Goal: Information Seeking & Learning: Check status

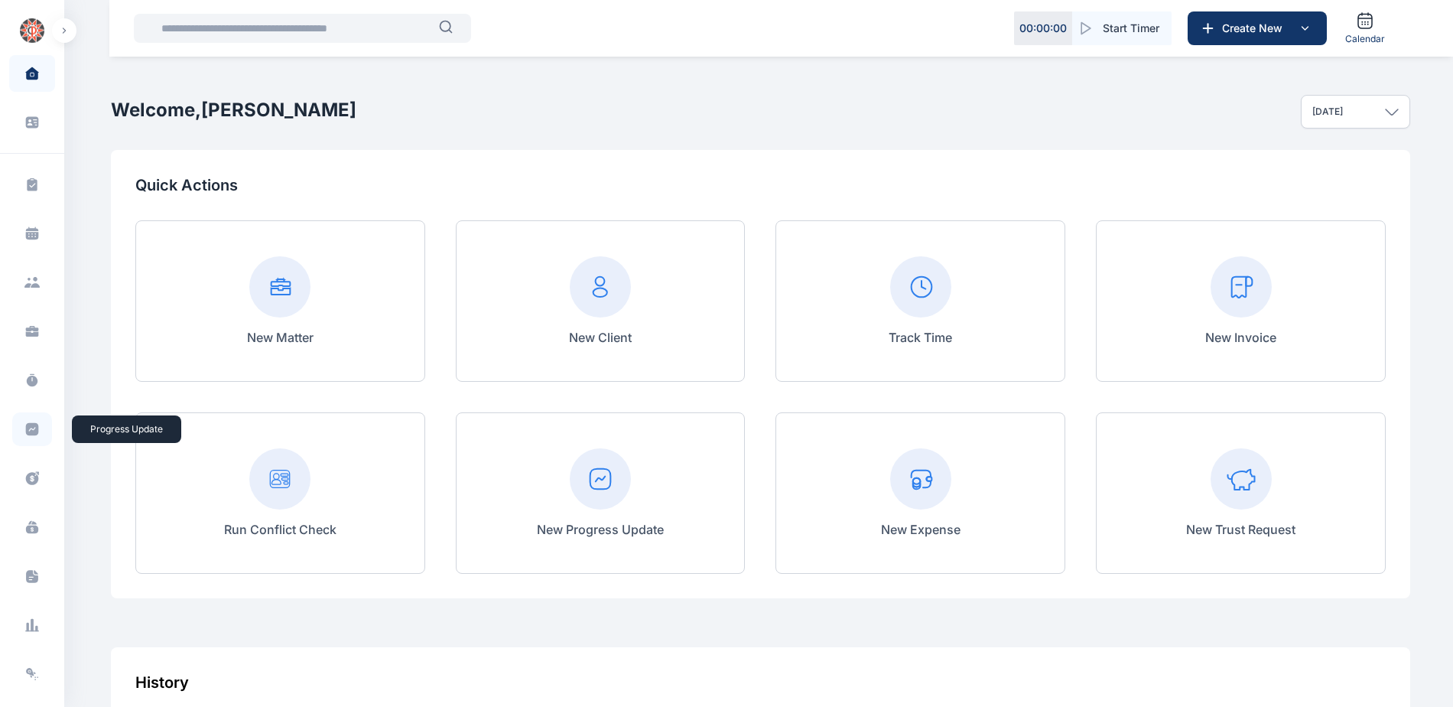
click at [31, 422] on icon at bounding box center [31, 428] width 15 height 15
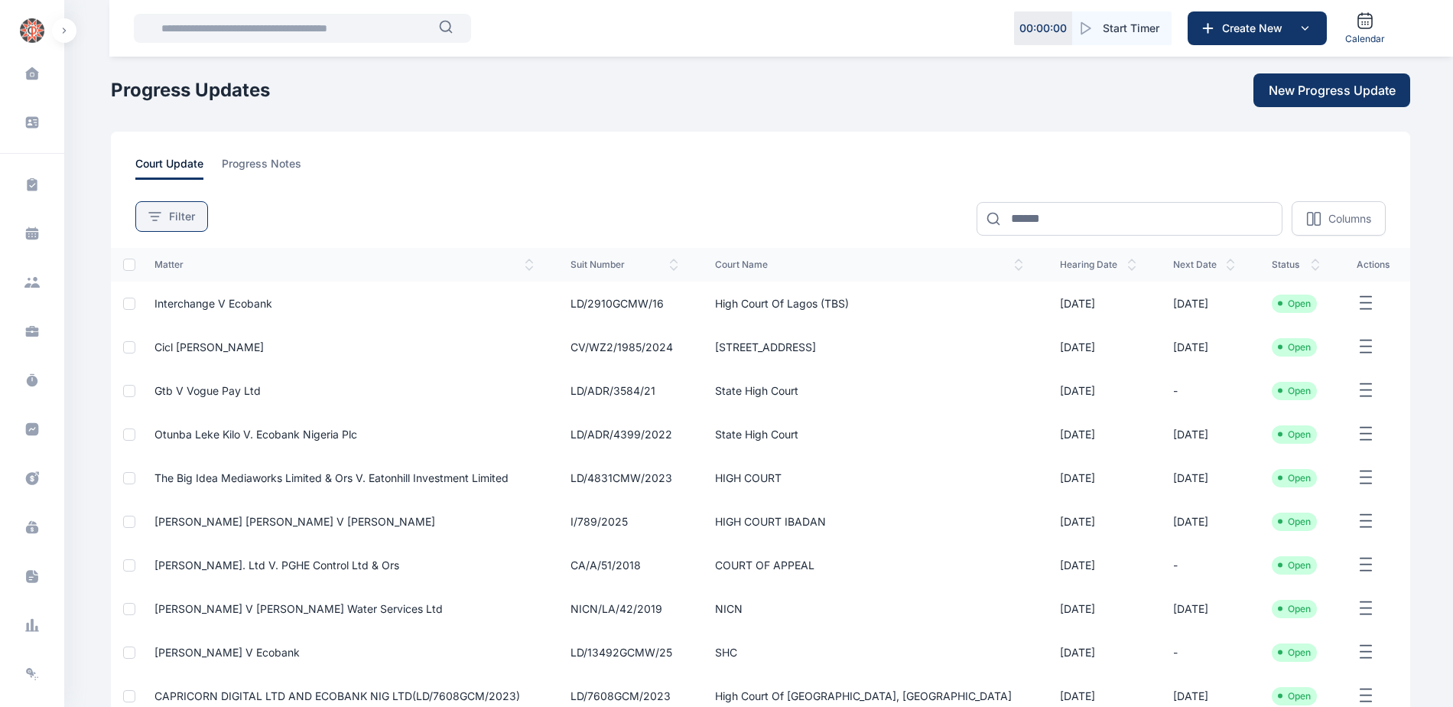
click at [200, 216] on button "Filter" at bounding box center [171, 216] width 73 height 31
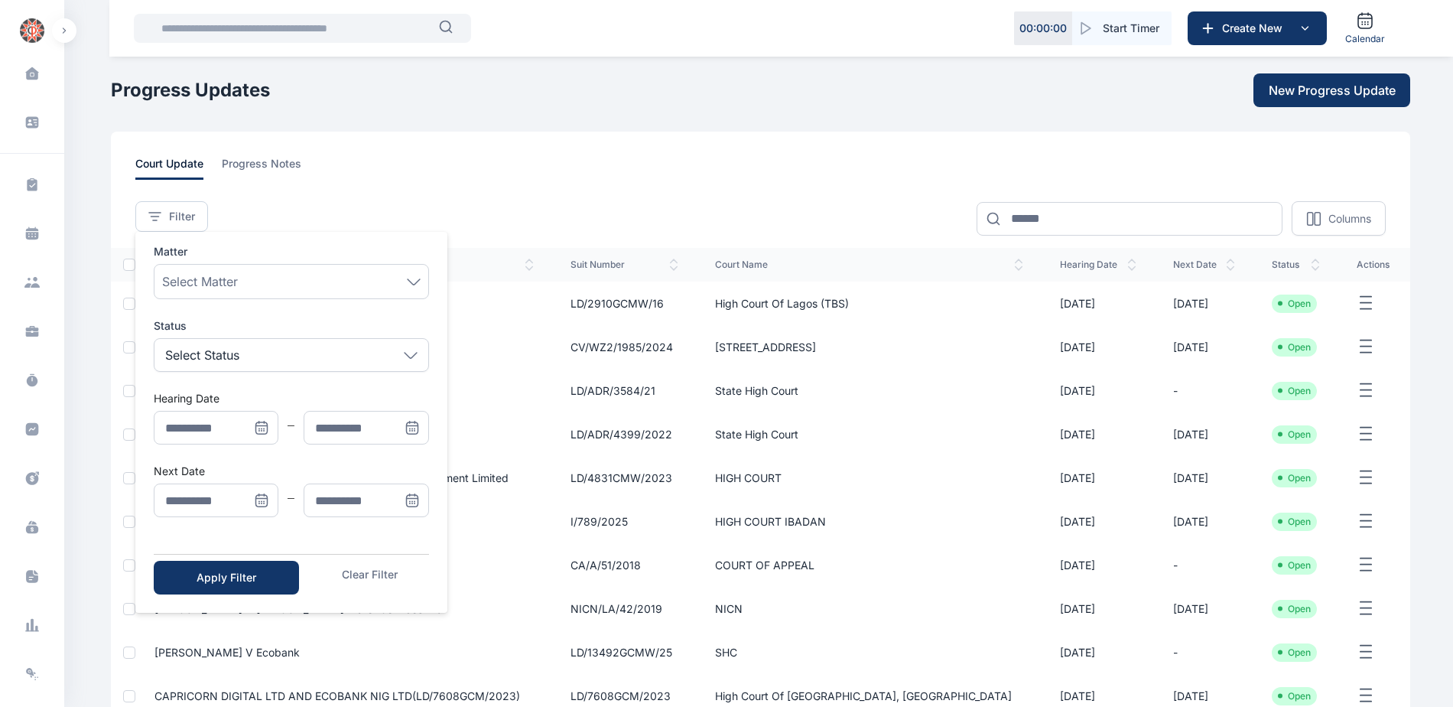
click at [259, 428] on icon "Menu" at bounding box center [259, 428] width 0 height 0
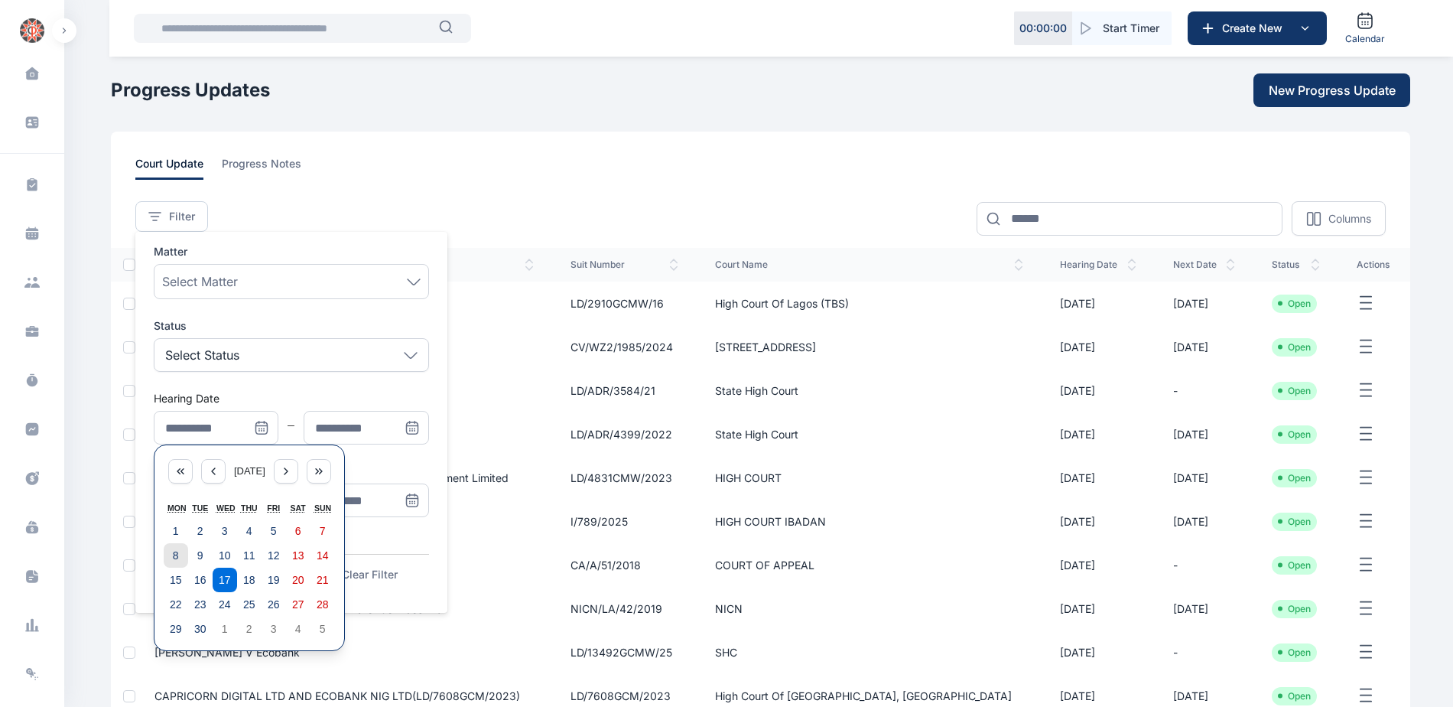
drag, startPoint x: 178, startPoint y: 551, endPoint x: 204, endPoint y: 530, distance: 33.7
click at [179, 551] on button "8" at bounding box center [176, 555] width 24 height 24
type input "**********"
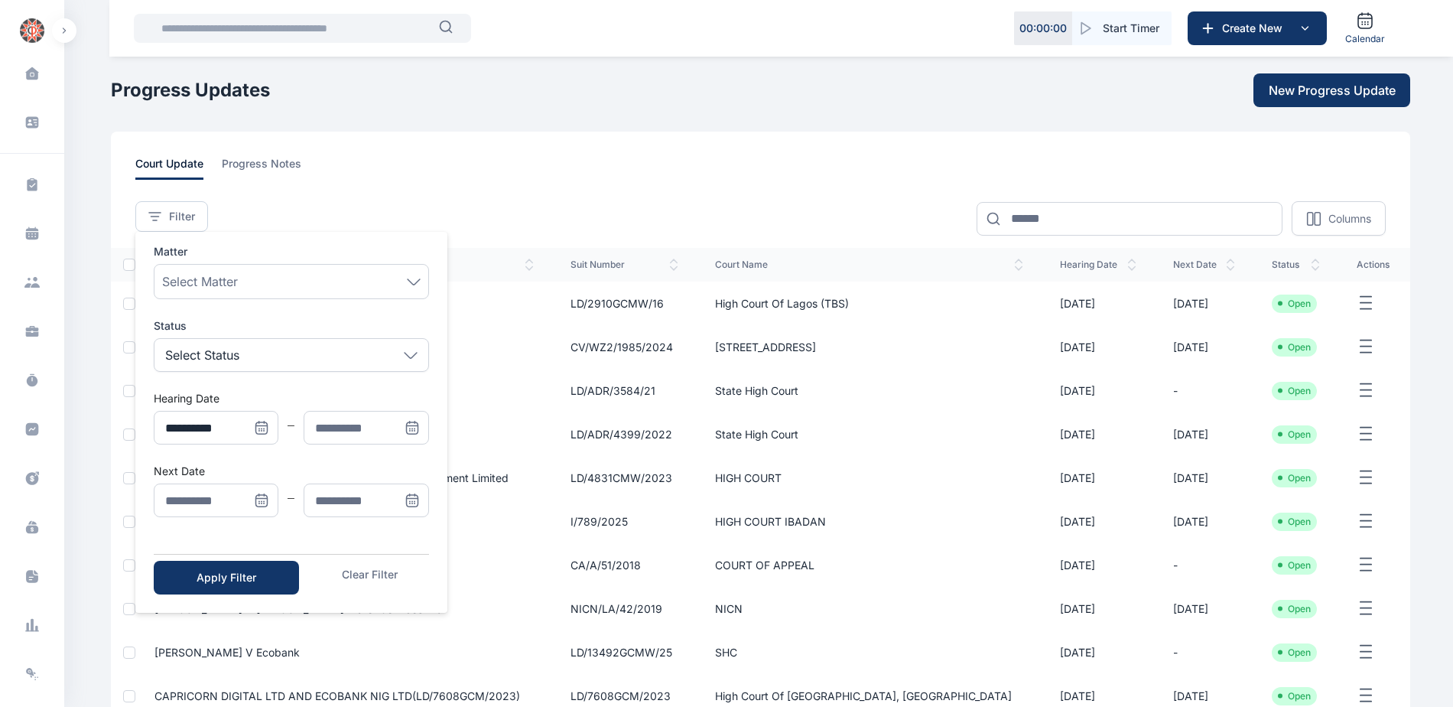
click at [411, 421] on icon "Menu" at bounding box center [412, 427] width 15 height 15
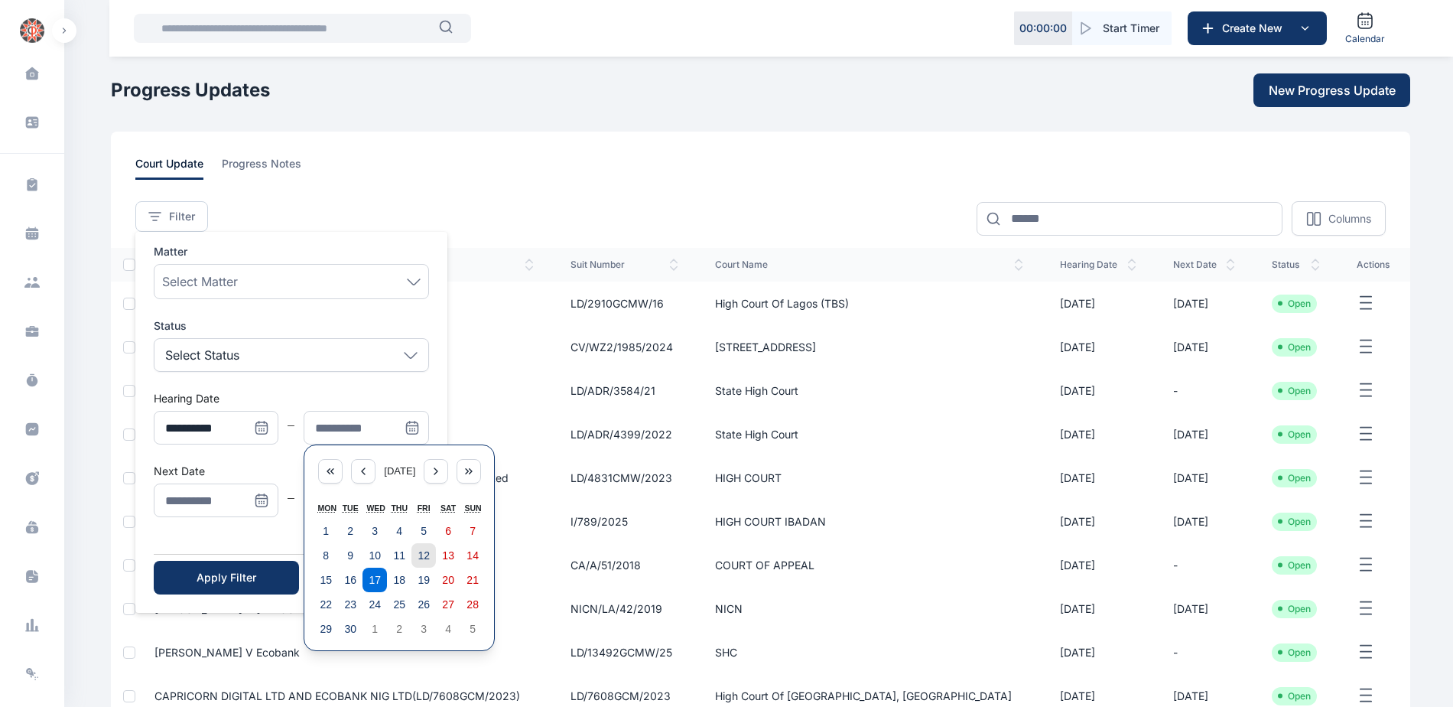
click at [424, 554] on abbr "12" at bounding box center [424, 555] width 12 height 12
type input "**********"
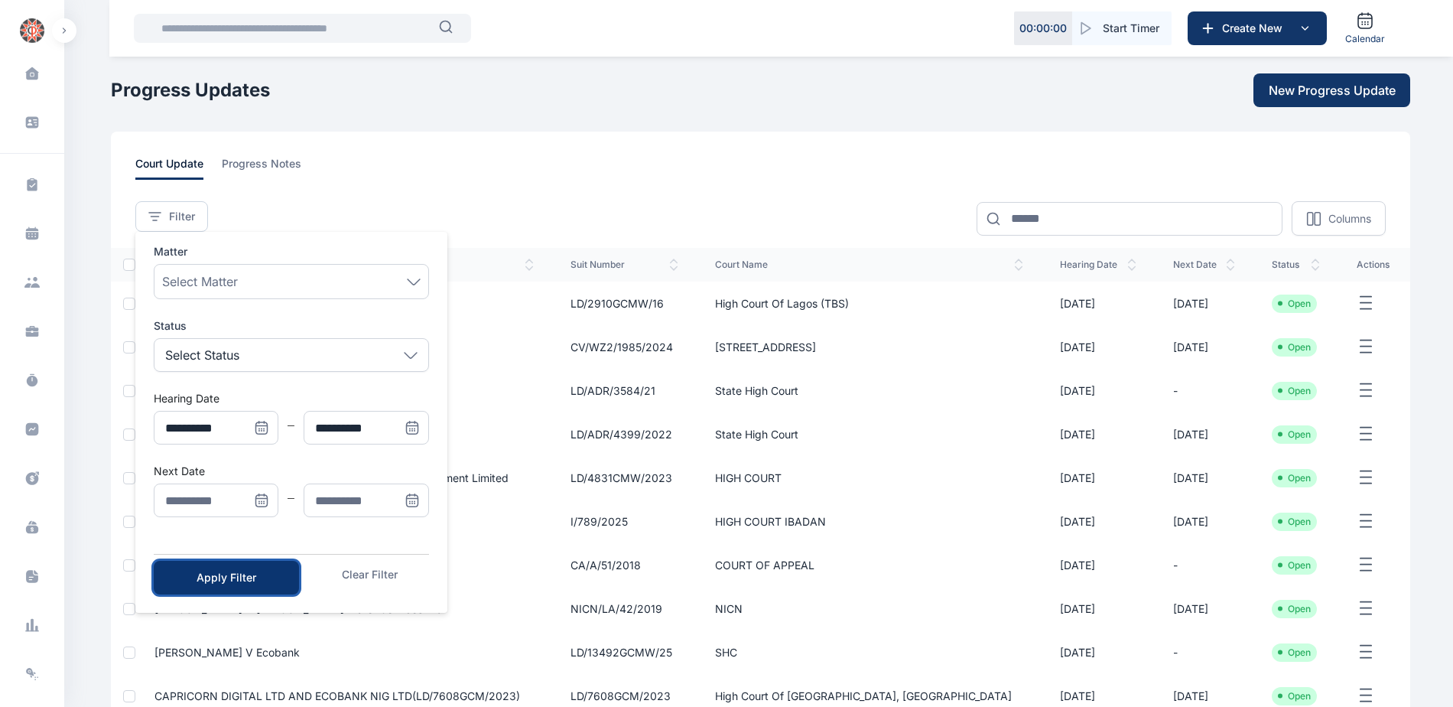
click at [242, 574] on div "Apply Filter" at bounding box center [226, 577] width 96 height 15
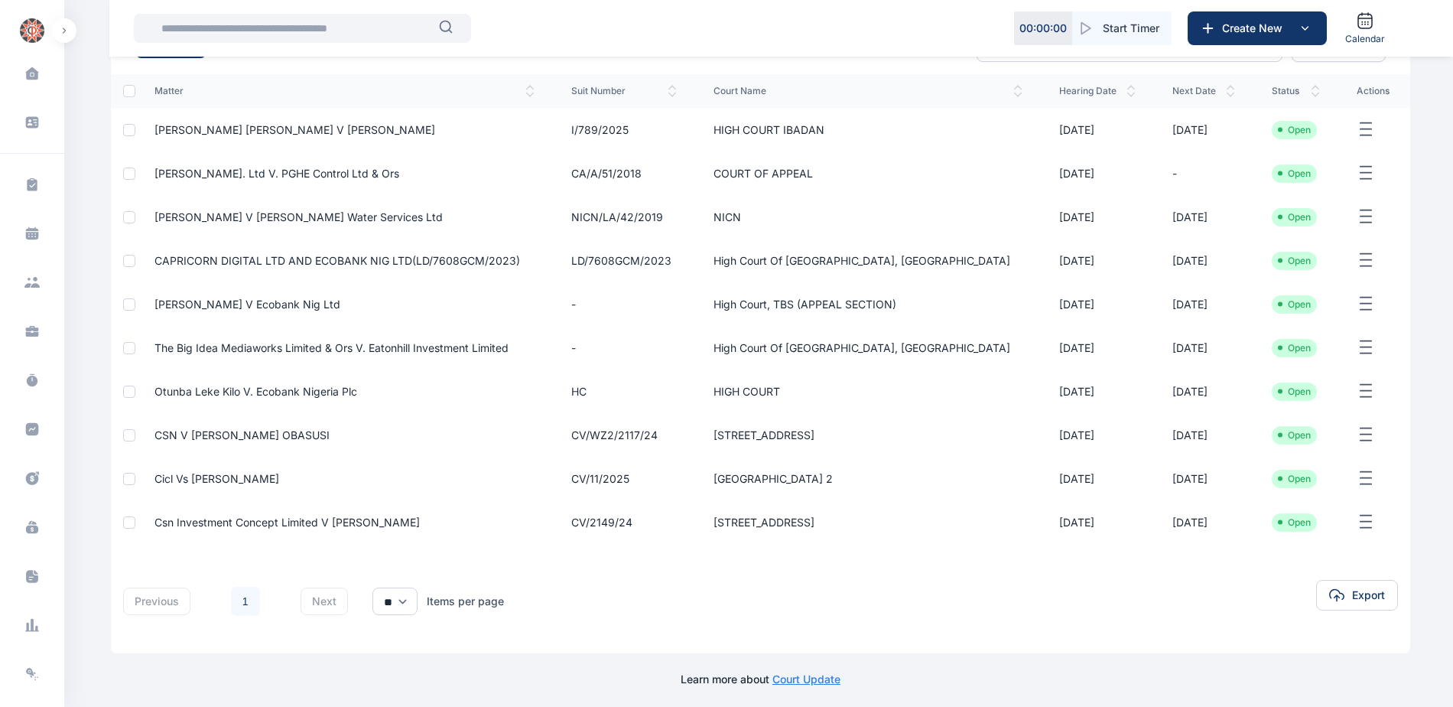
scroll to position [178, 0]
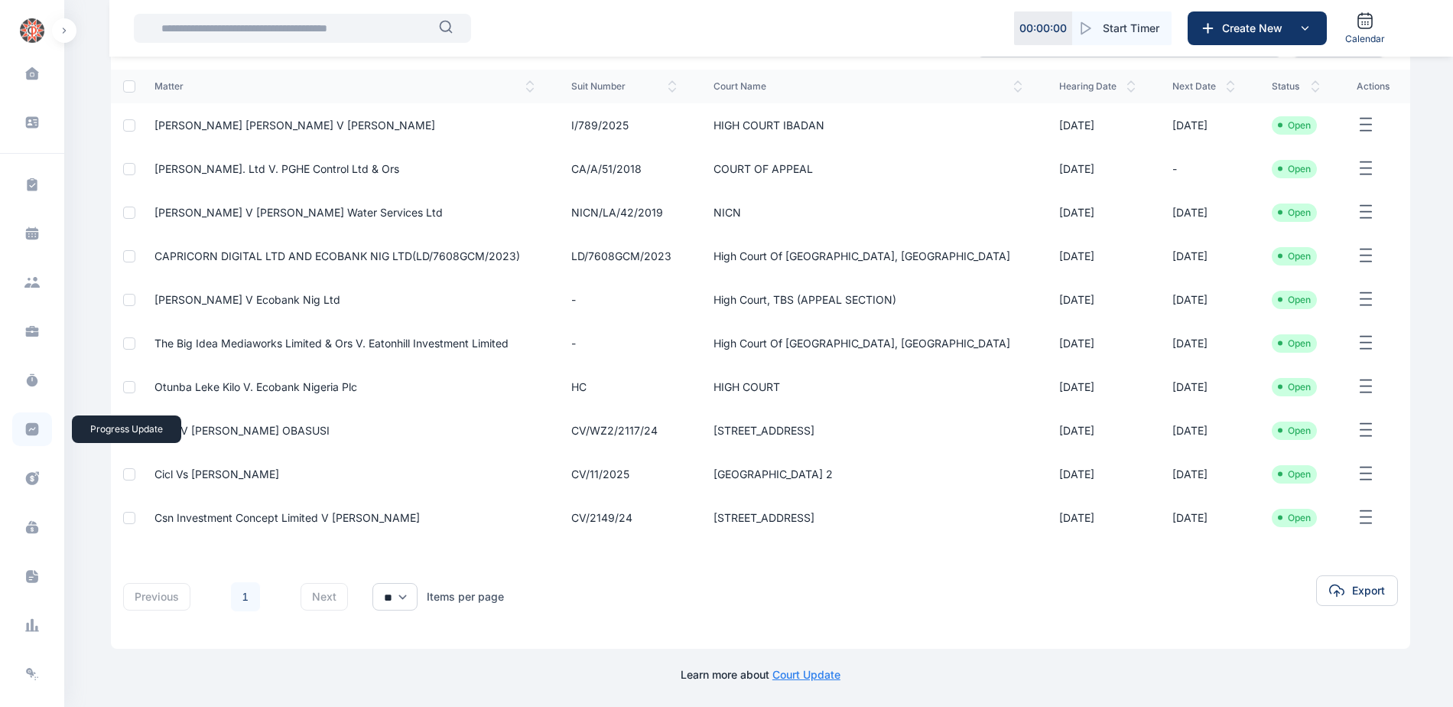
click at [28, 431] on icon at bounding box center [32, 429] width 13 height 13
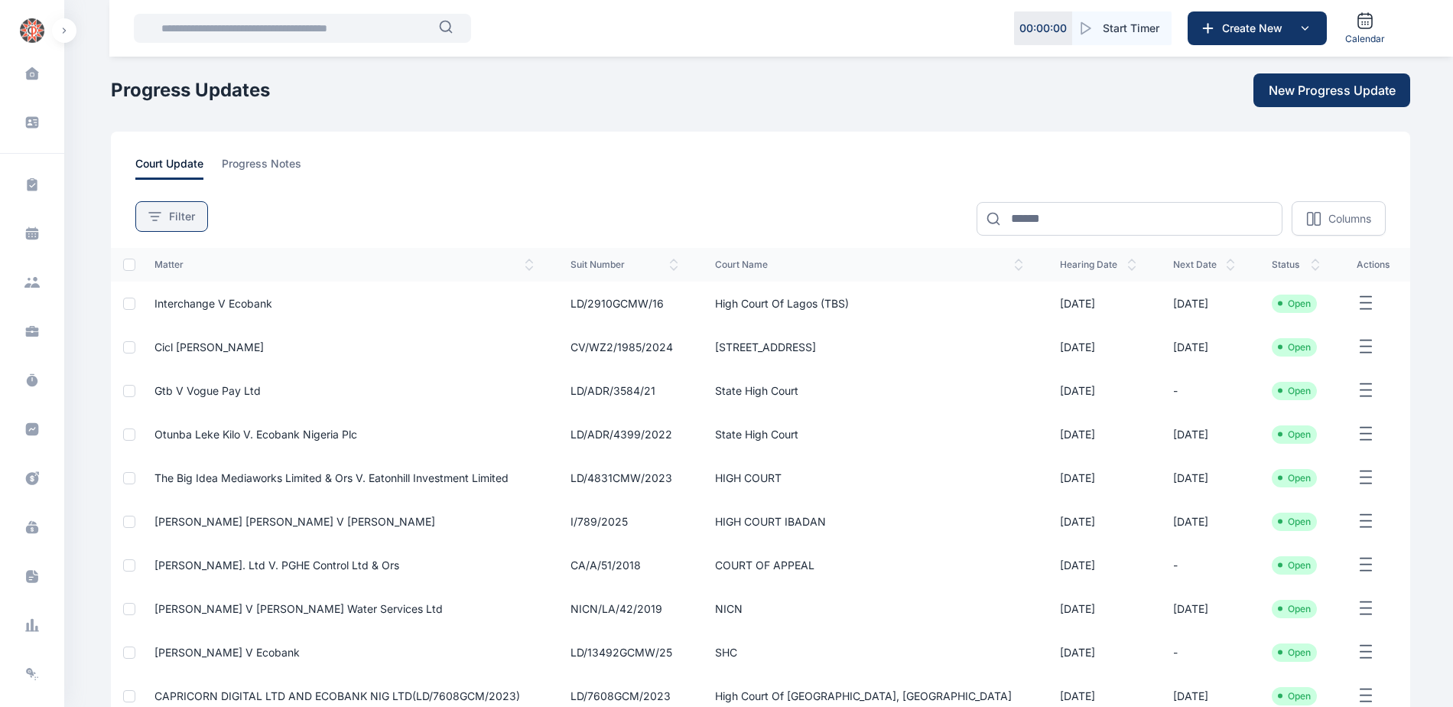
click at [171, 205] on button "Filter" at bounding box center [171, 216] width 73 height 31
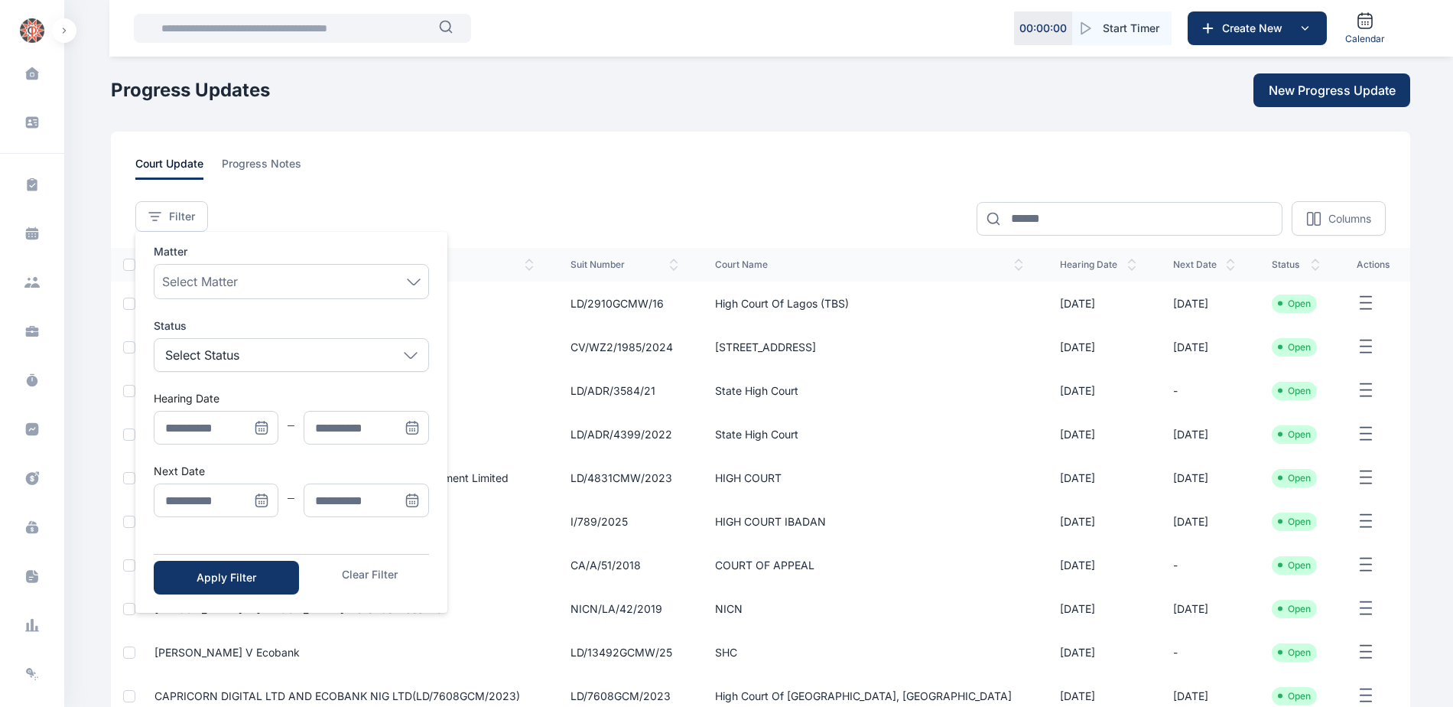
click at [258, 500] on icon "Menu" at bounding box center [261, 500] width 15 height 15
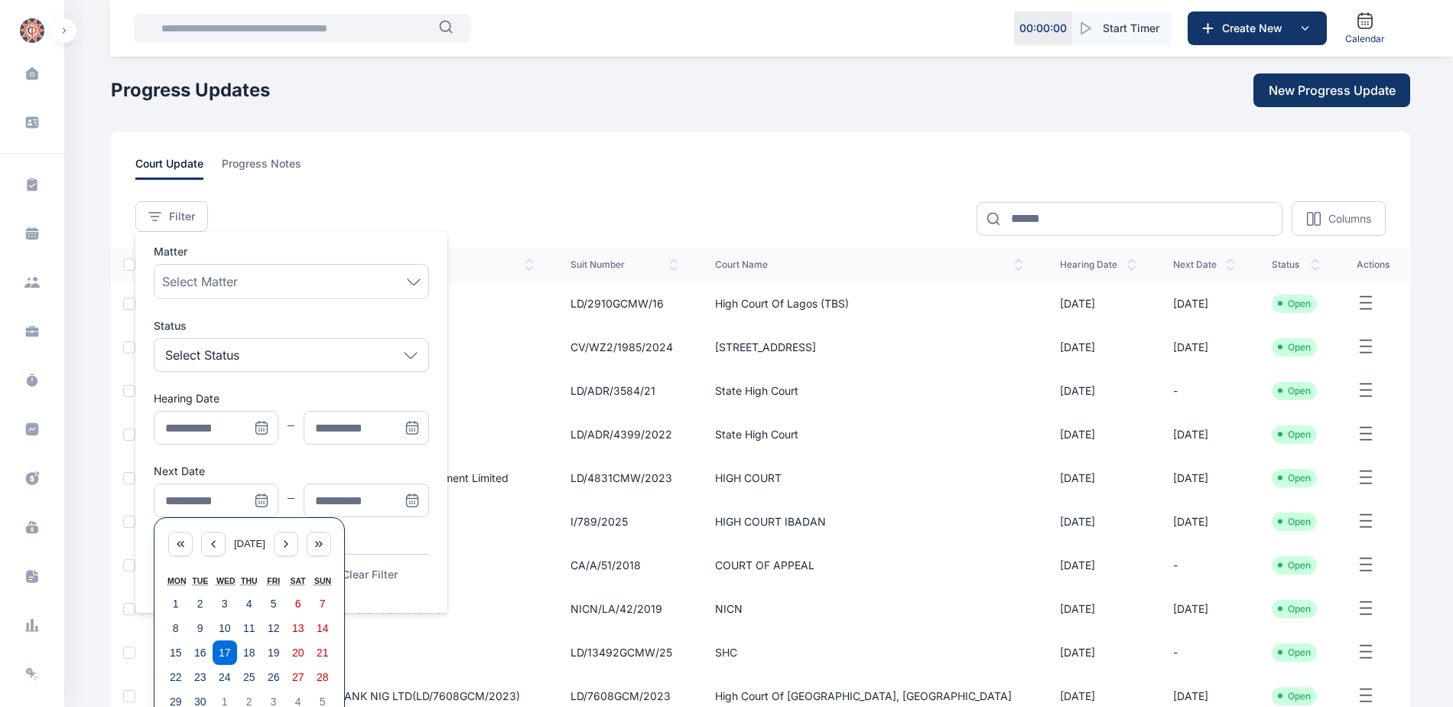
scroll to position [178, 0]
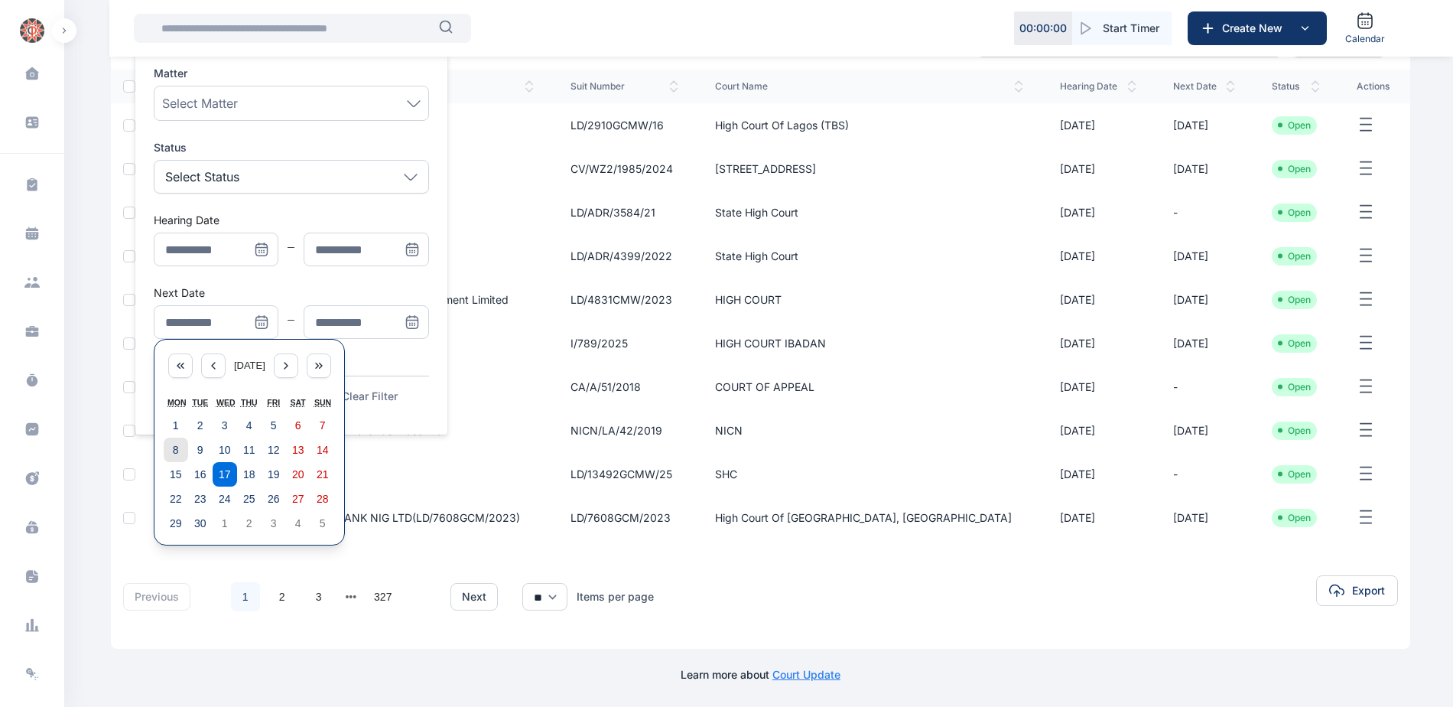
click at [169, 454] on button "8" at bounding box center [176, 449] width 24 height 24
type input "**********"
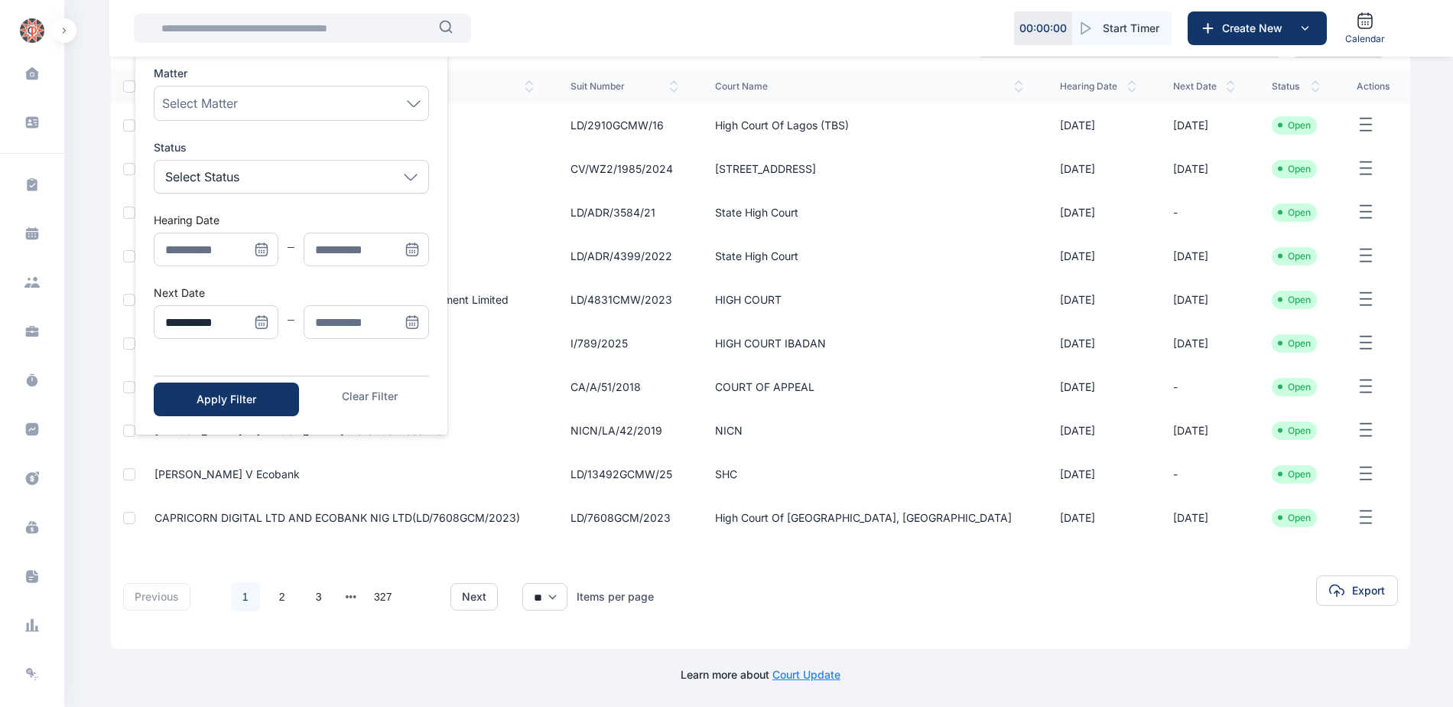
click at [414, 320] on icon "Menu" at bounding box center [412, 320] width 11 height 0
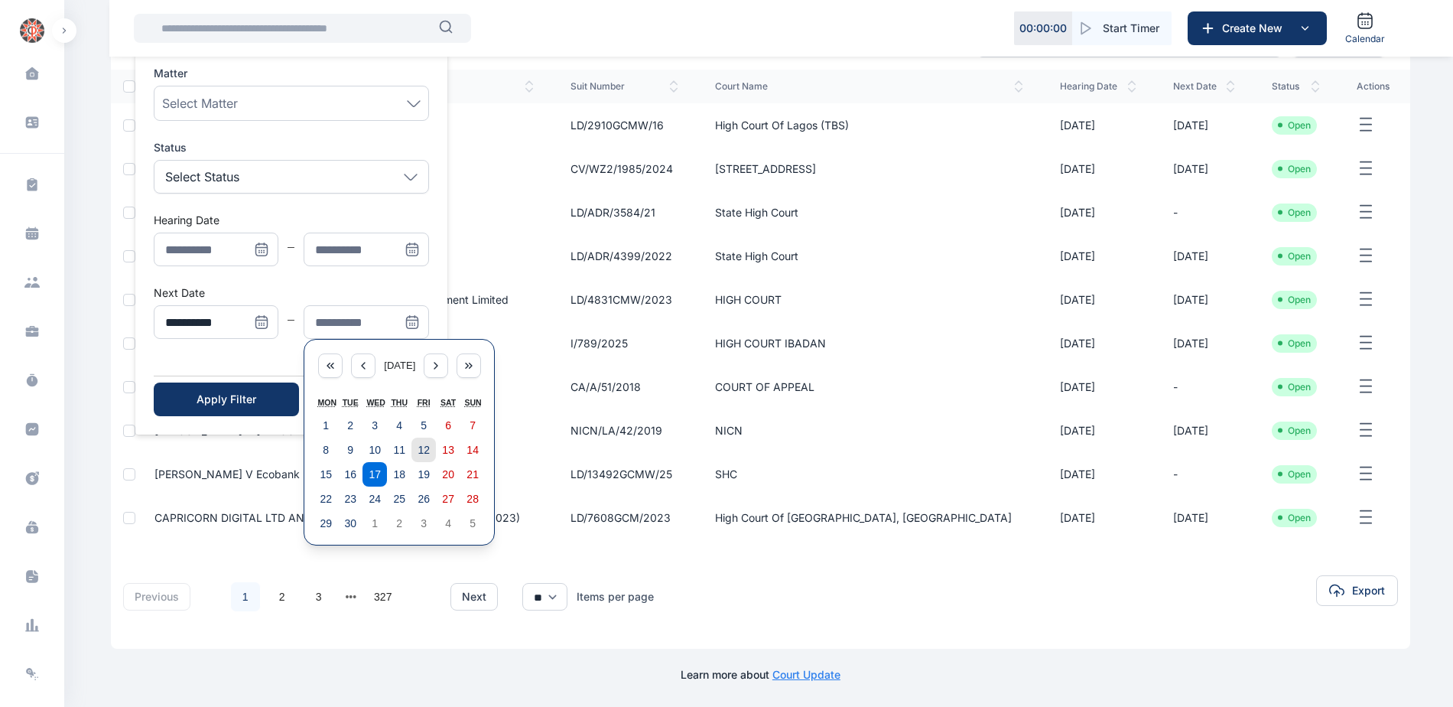
drag, startPoint x: 426, startPoint y: 447, endPoint x: 377, endPoint y: 441, distance: 49.2
click at [425, 447] on abbr "12" at bounding box center [424, 450] width 12 height 12
type input "**********"
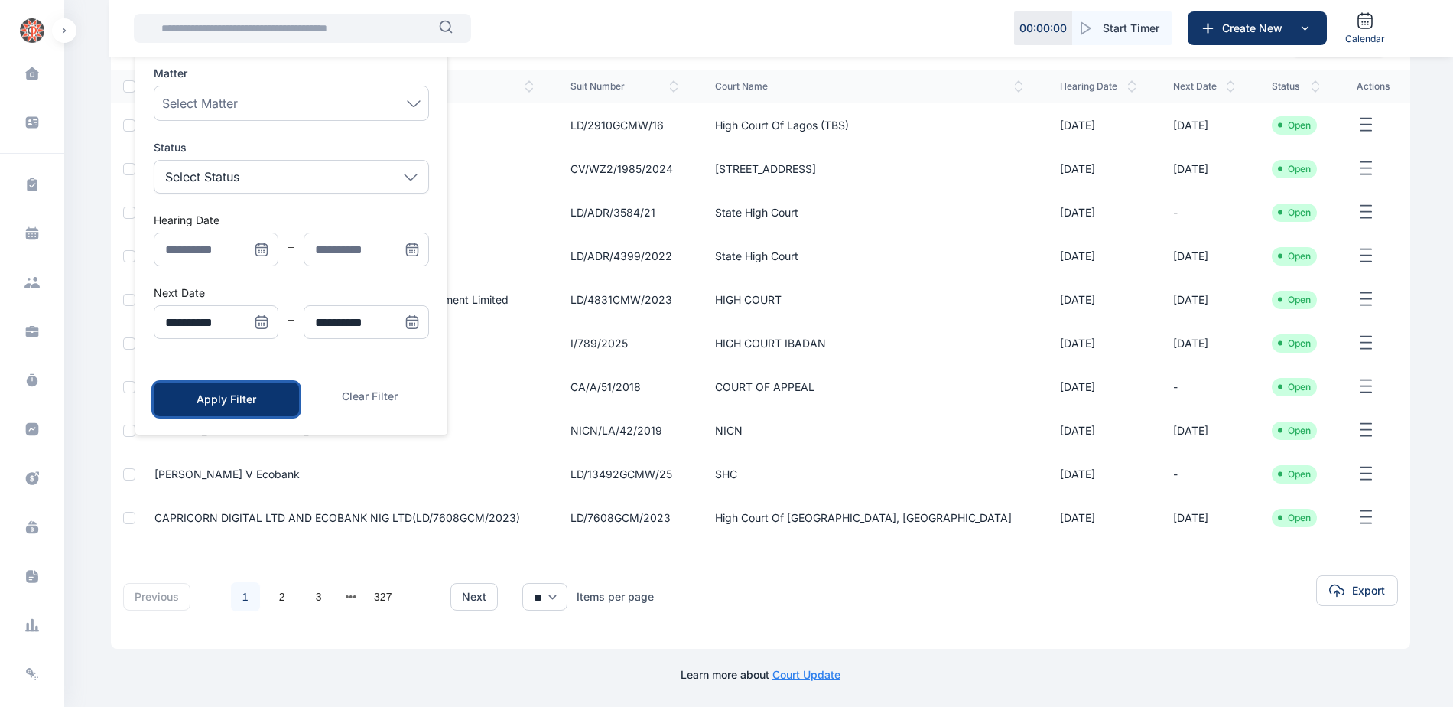
click at [244, 403] on div "Apply Filter" at bounding box center [226, 399] width 96 height 15
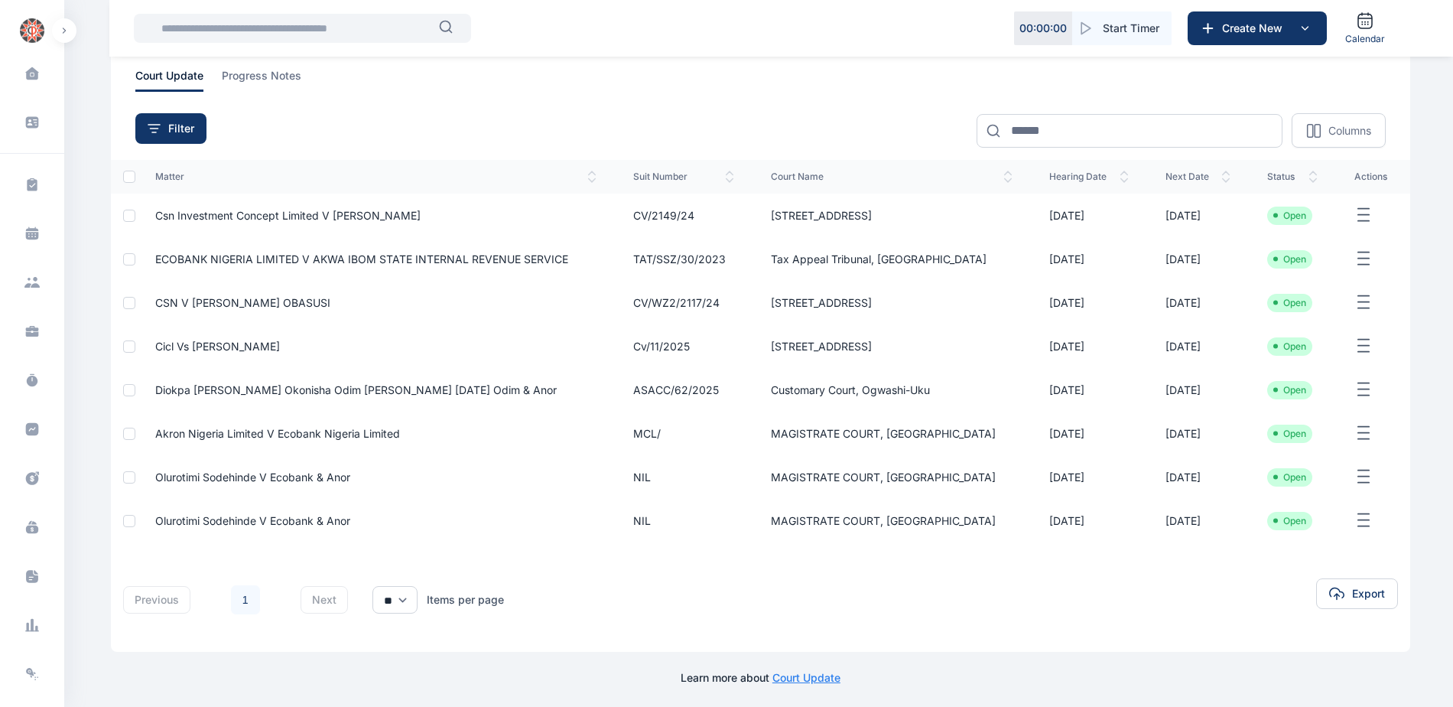
scroll to position [91, 0]
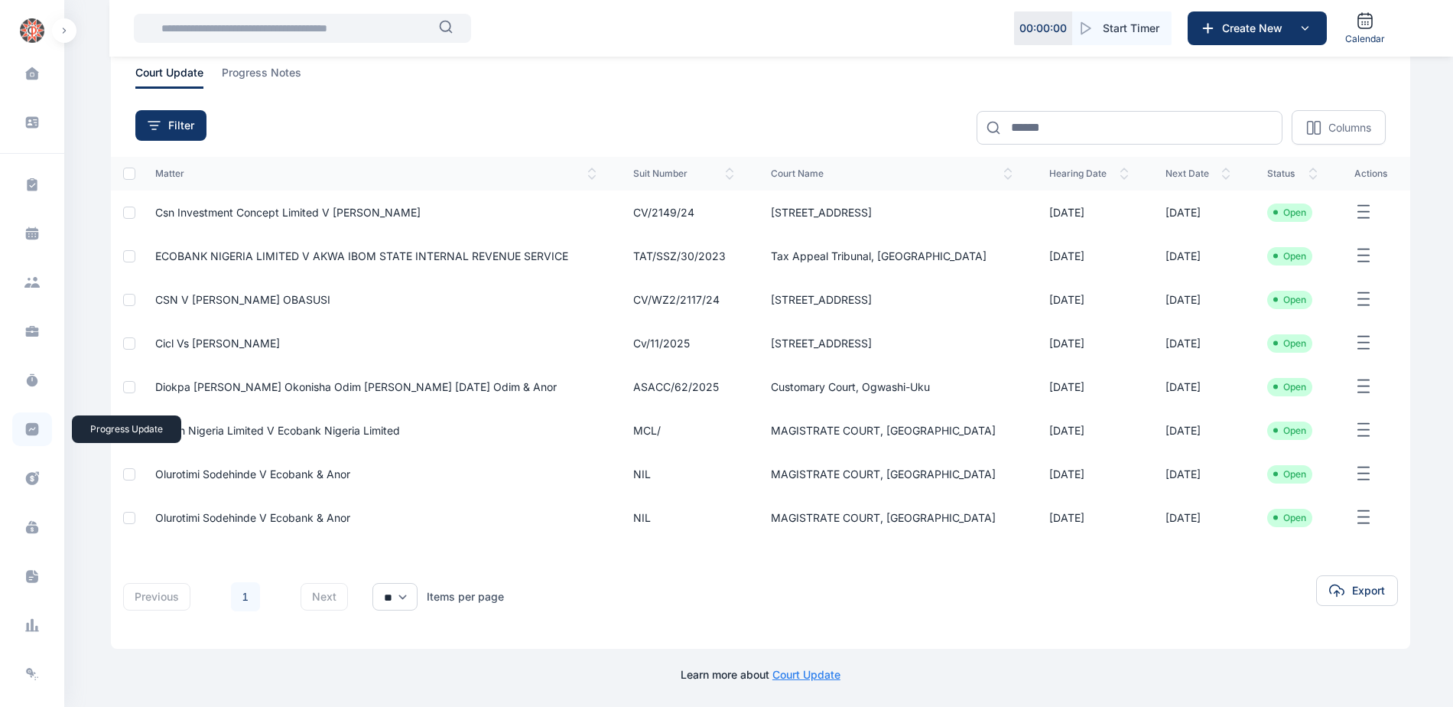
click at [28, 430] on icon at bounding box center [31, 428] width 15 height 15
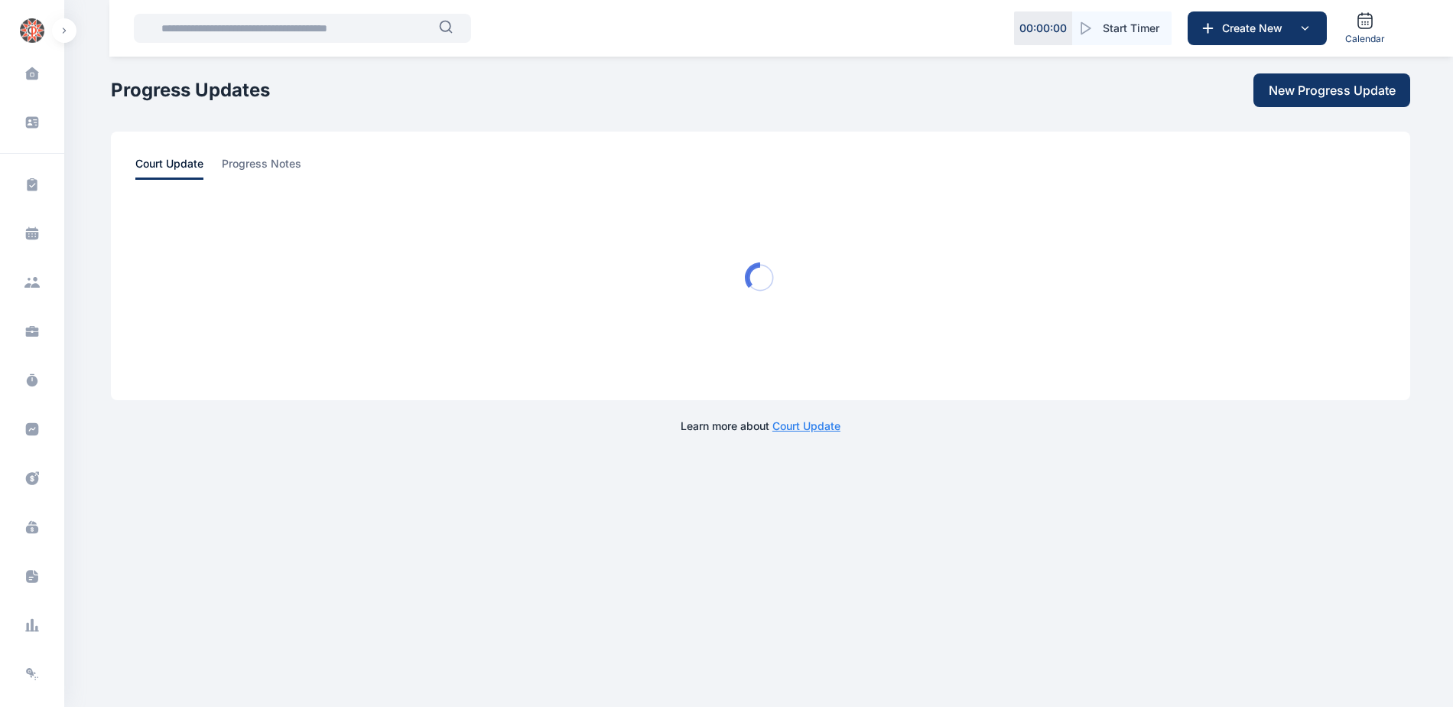
scroll to position [0, 0]
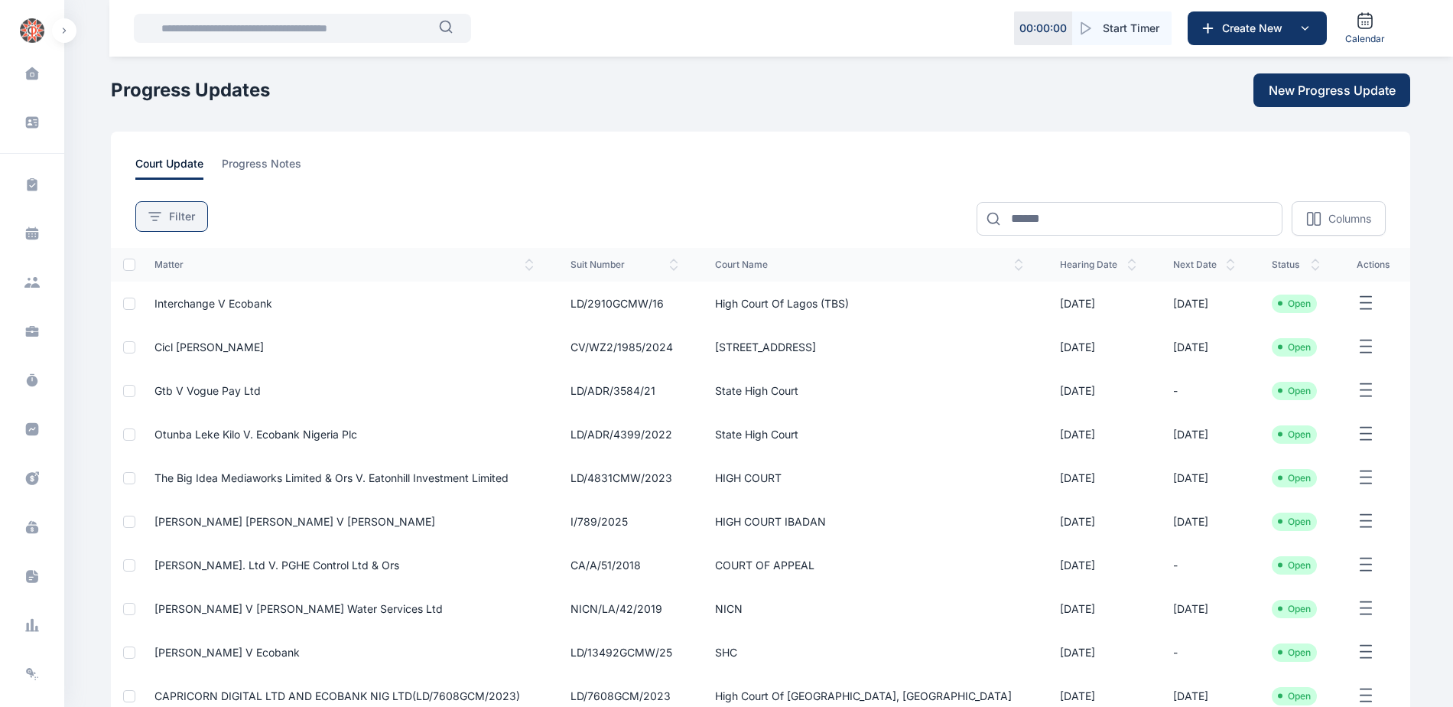
click at [197, 217] on button "Filter" at bounding box center [171, 216] width 73 height 31
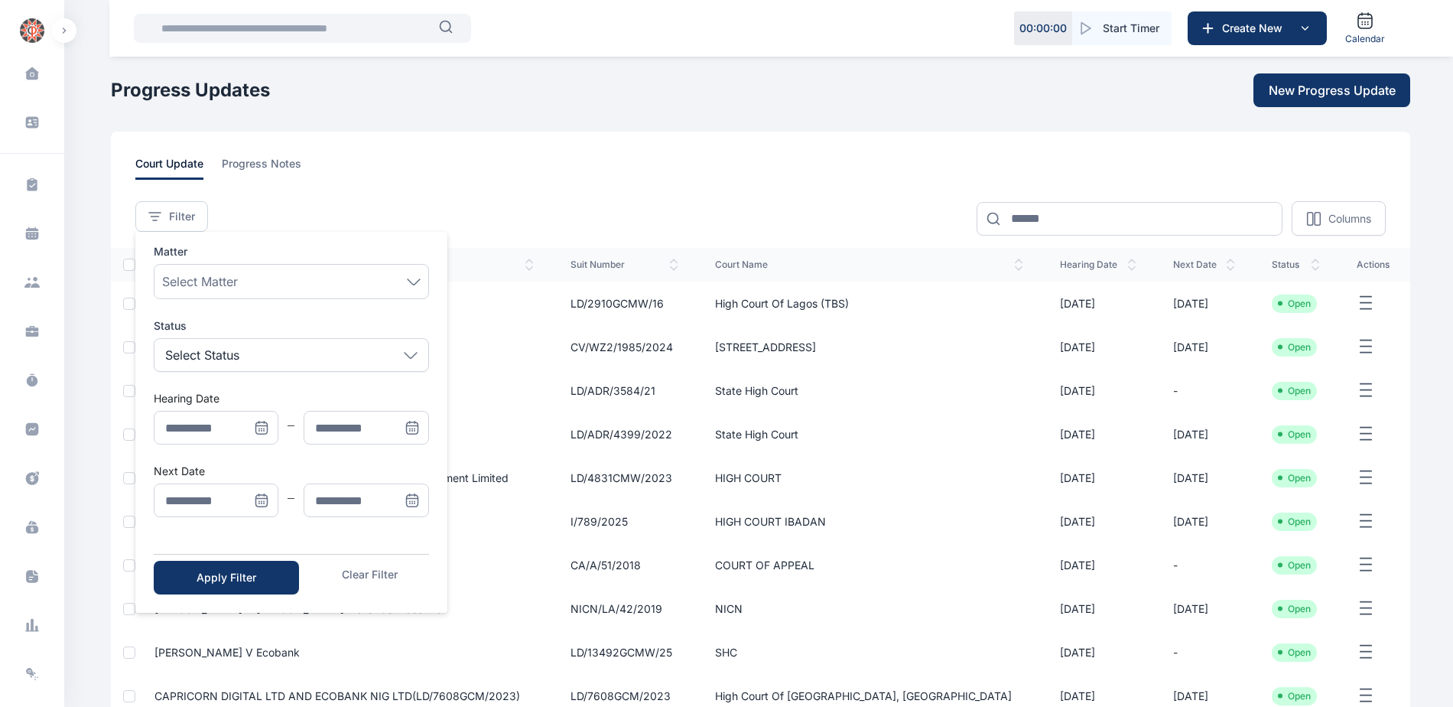
click at [267, 504] on icon "Menu" at bounding box center [261, 500] width 15 height 15
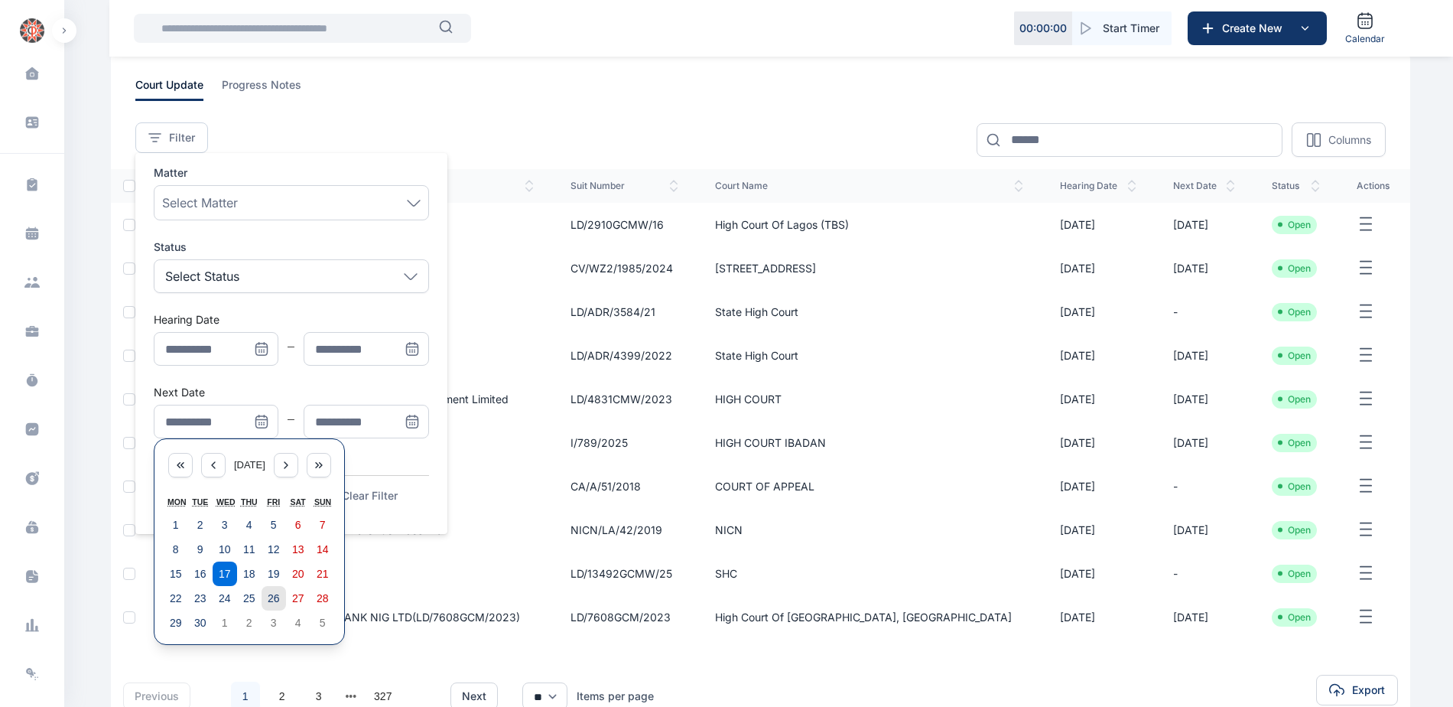
scroll to position [178, 0]
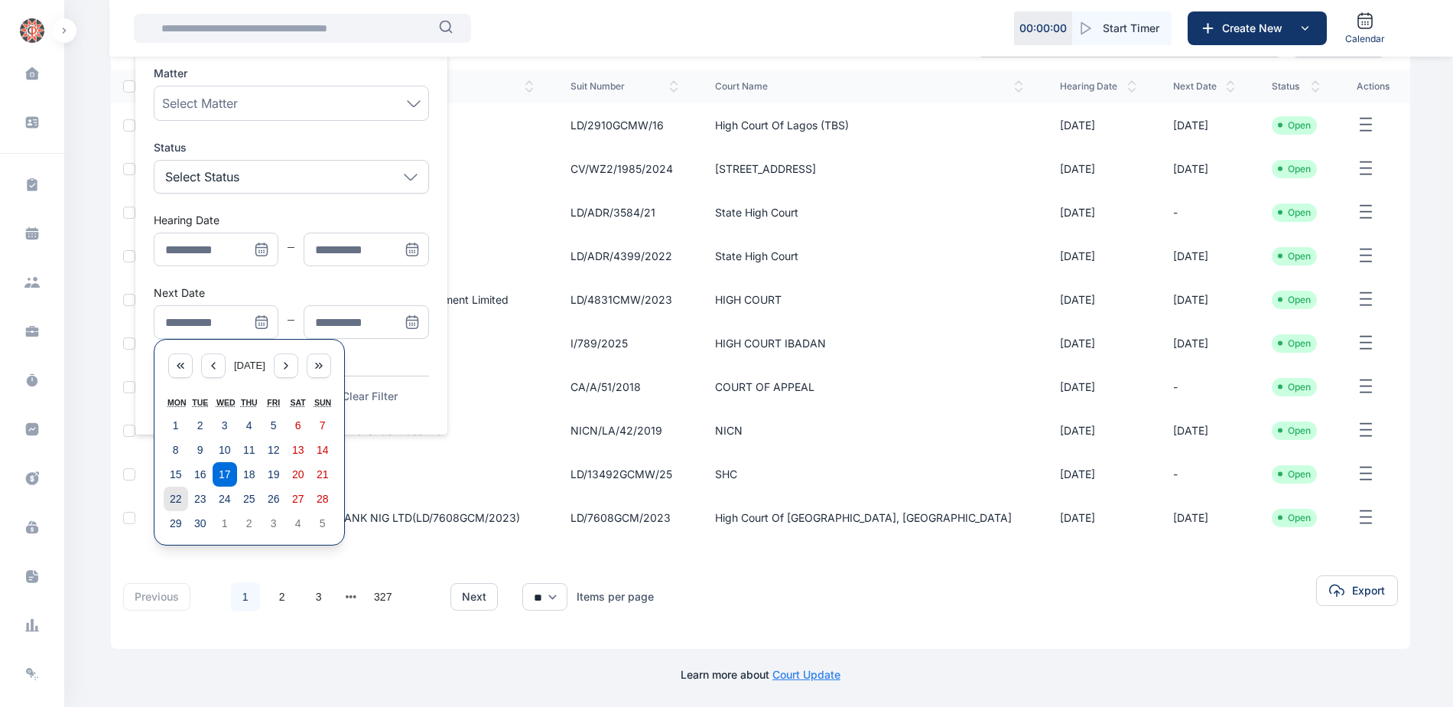
click at [172, 501] on abbr "22" at bounding box center [176, 499] width 12 height 12
type input "**********"
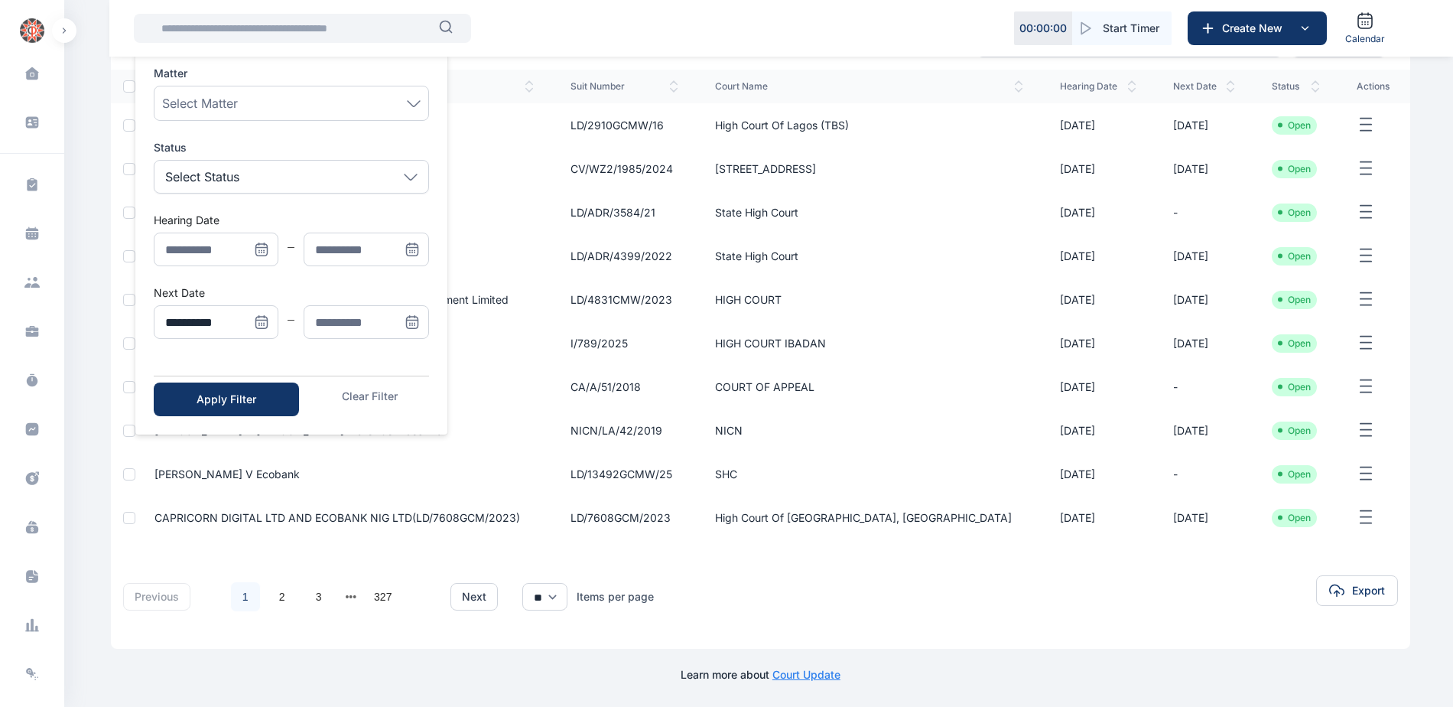
click at [418, 319] on icon "Menu" at bounding box center [411, 322] width 11 height 11
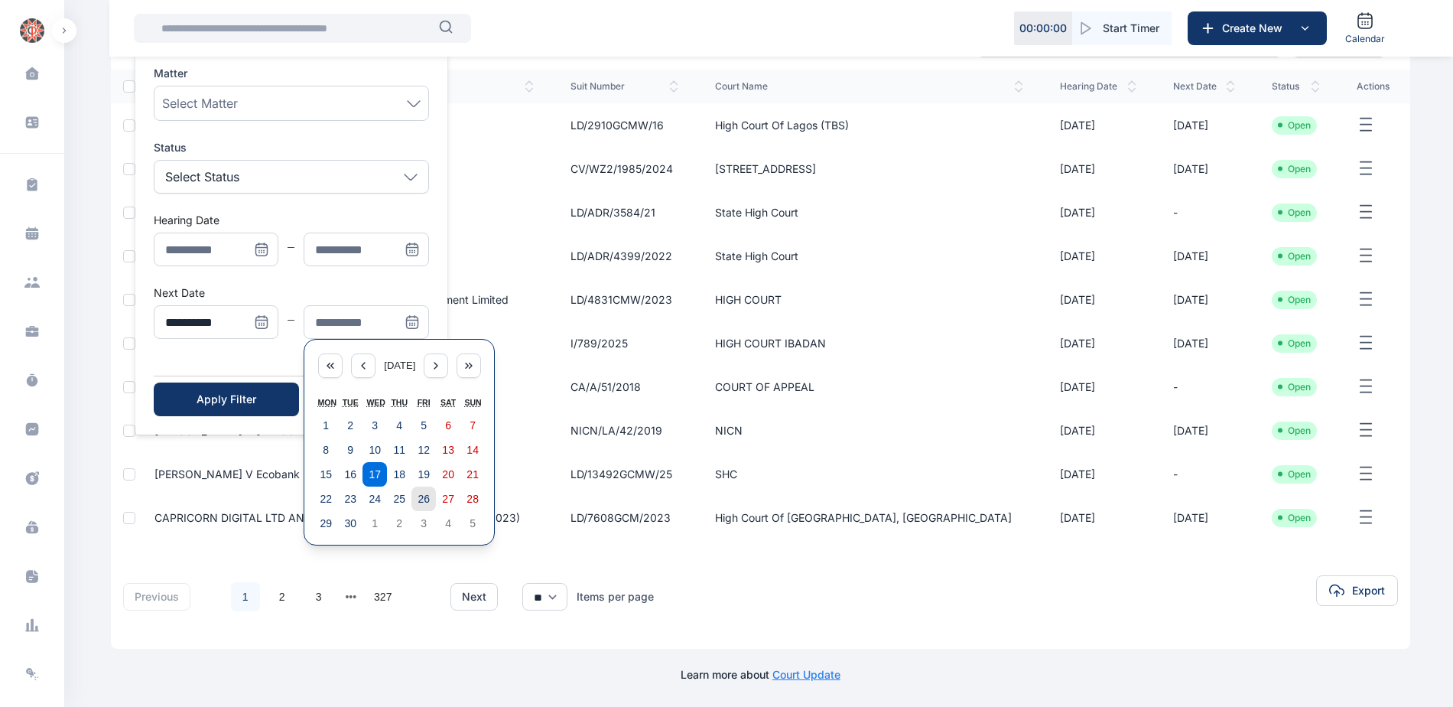
click at [426, 502] on abbr "26" at bounding box center [424, 499] width 12 height 12
type input "**********"
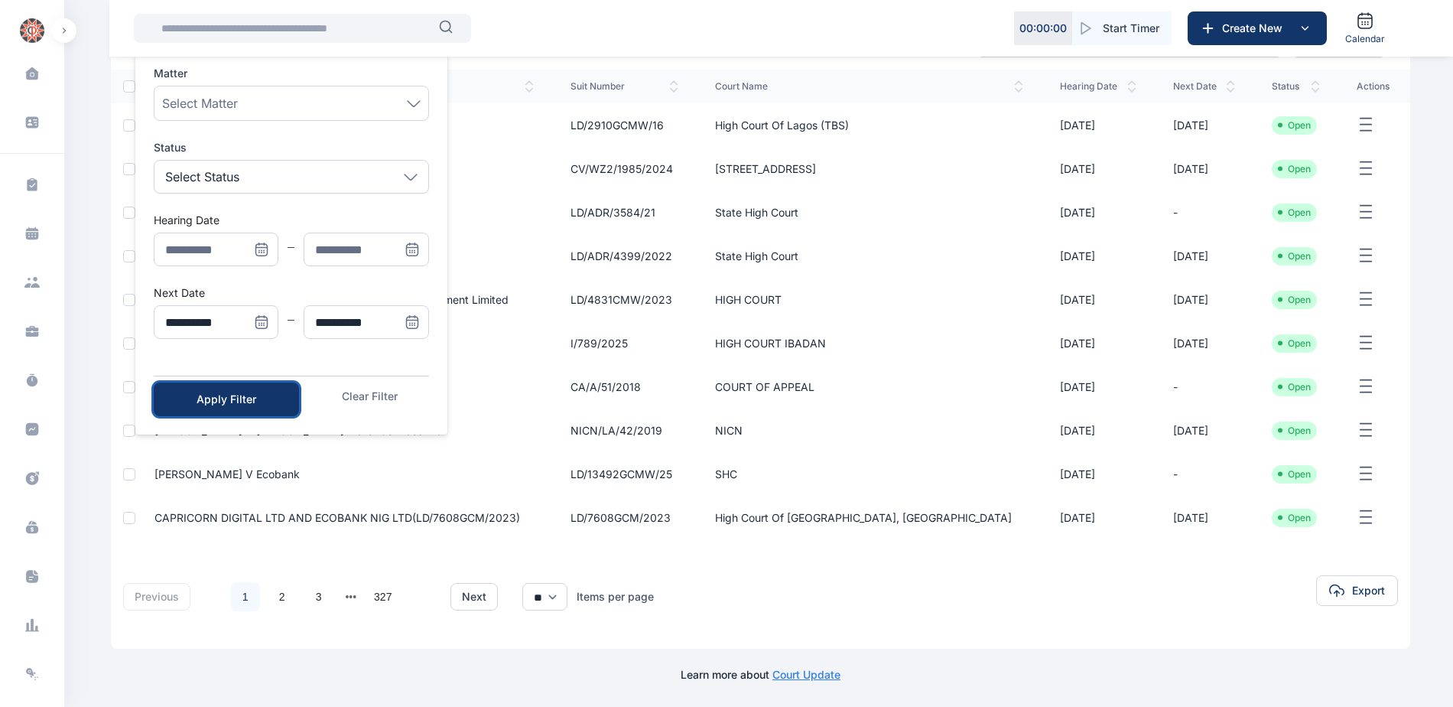
click at [216, 400] on div "Apply Filter" at bounding box center [226, 399] width 96 height 15
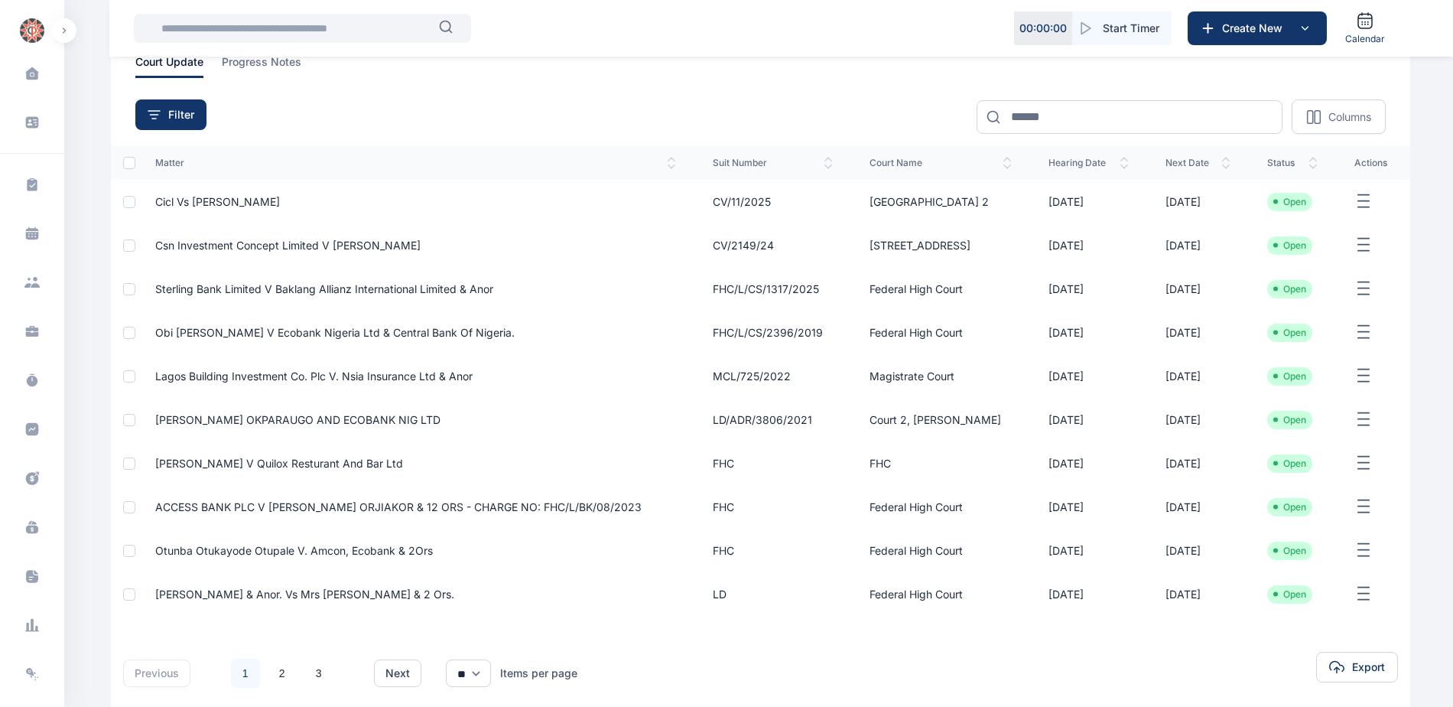
scroll to position [0, 0]
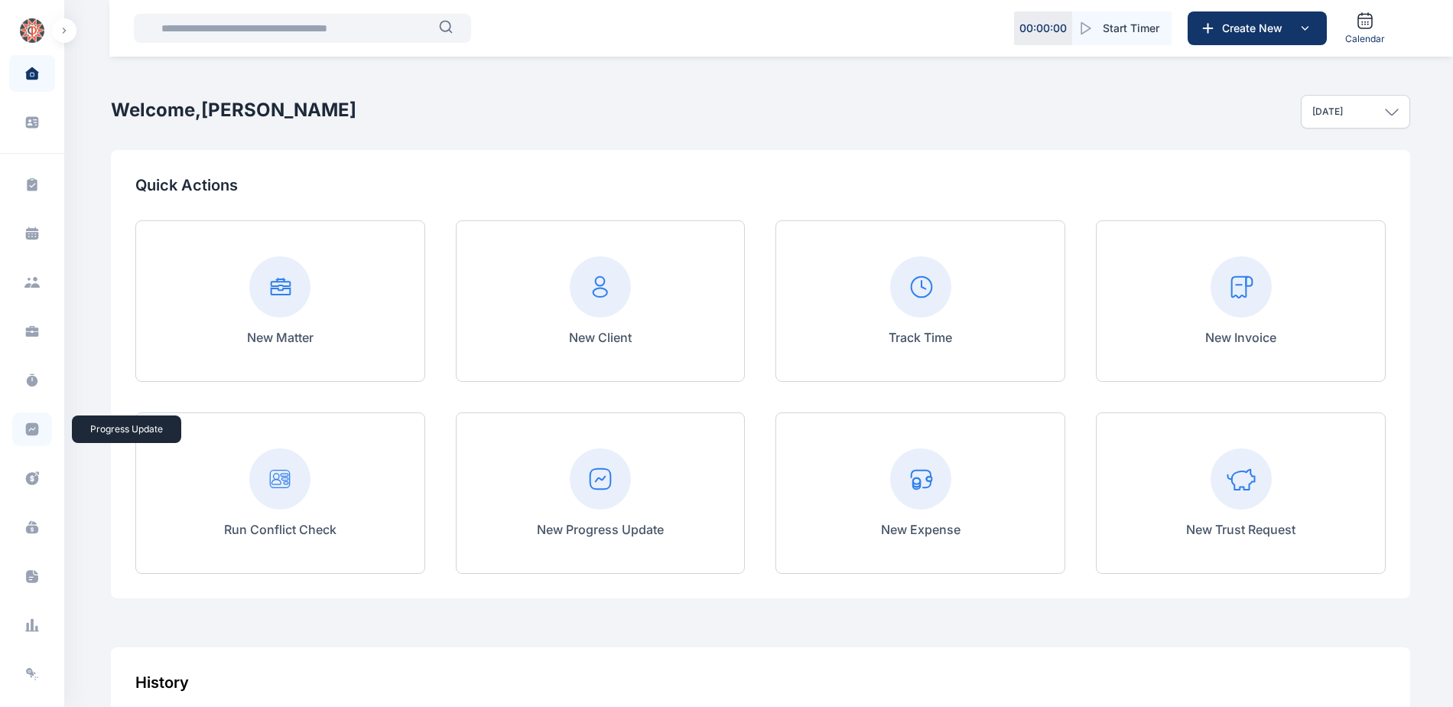
click at [28, 432] on icon at bounding box center [32, 429] width 13 height 13
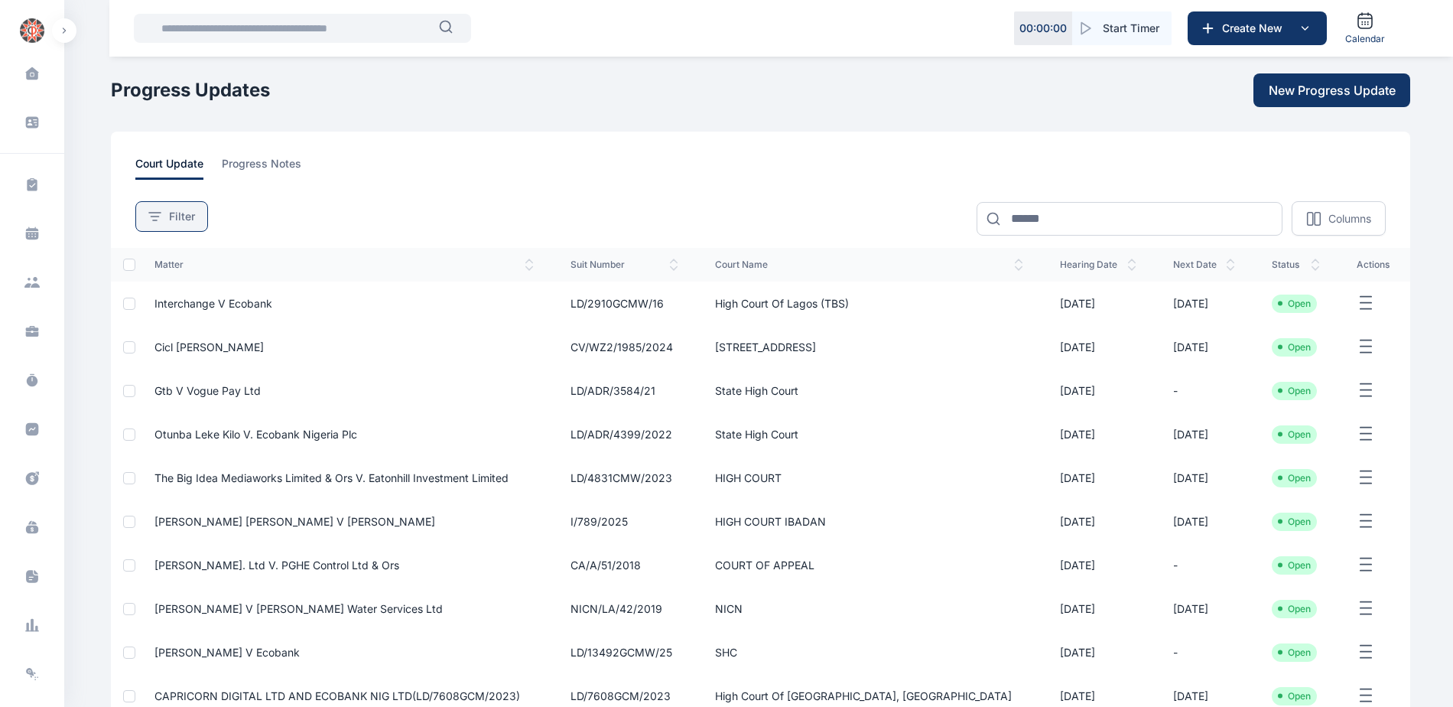
click at [162, 223] on div "Filter" at bounding box center [171, 216] width 47 height 15
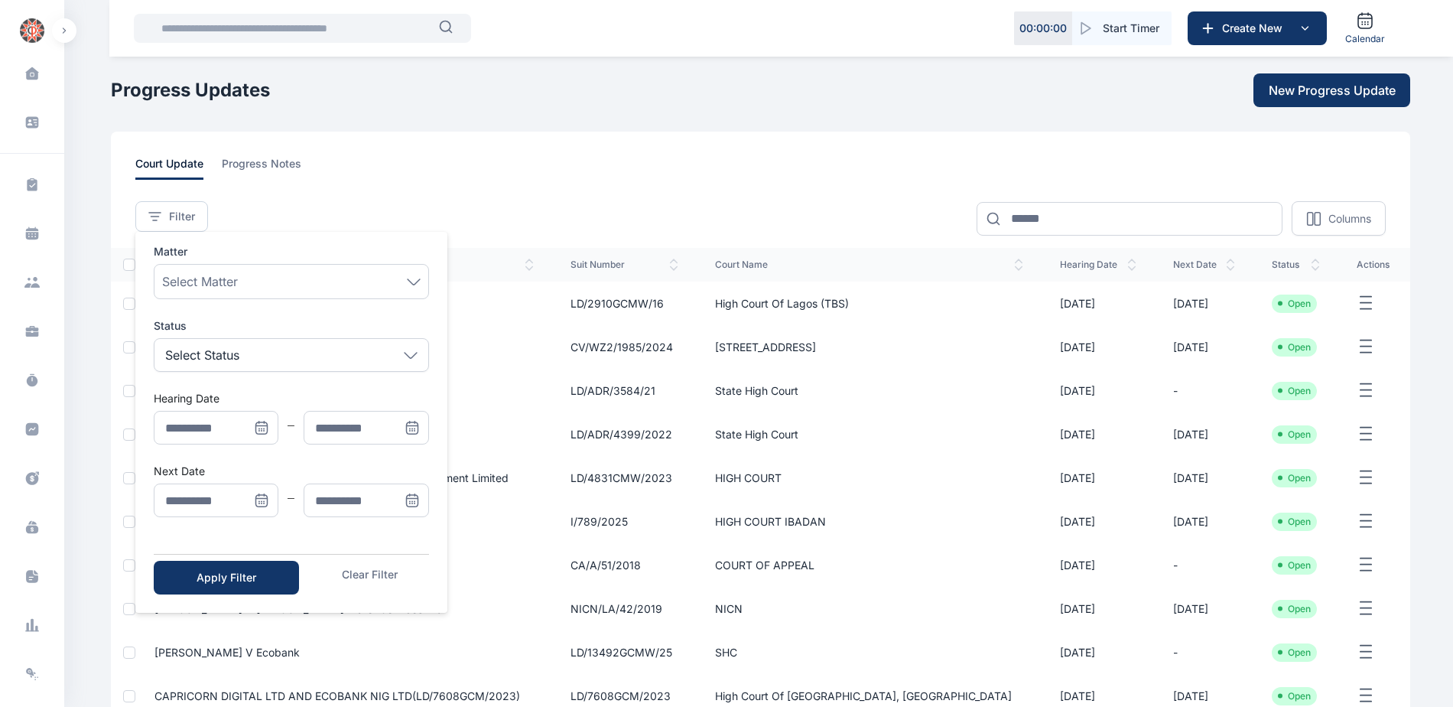
click at [261, 499] on icon "Menu" at bounding box center [261, 500] width 15 height 15
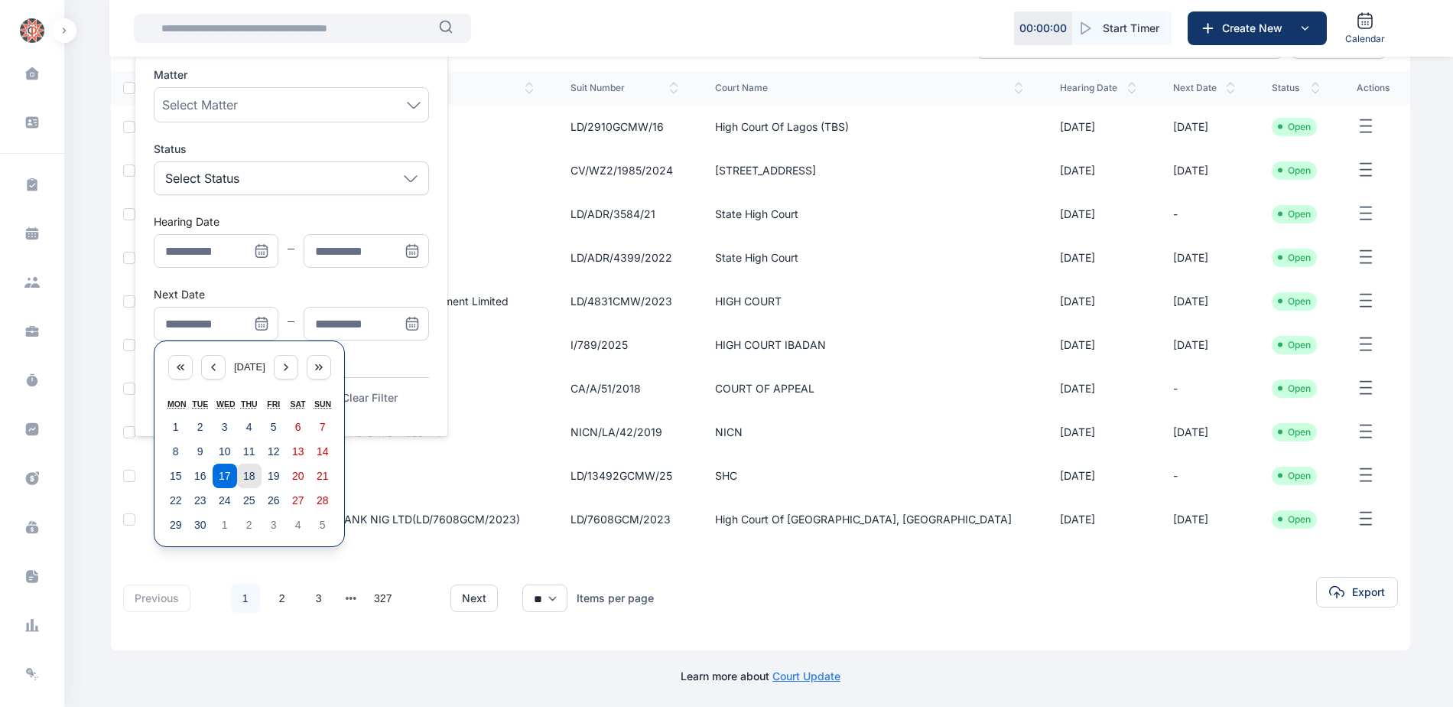
scroll to position [178, 0]
click at [179, 501] on abbr "22" at bounding box center [176, 499] width 12 height 12
type input "**********"
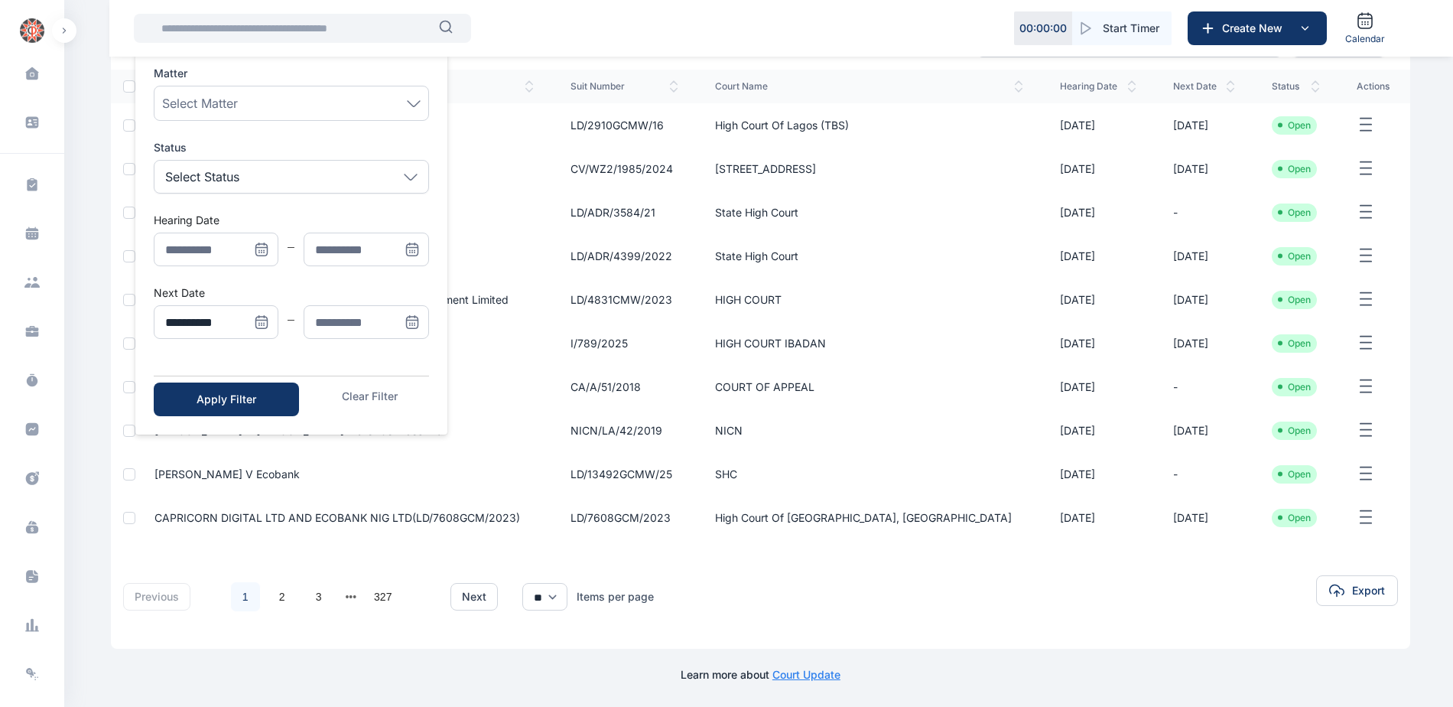
click at [410, 323] on icon "Menu" at bounding box center [410, 323] width 0 height 0
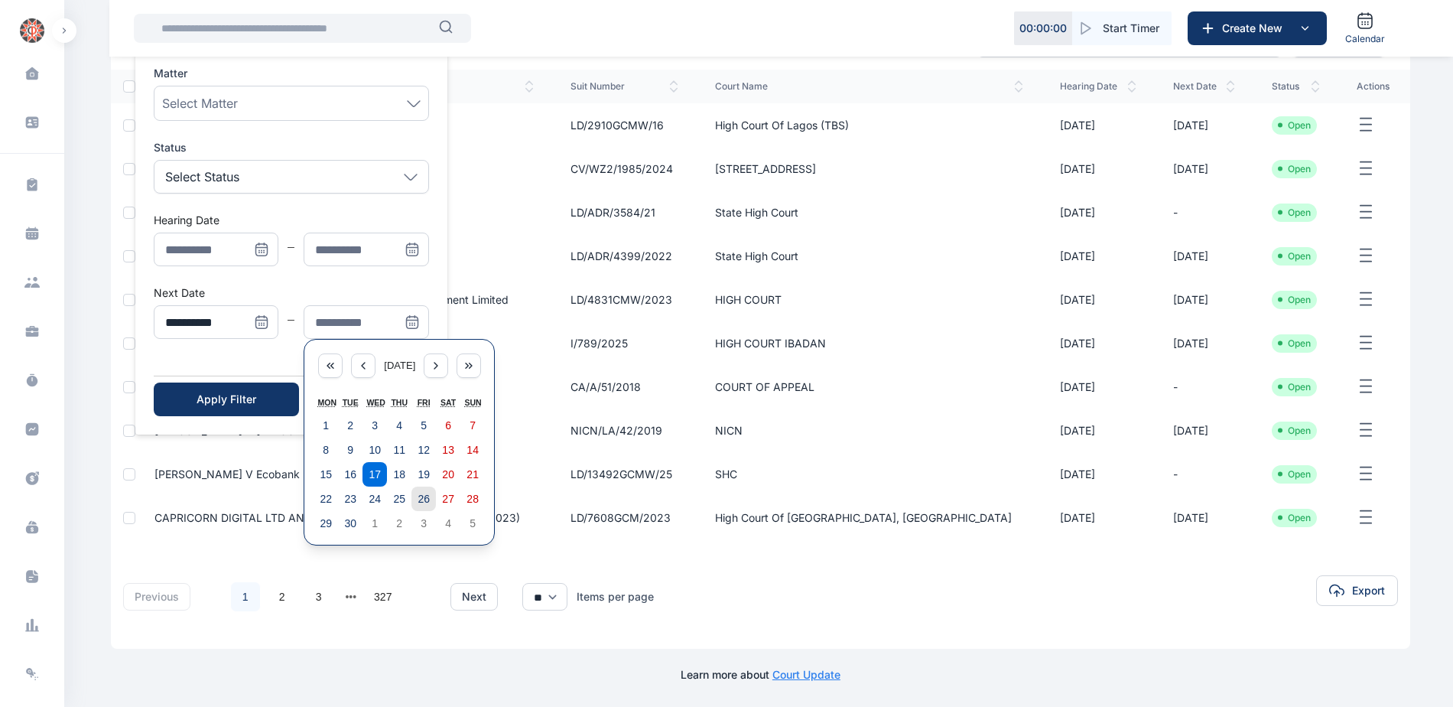
drag, startPoint x: 425, startPoint y: 497, endPoint x: 340, endPoint y: 470, distance: 90.0
click at [424, 497] on abbr "26" at bounding box center [424, 499] width 12 height 12
type input "**********"
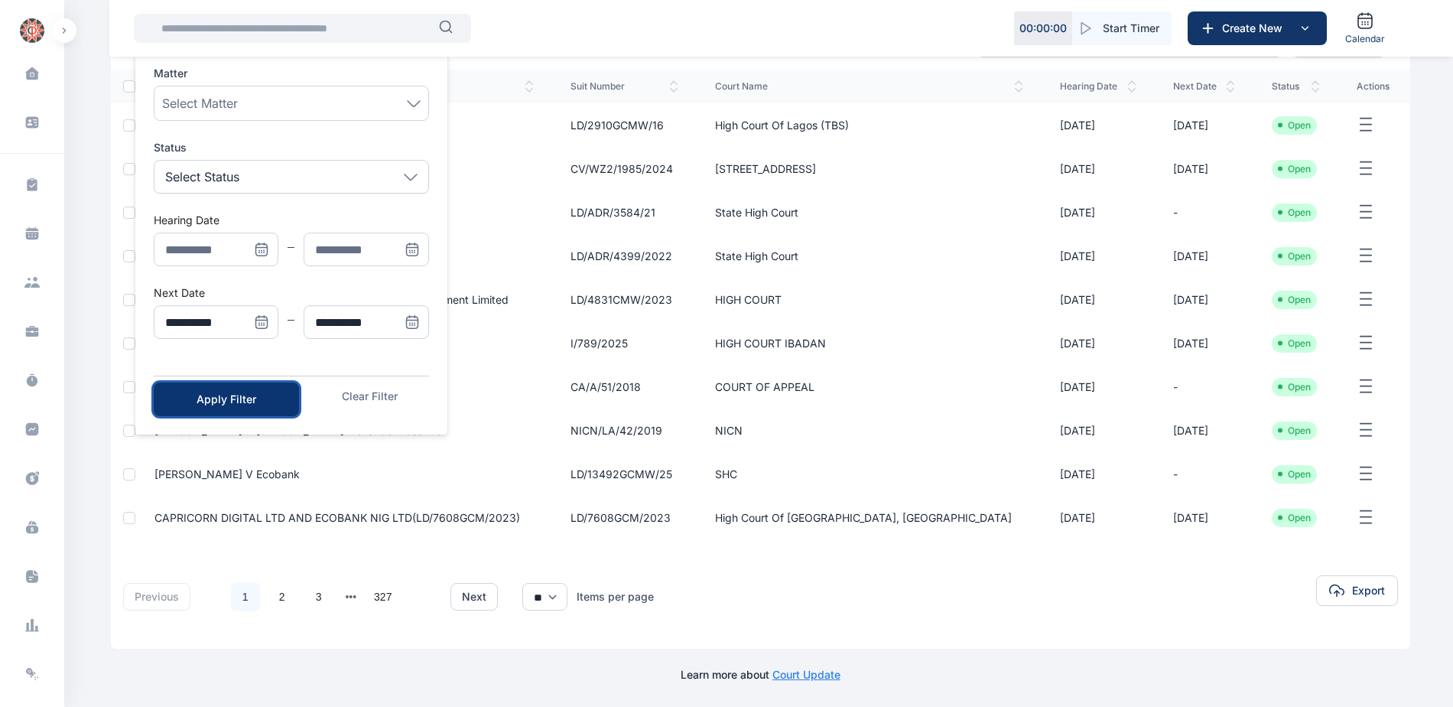
click at [242, 403] on div "Apply Filter" at bounding box center [226, 399] width 96 height 15
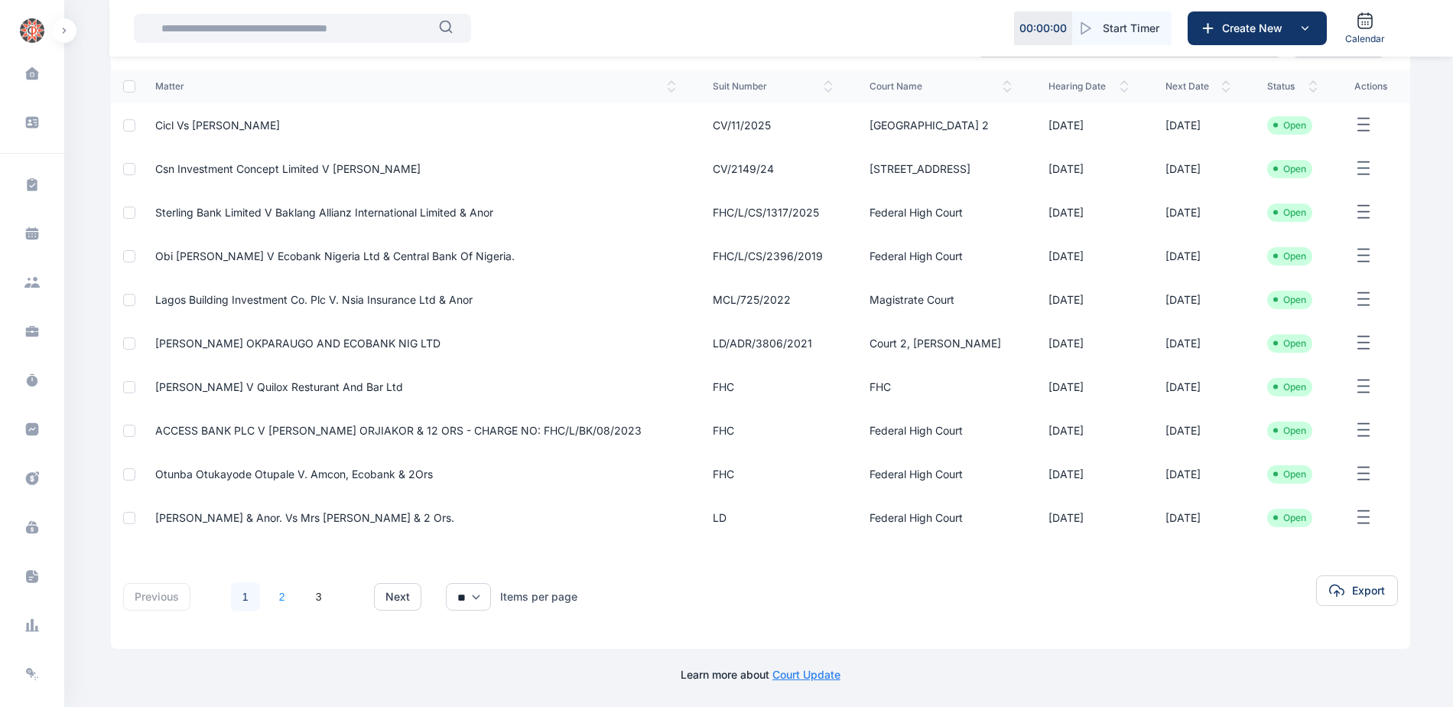
scroll to position [201, 0]
click at [279, 592] on link "2" at bounding box center [282, 596] width 29 height 29
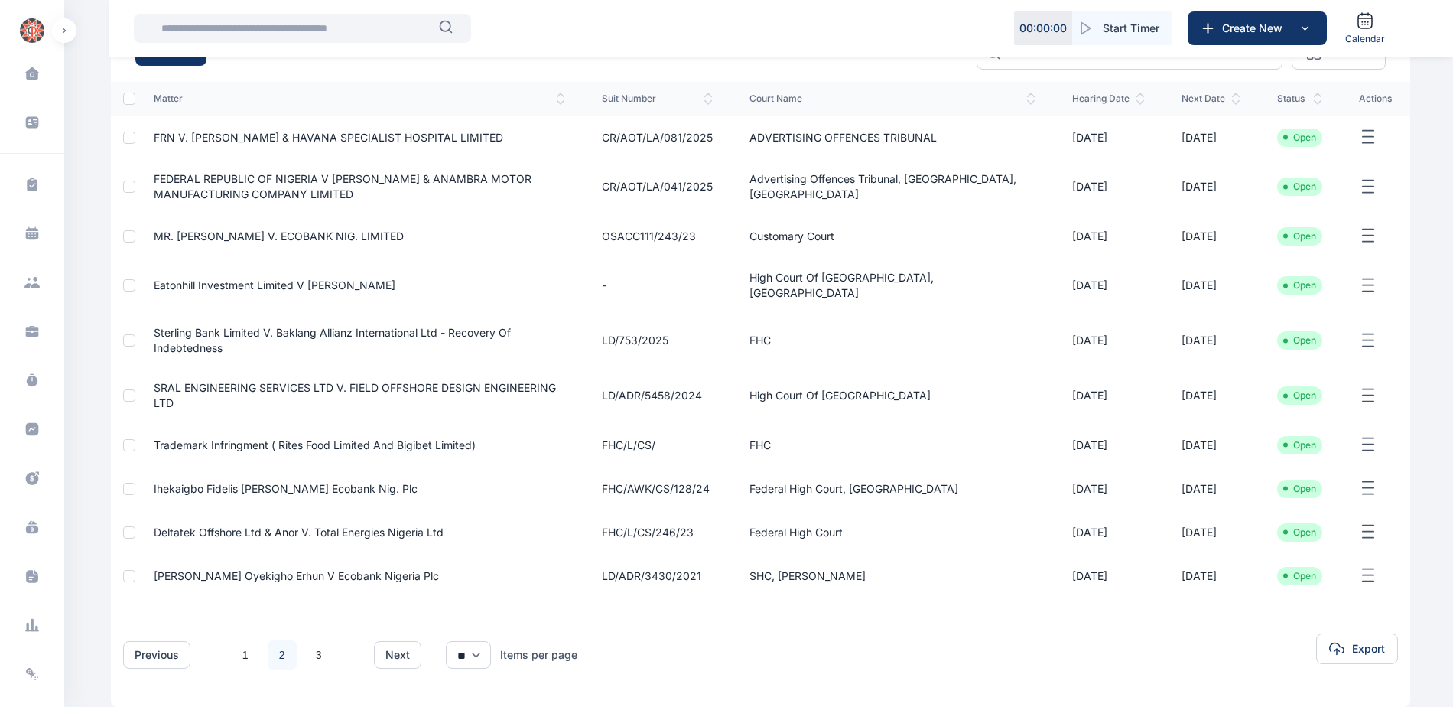
scroll to position [190, 0]
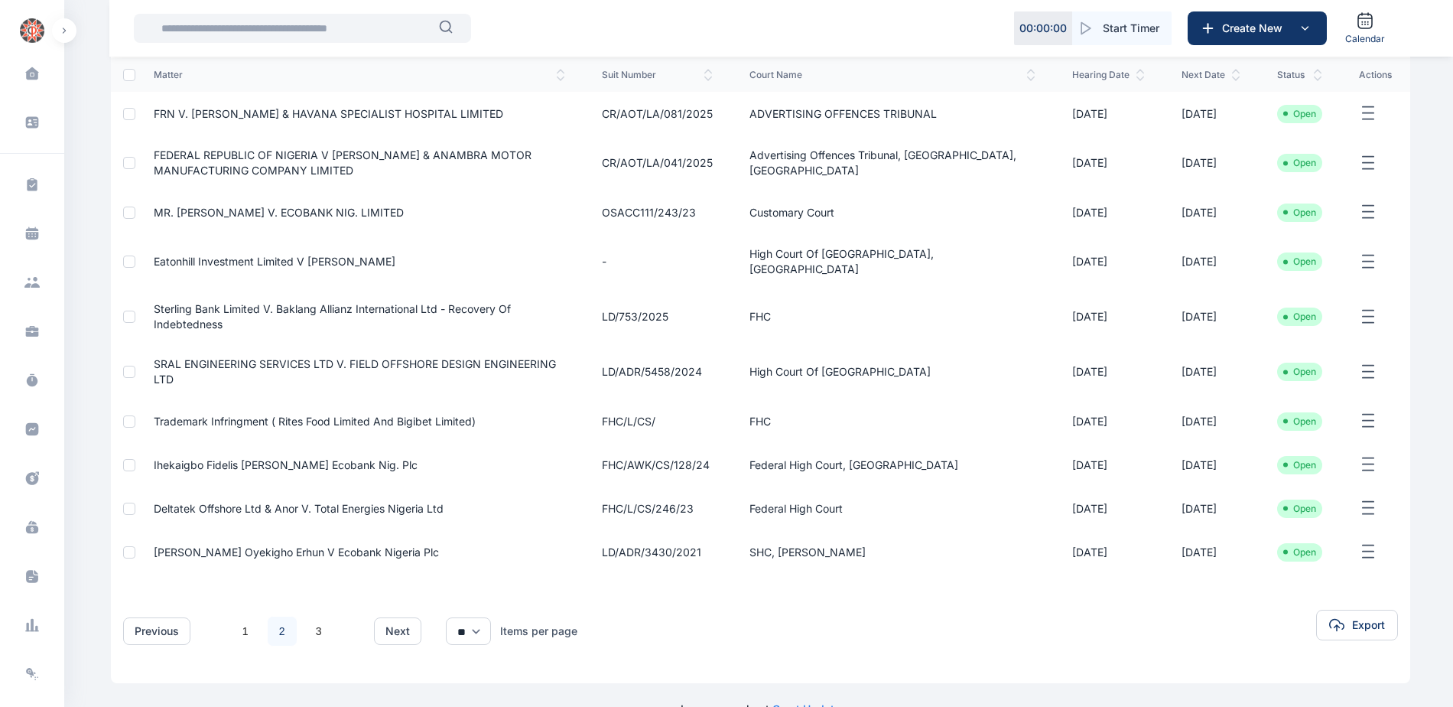
click at [285, 616] on link "2" at bounding box center [282, 630] width 29 height 29
click at [320, 616] on link "3" at bounding box center [318, 630] width 29 height 29
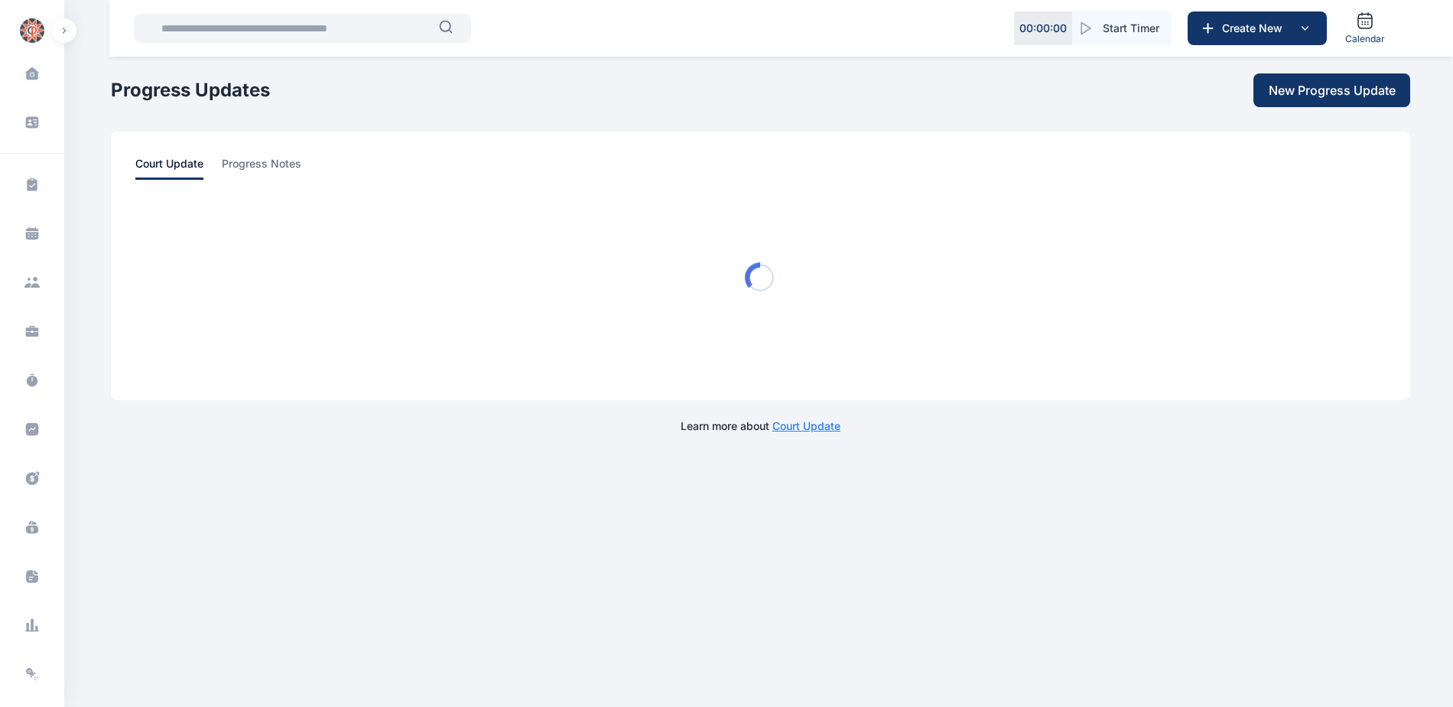
scroll to position [0, 0]
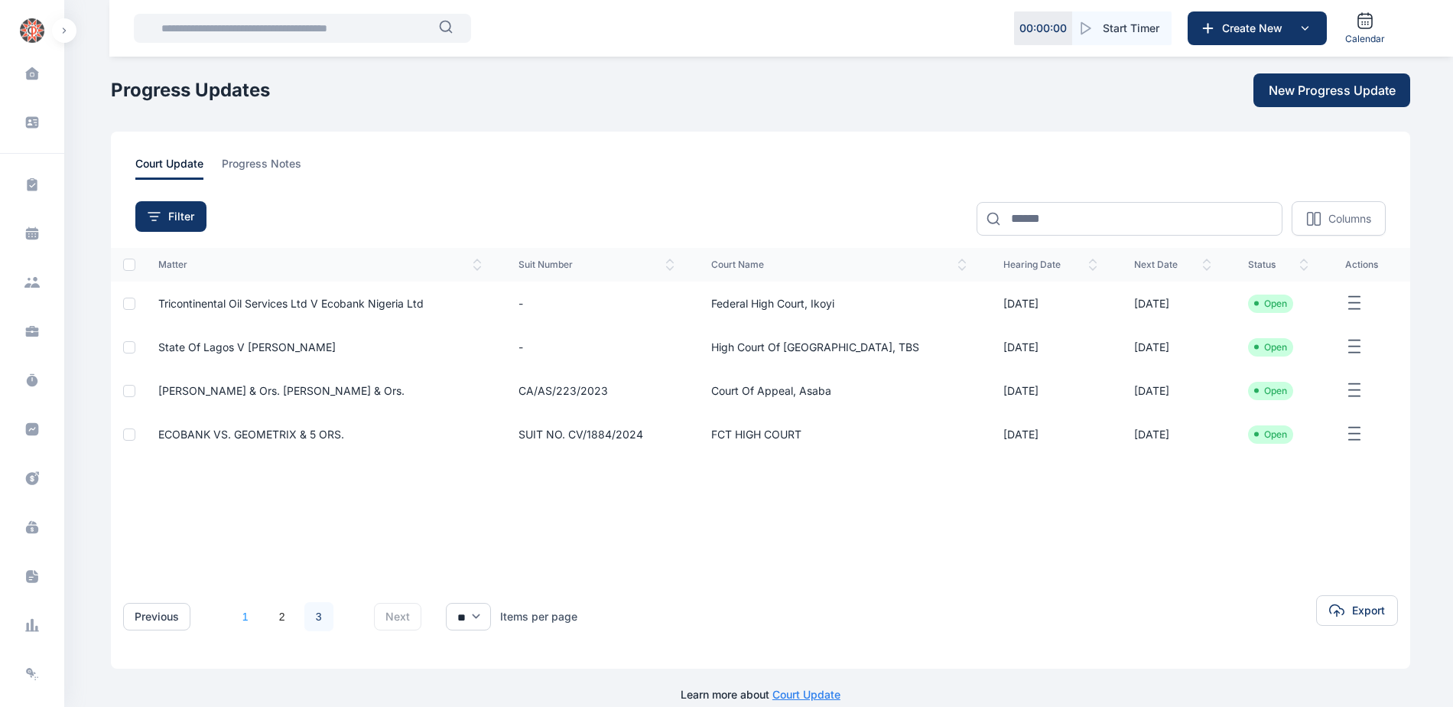
click at [244, 616] on link "1" at bounding box center [245, 616] width 29 height 29
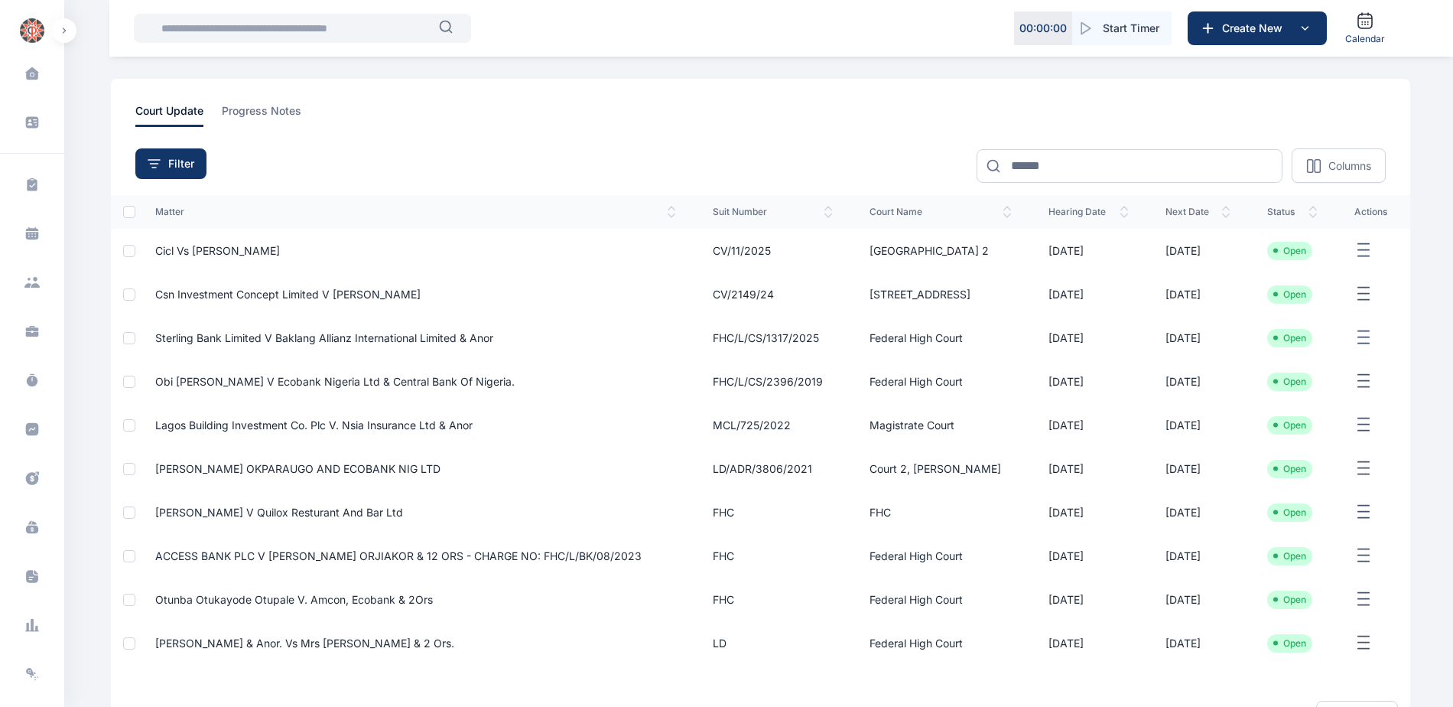
scroll to position [76, 0]
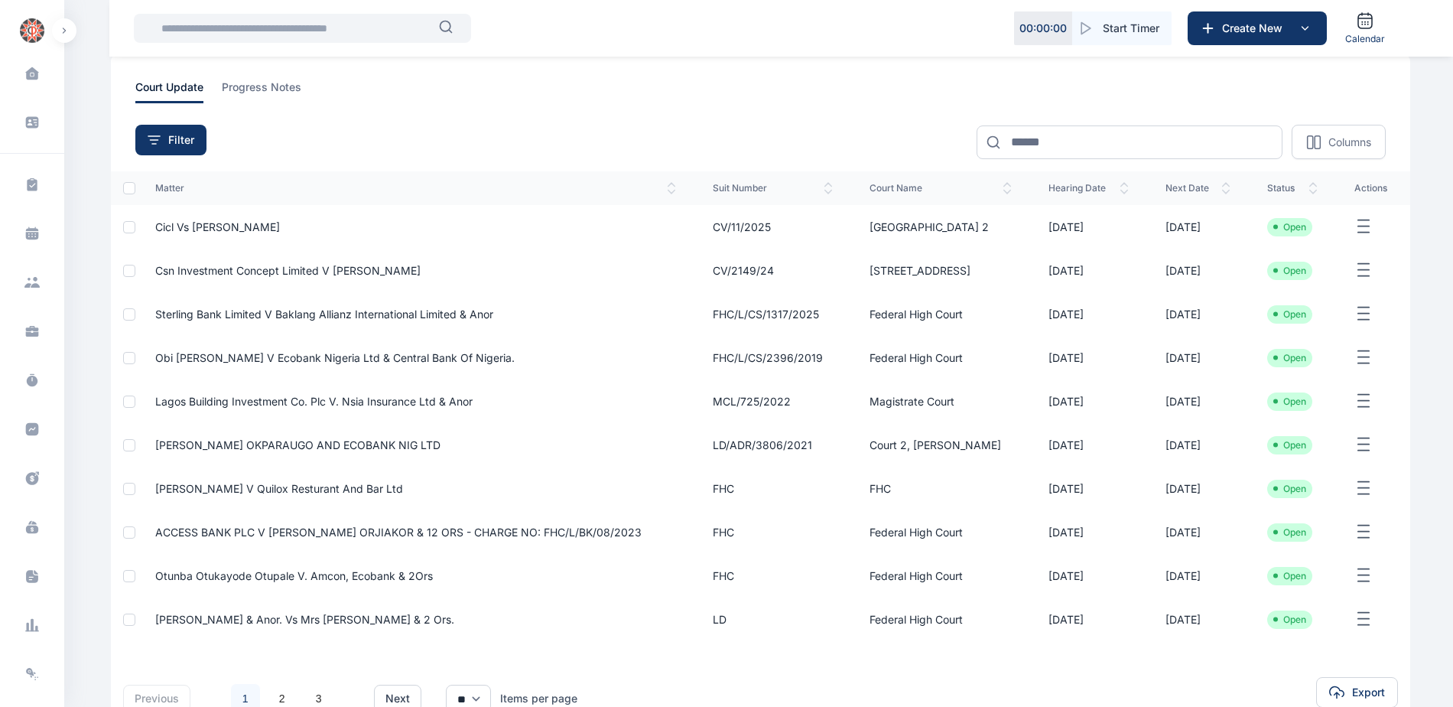
click at [328, 320] on span "Sterling Bank Limited v Baklang Allianz International Limited & Anor" at bounding box center [324, 313] width 338 height 13
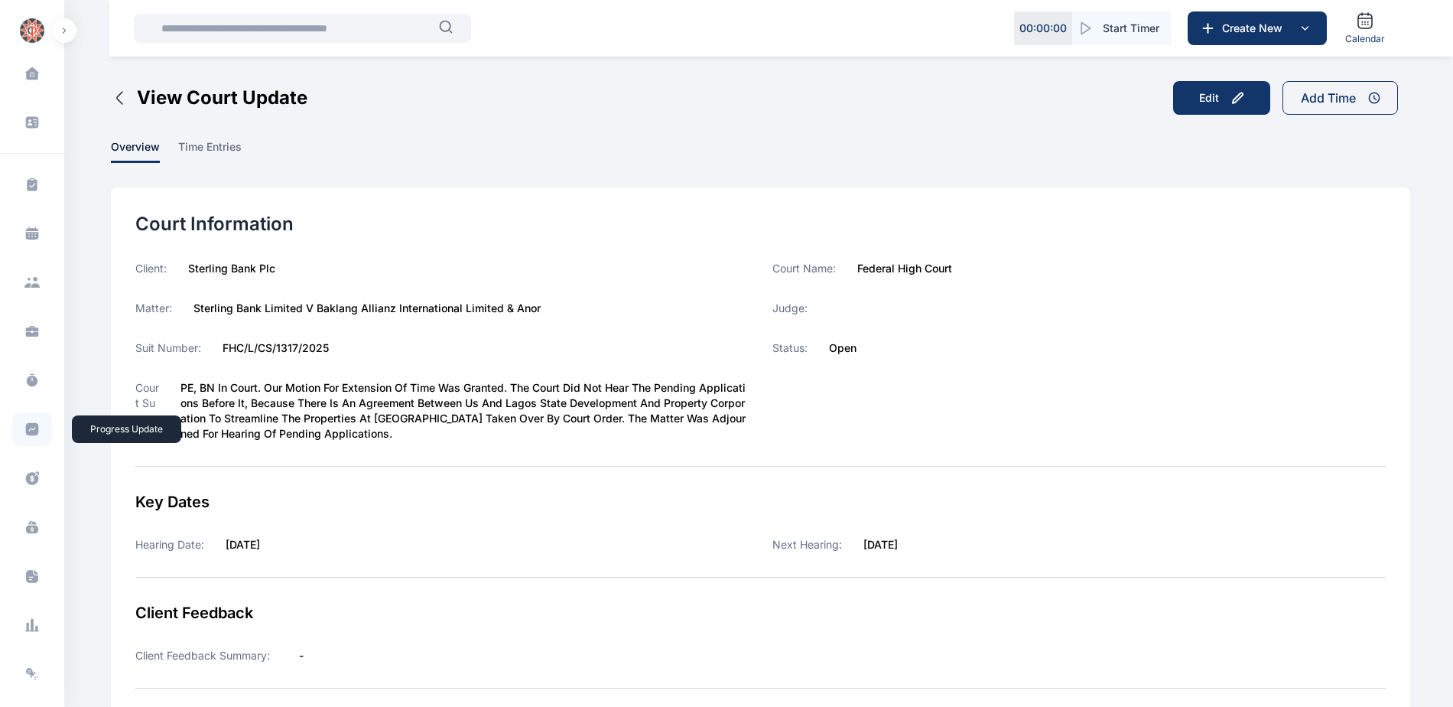
click at [31, 434] on icon at bounding box center [32, 429] width 13 height 13
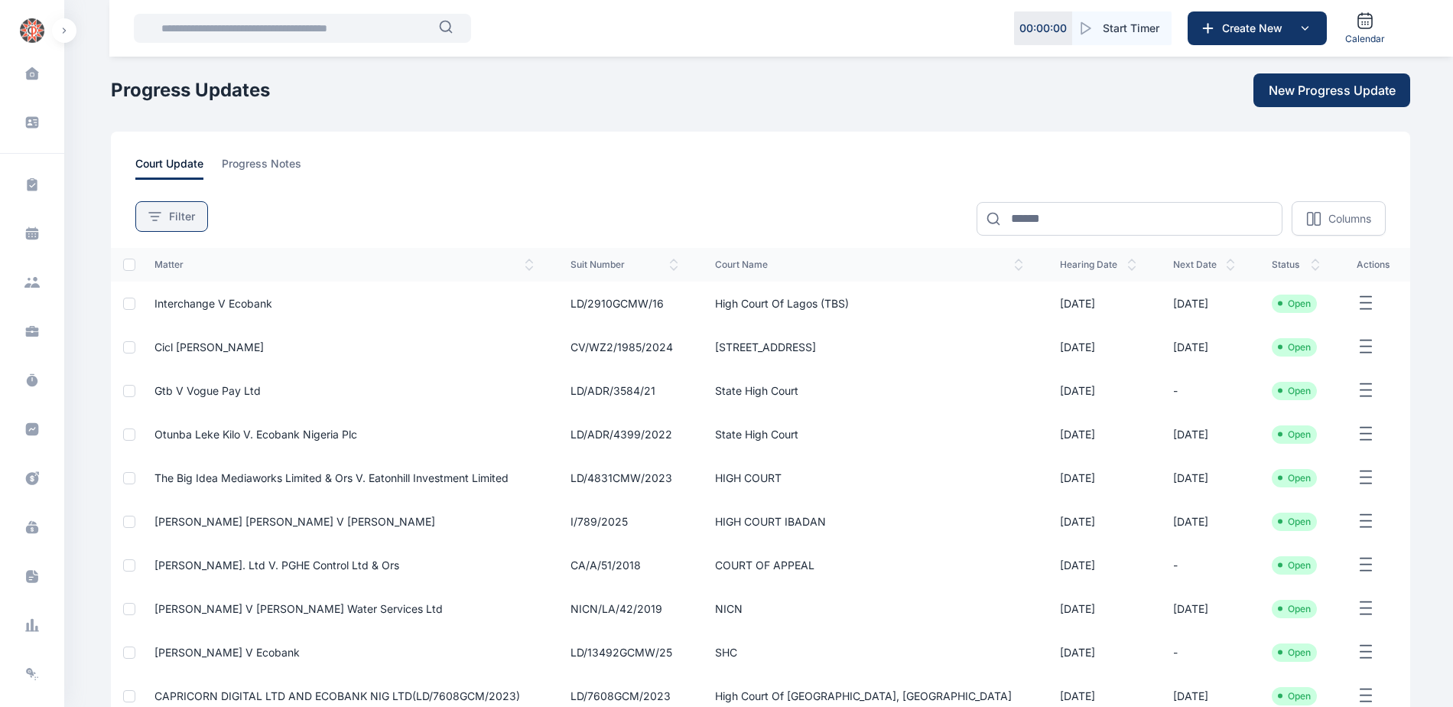
click at [183, 225] on button "Filter" at bounding box center [171, 216] width 73 height 31
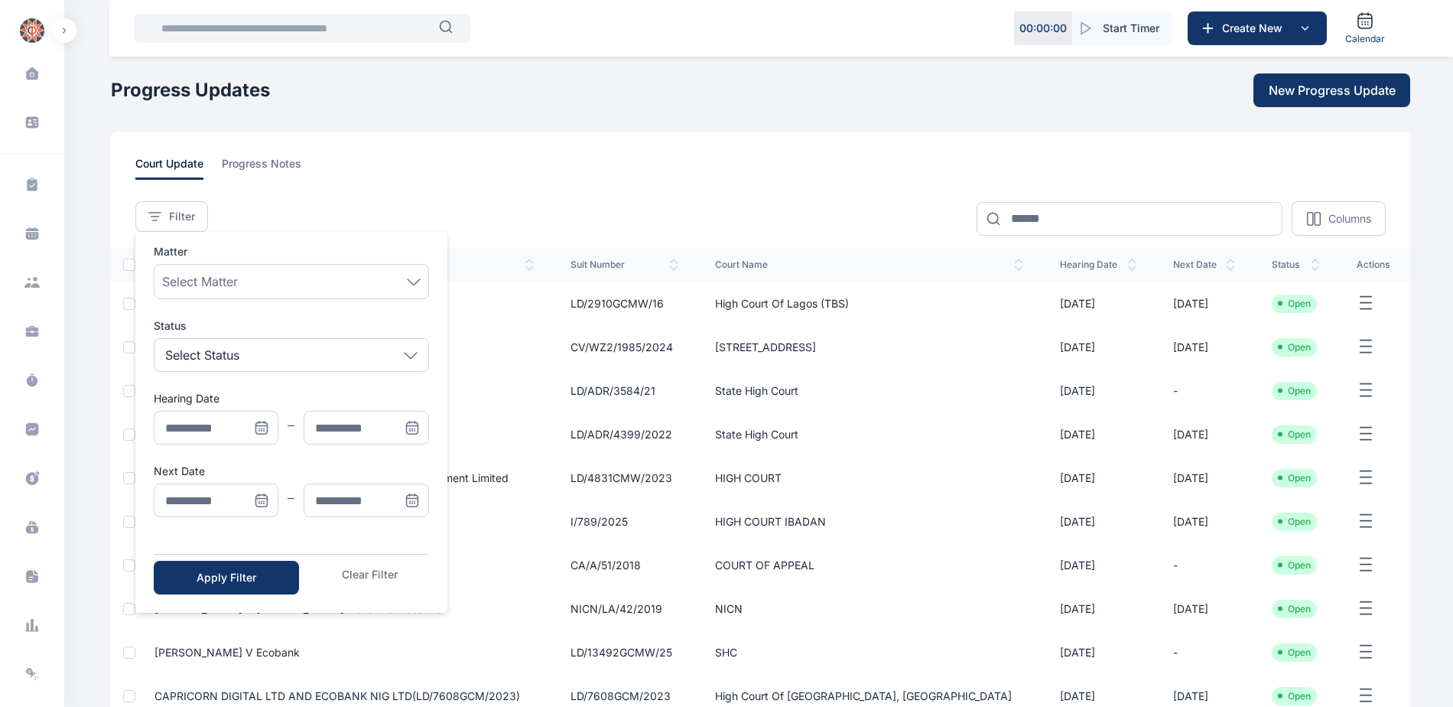
click at [264, 499] on icon "Menu" at bounding box center [261, 500] width 15 height 15
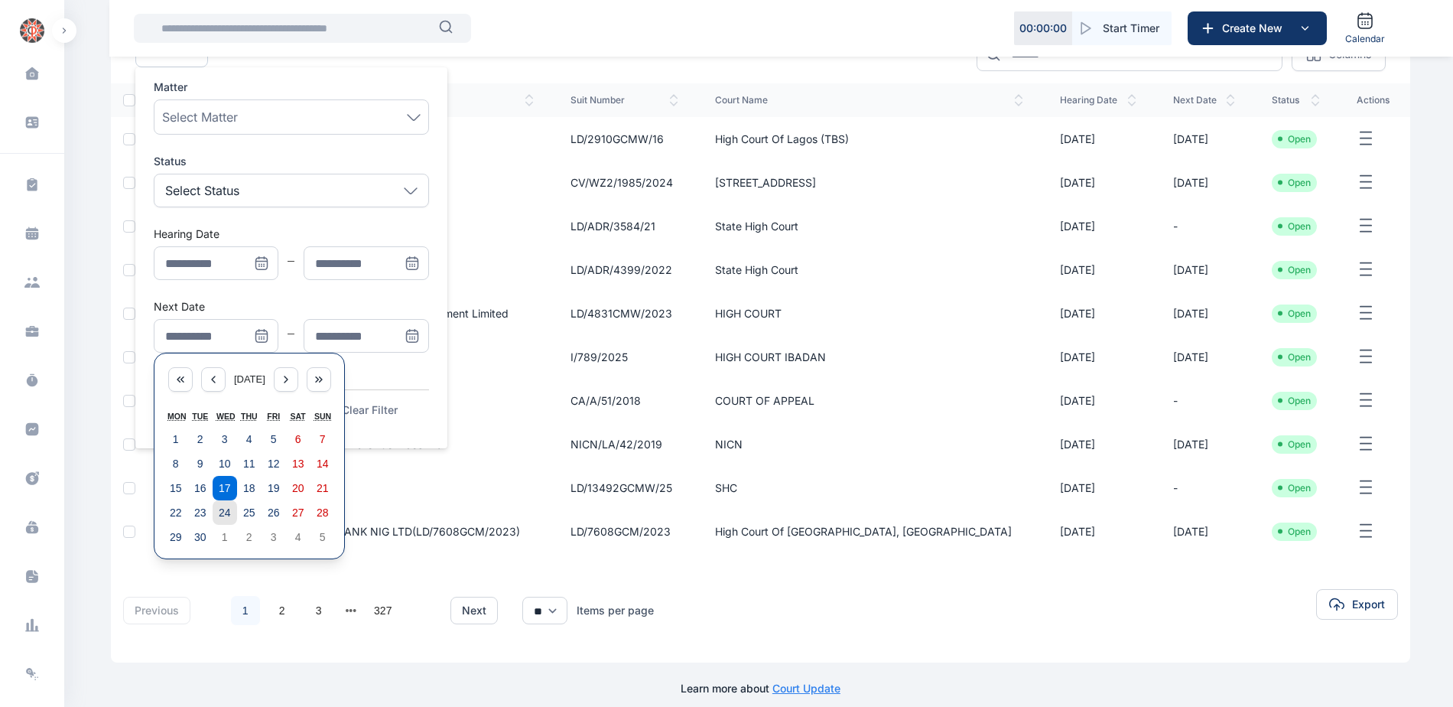
scroll to position [178, 0]
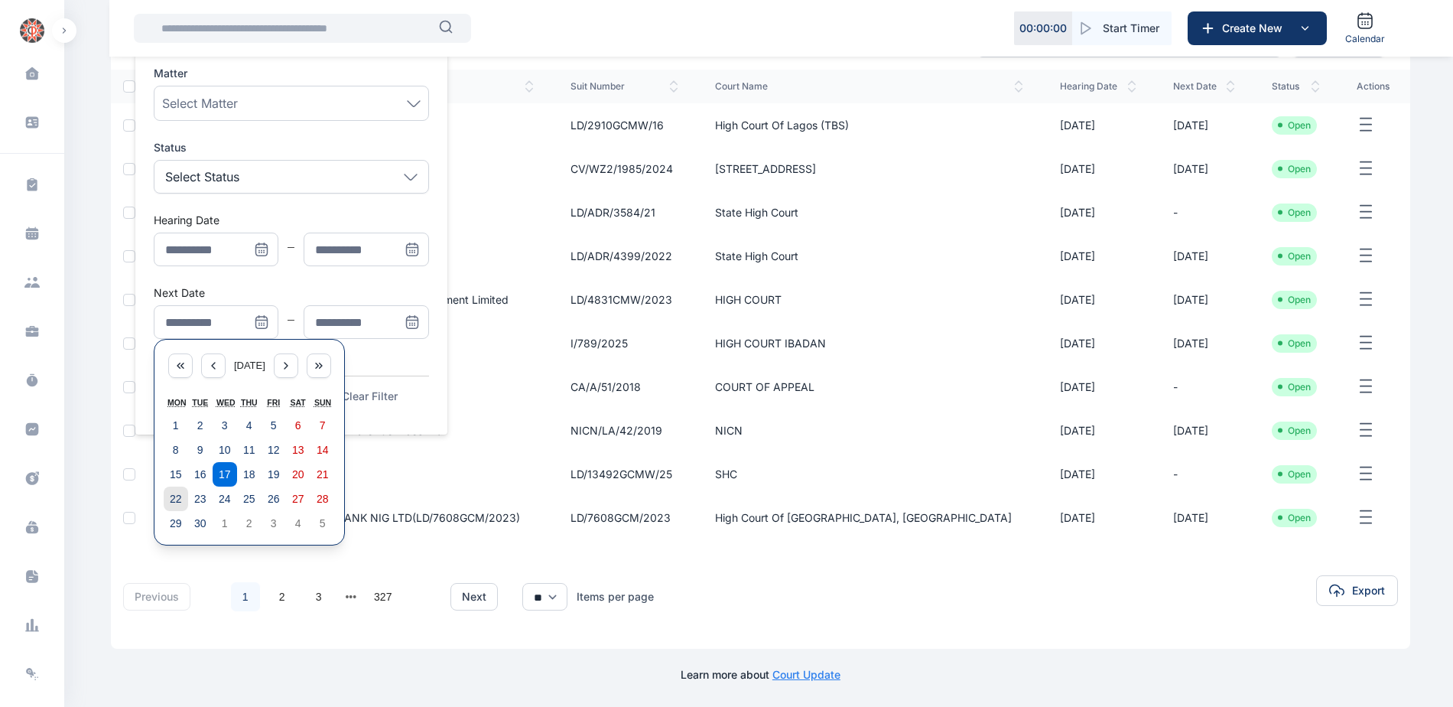
drag, startPoint x: 169, startPoint y: 496, endPoint x: 198, endPoint y: 489, distance: 29.7
click at [170, 496] on abbr "22" at bounding box center [176, 499] width 12 height 12
type input "**********"
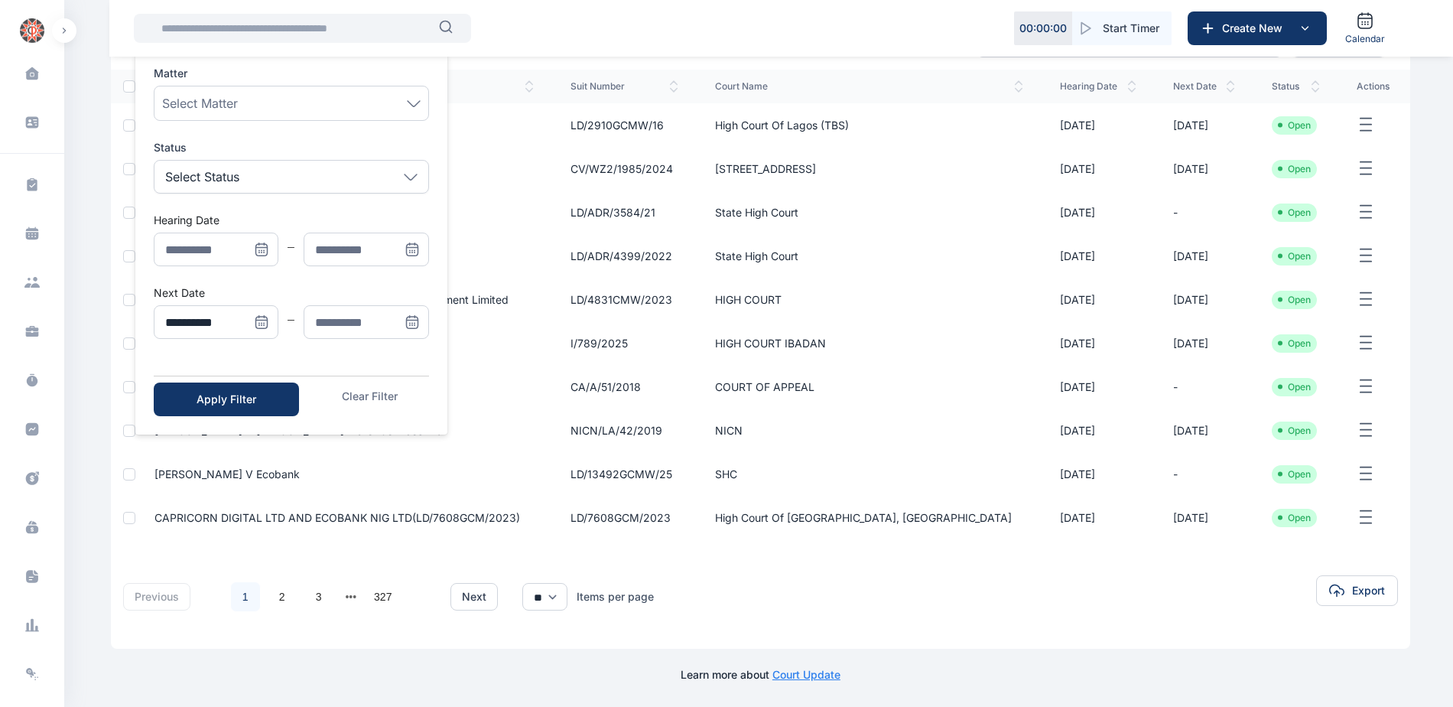
click at [415, 321] on icon "Menu" at bounding box center [412, 321] width 15 height 15
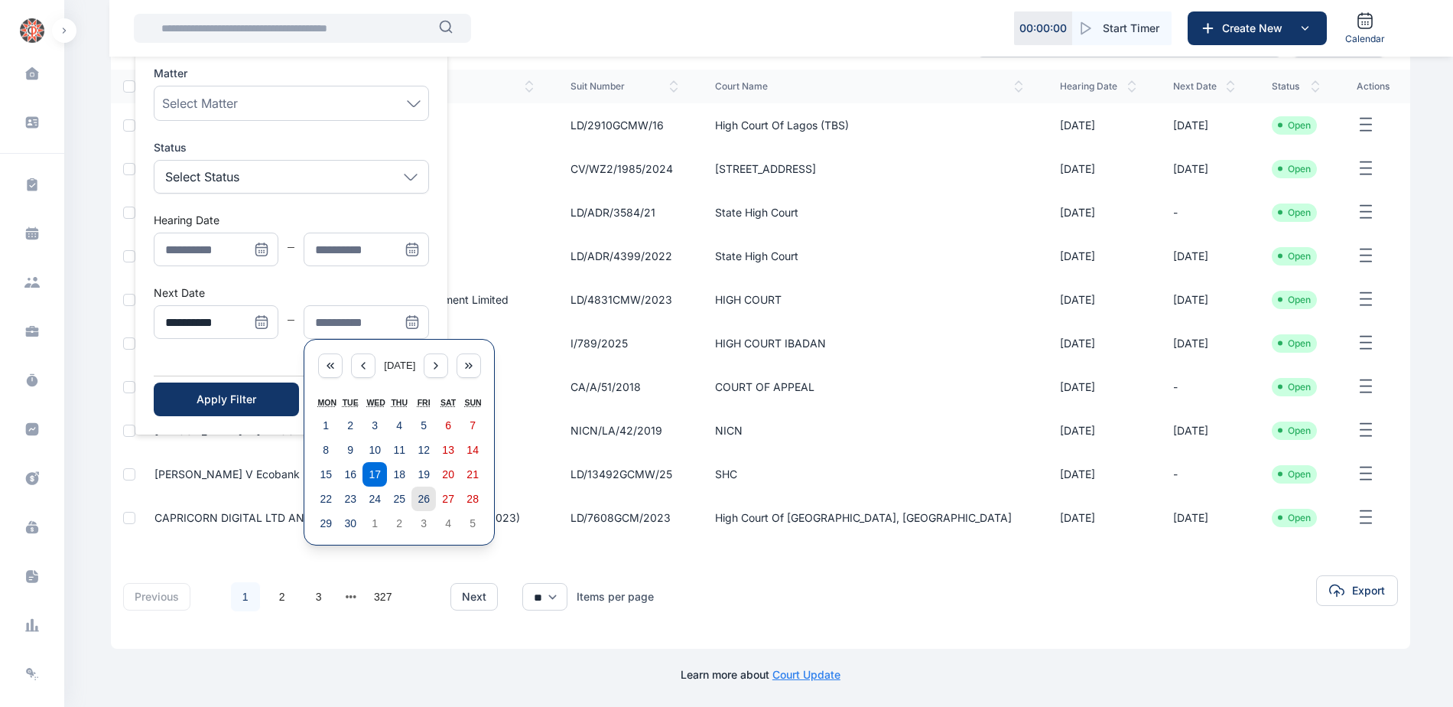
click at [429, 502] on button "26" at bounding box center [423, 498] width 24 height 24
type input "**********"
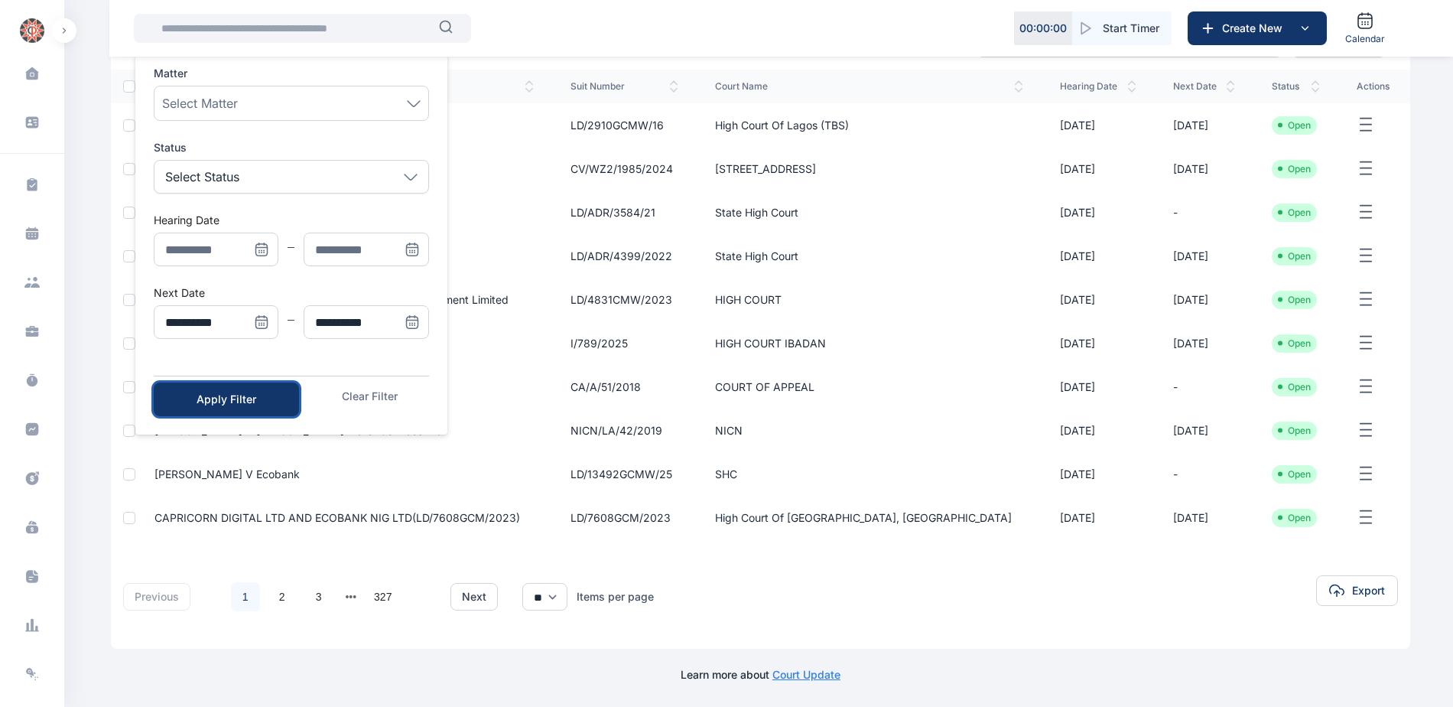
click at [219, 410] on button "Apply Filter" at bounding box center [226, 399] width 145 height 34
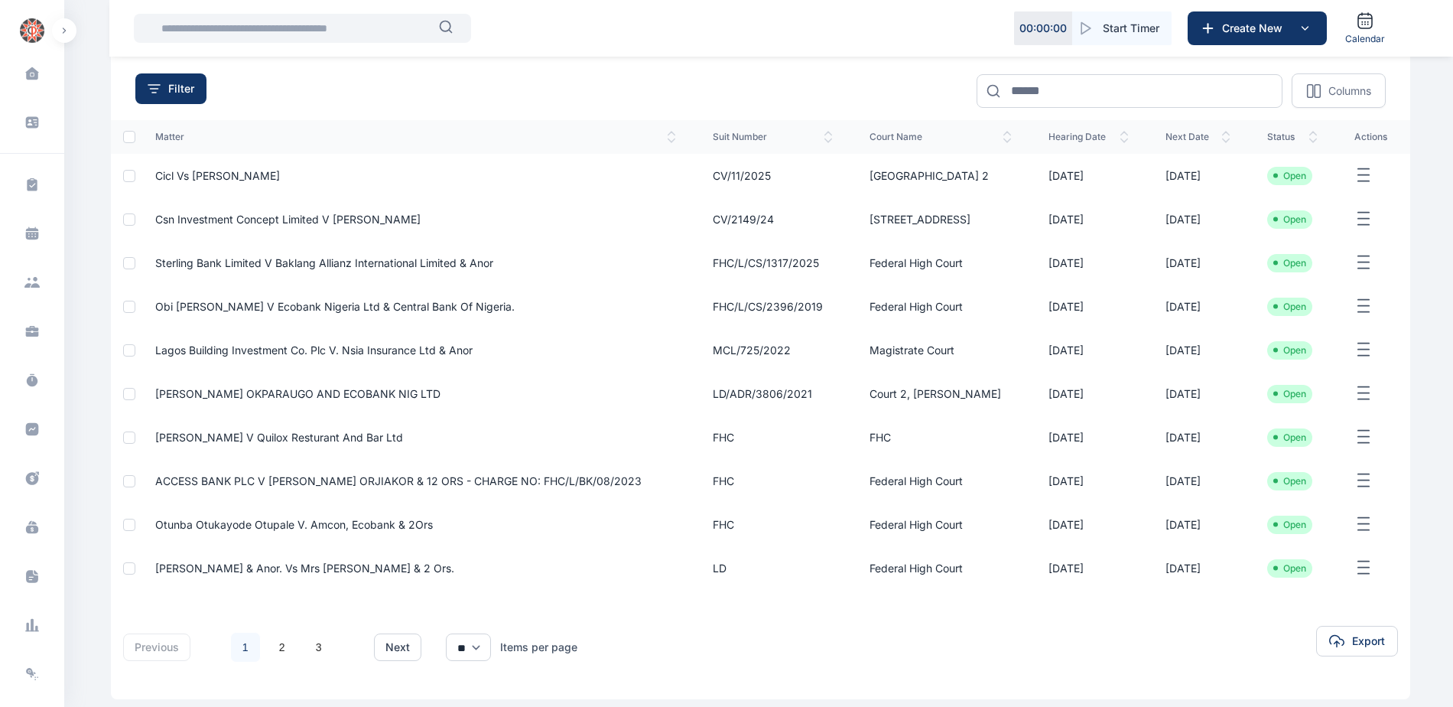
scroll to position [201, 0]
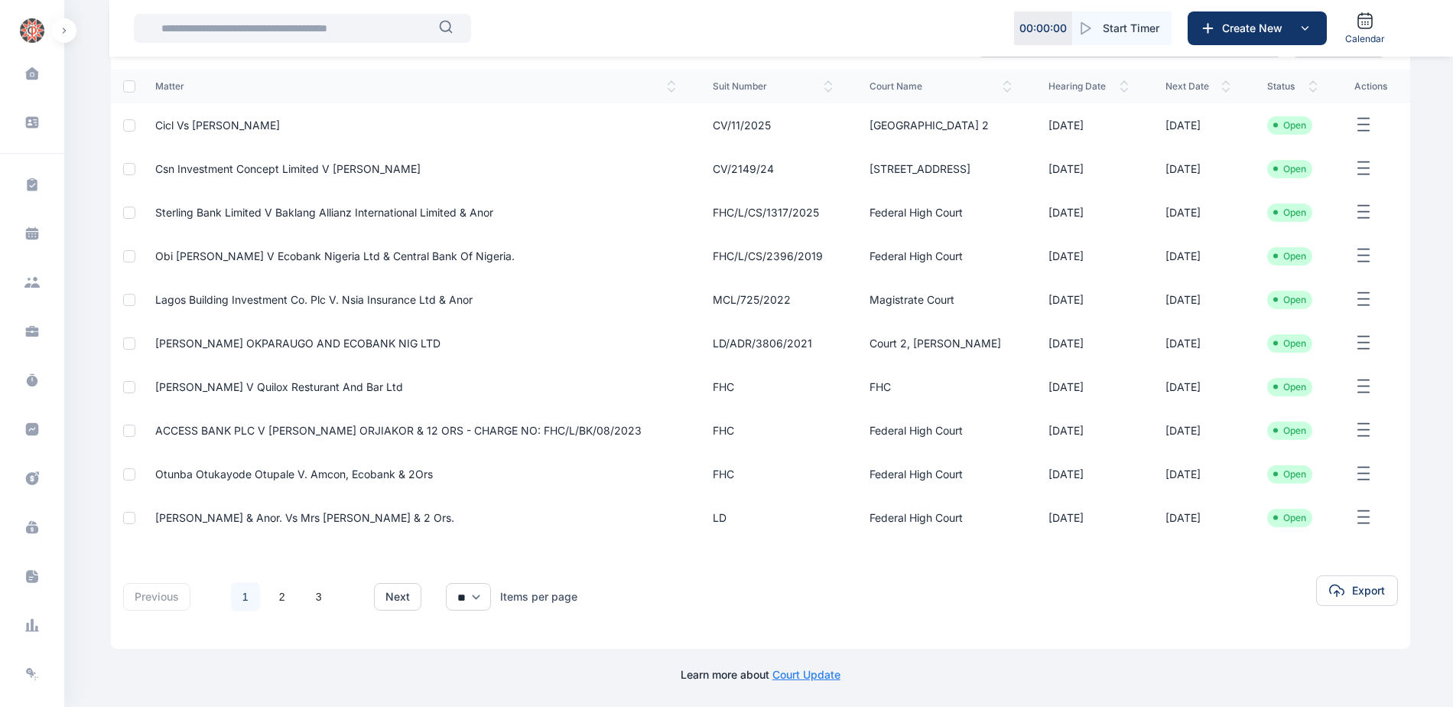
click at [297, 249] on span "Obi [PERSON_NAME] V Ecobank Nigeria Ltd & Central Bank Of Nigeria." at bounding box center [334, 255] width 359 height 13
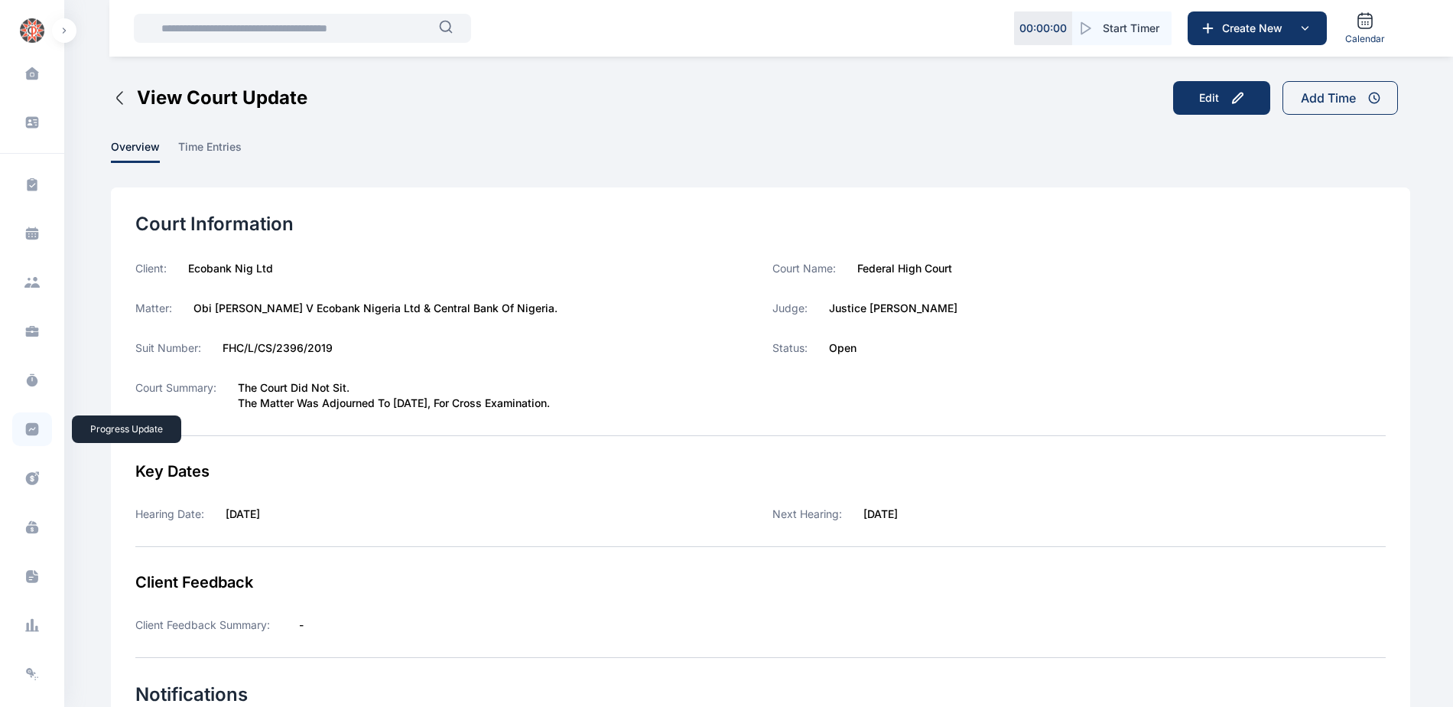
click at [21, 431] on span at bounding box center [32, 429] width 40 height 34
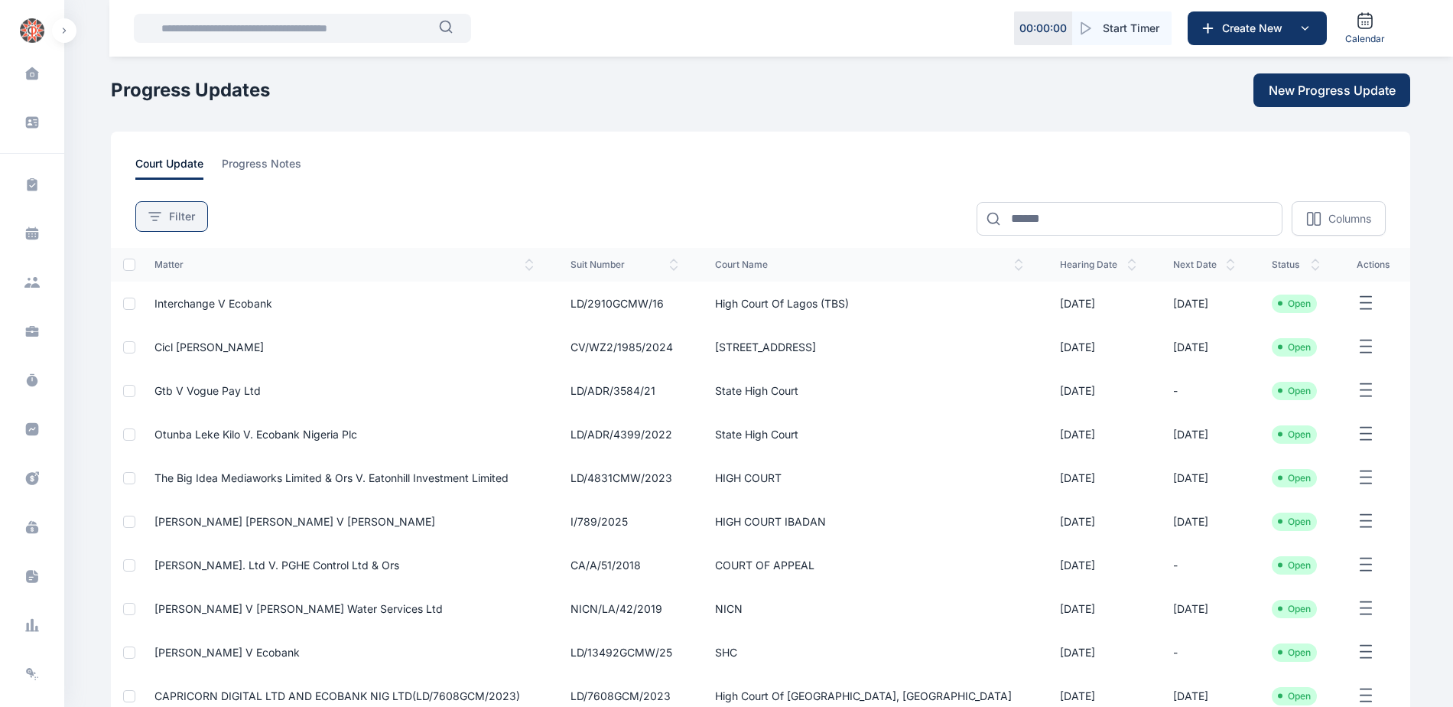
click at [164, 210] on div "Filter" at bounding box center [171, 216] width 47 height 15
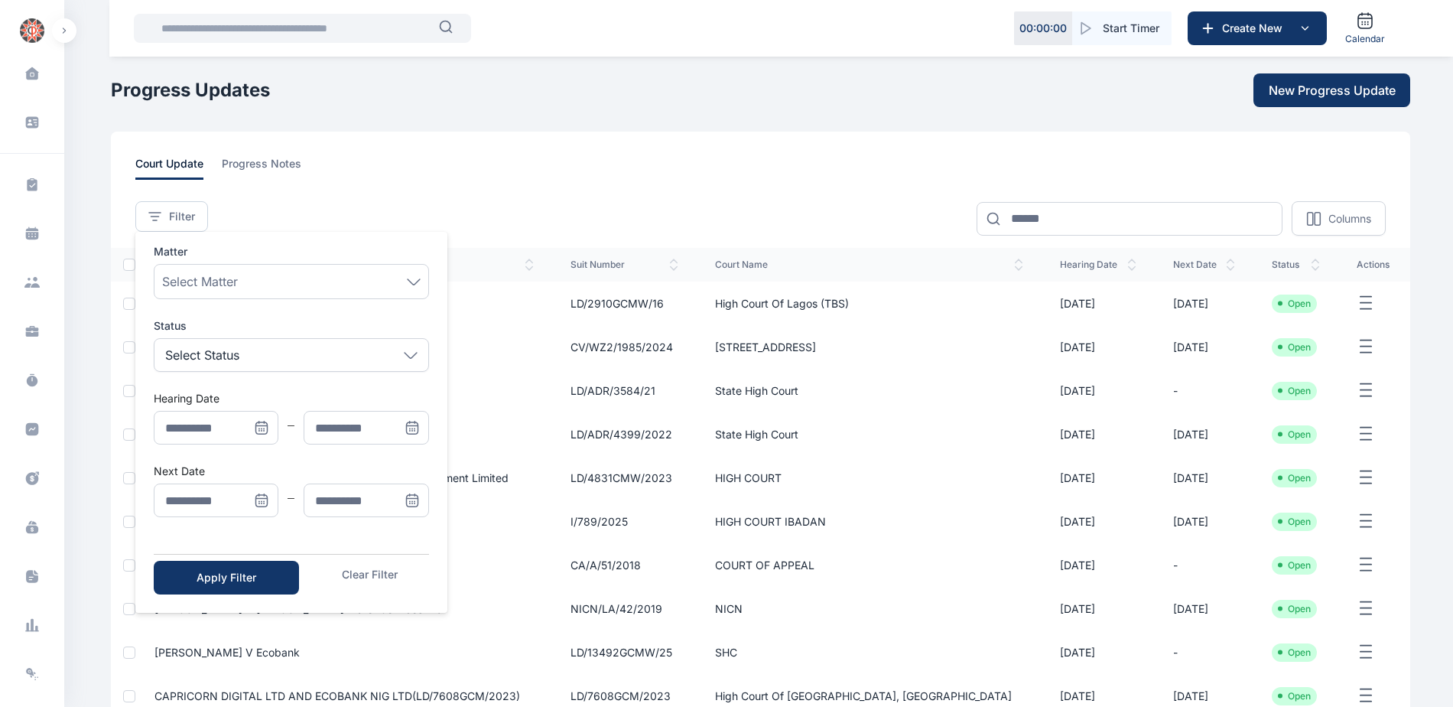
click at [264, 497] on icon "Menu" at bounding box center [261, 500] width 15 height 15
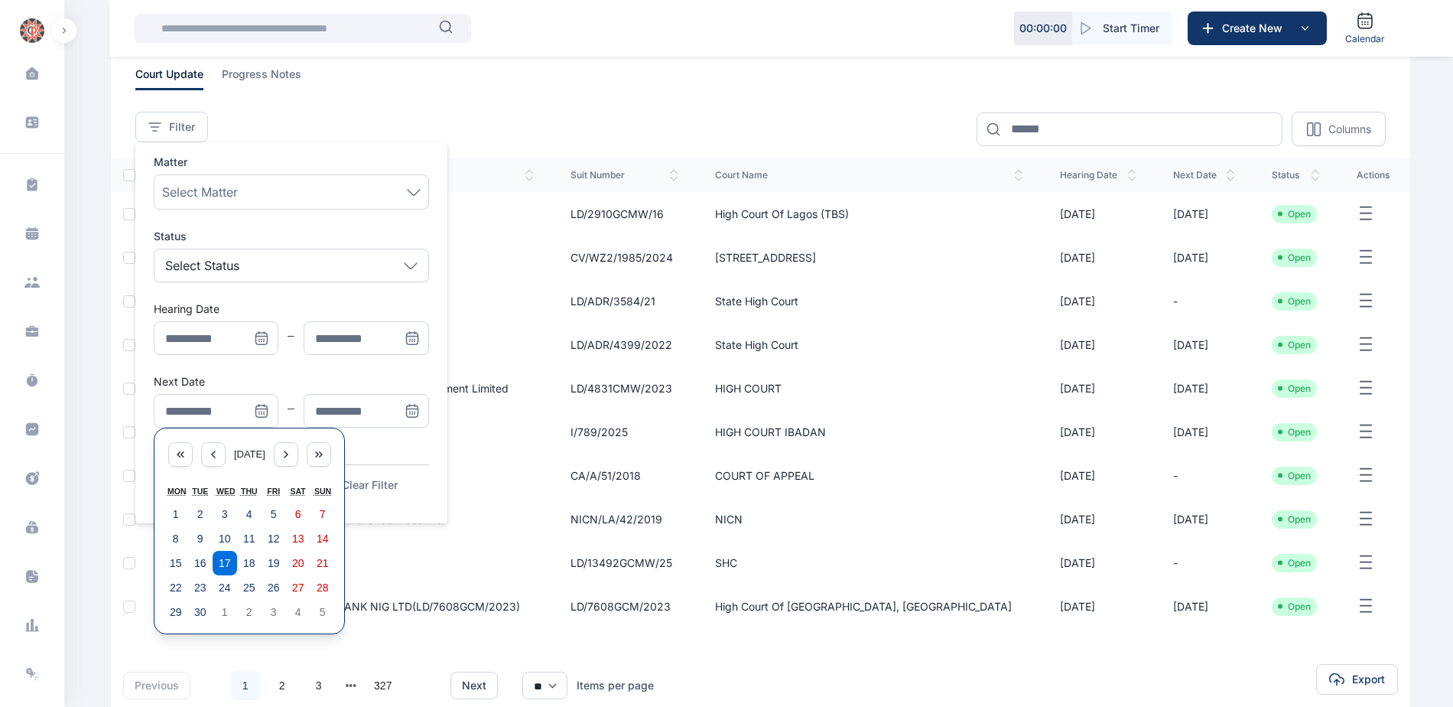
scroll to position [178, 0]
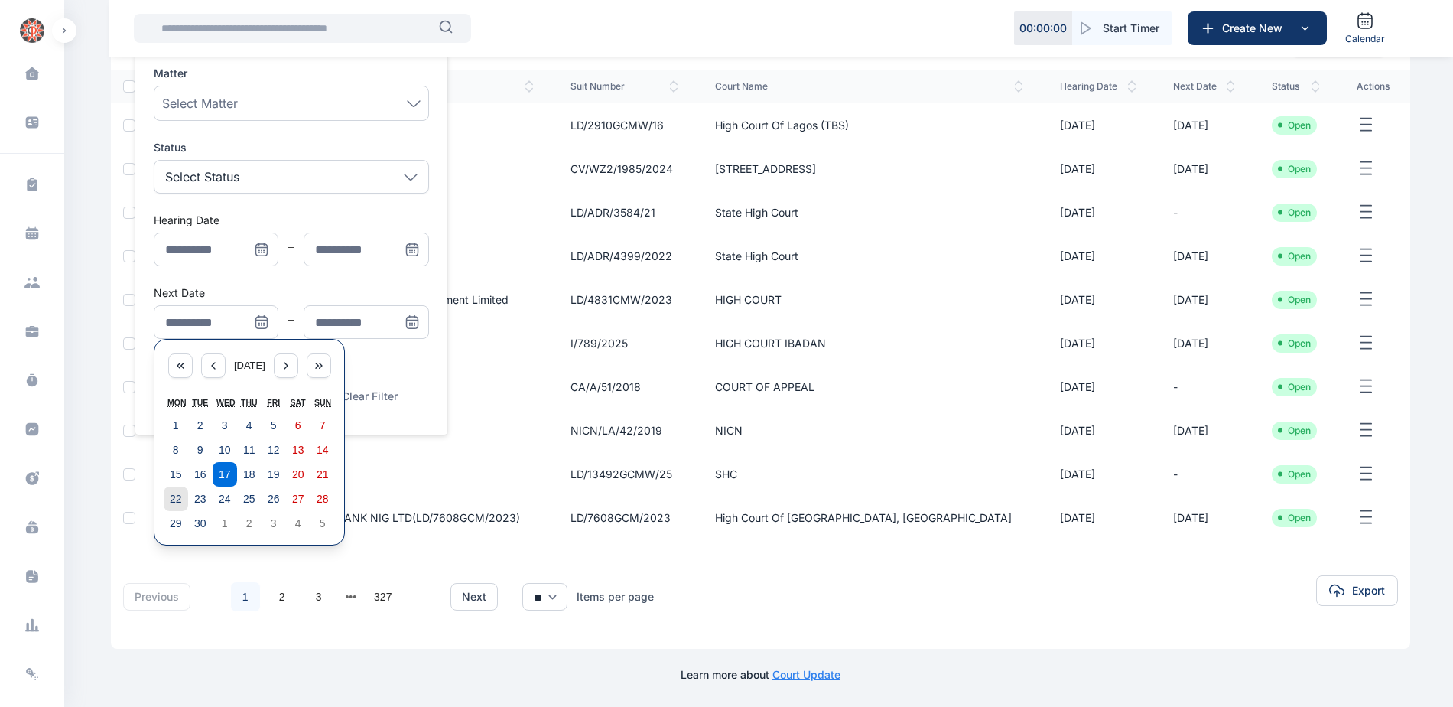
click at [173, 497] on abbr "22" at bounding box center [176, 499] width 12 height 12
type input "**********"
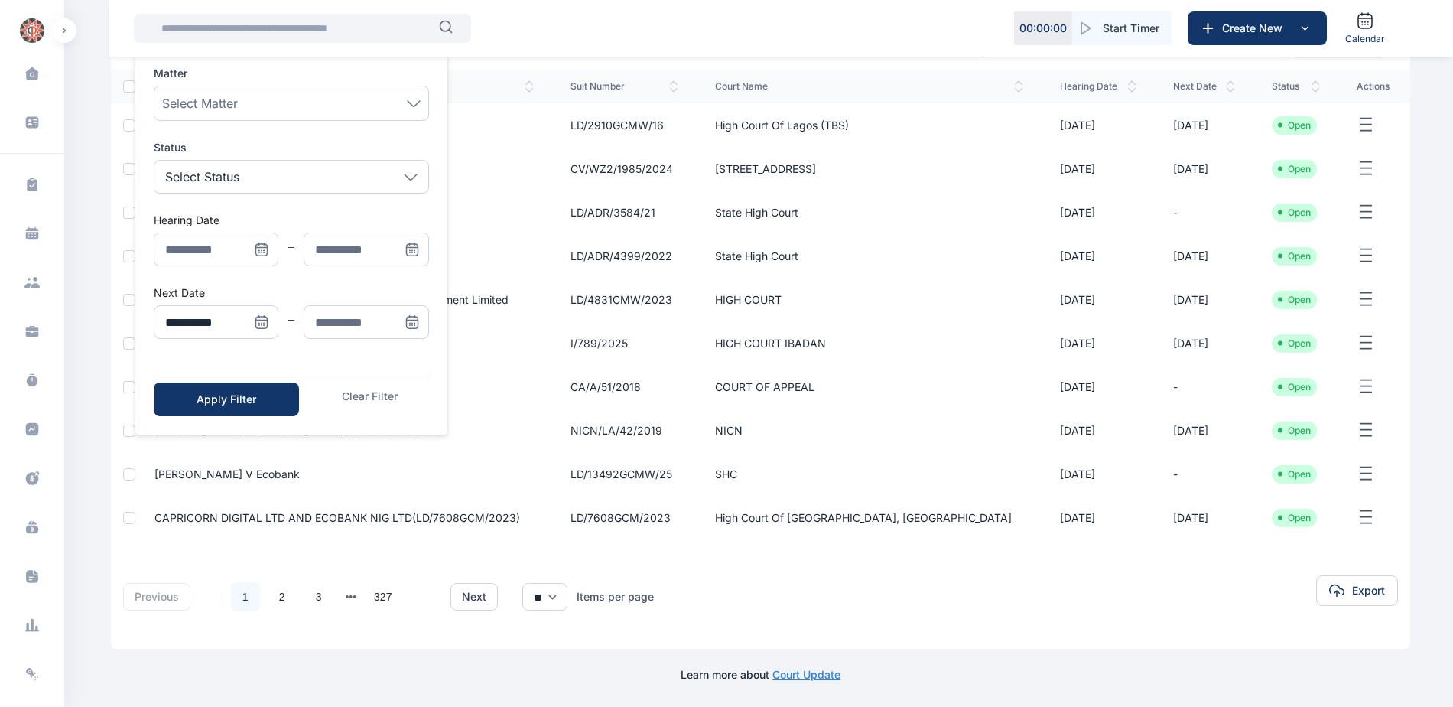
click at [417, 322] on icon "Menu" at bounding box center [412, 321] width 15 height 15
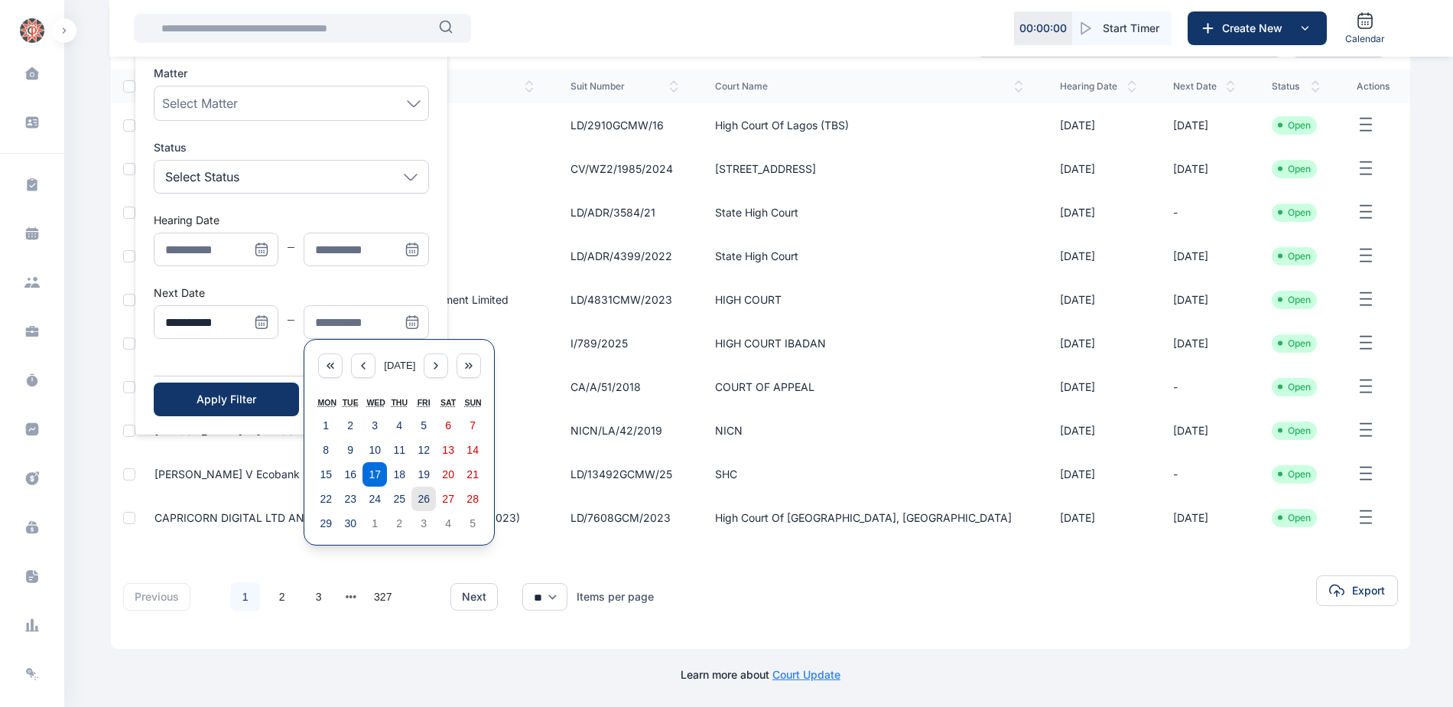
click at [421, 505] on abbr "26" at bounding box center [424, 499] width 12 height 12
type input "**********"
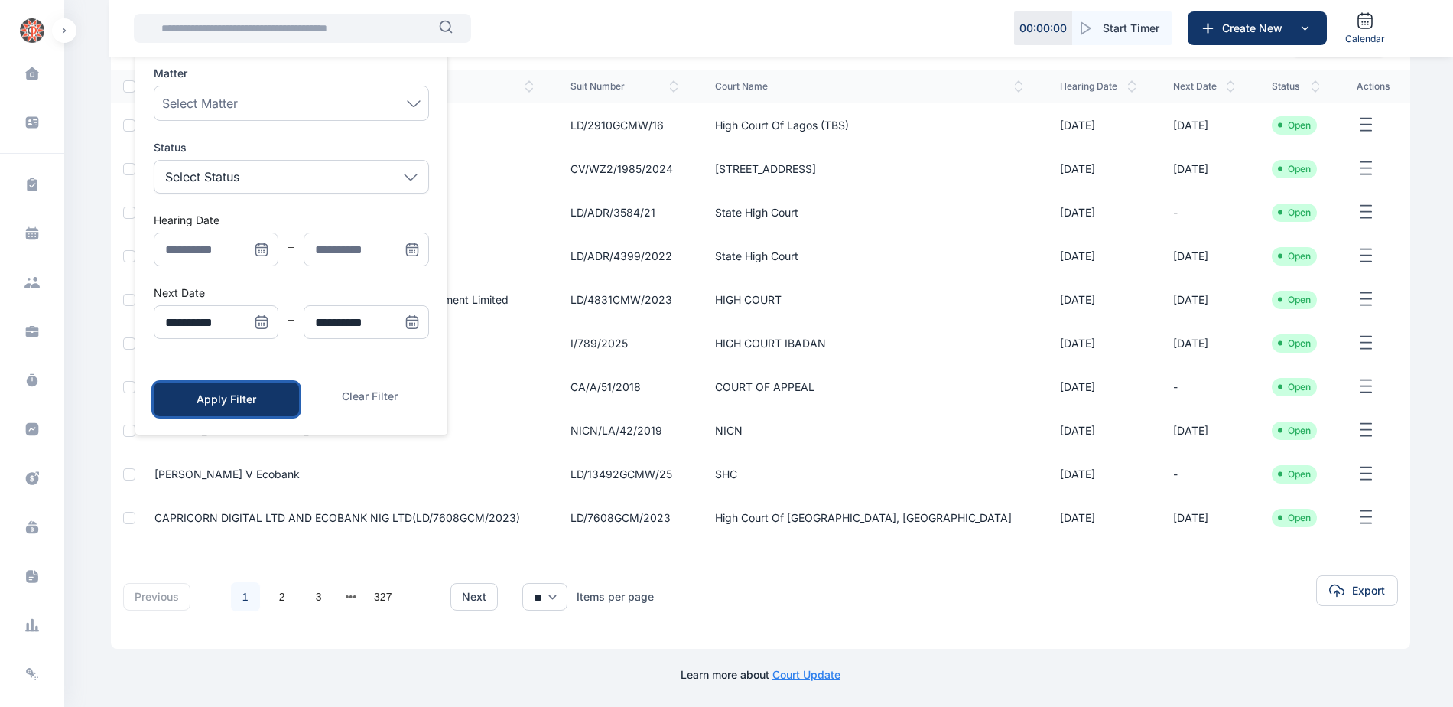
click at [177, 402] on button "Apply Filter" at bounding box center [226, 399] width 145 height 34
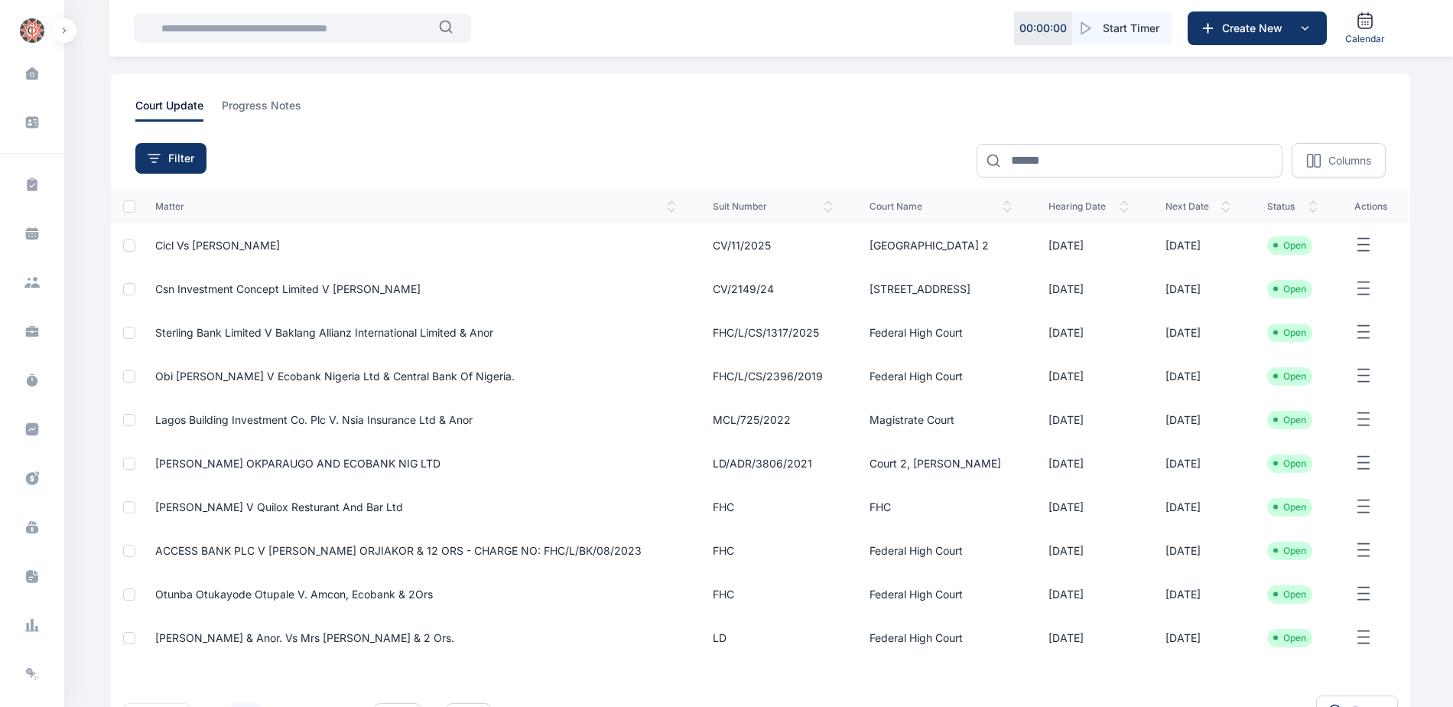
scroll to position [153, 0]
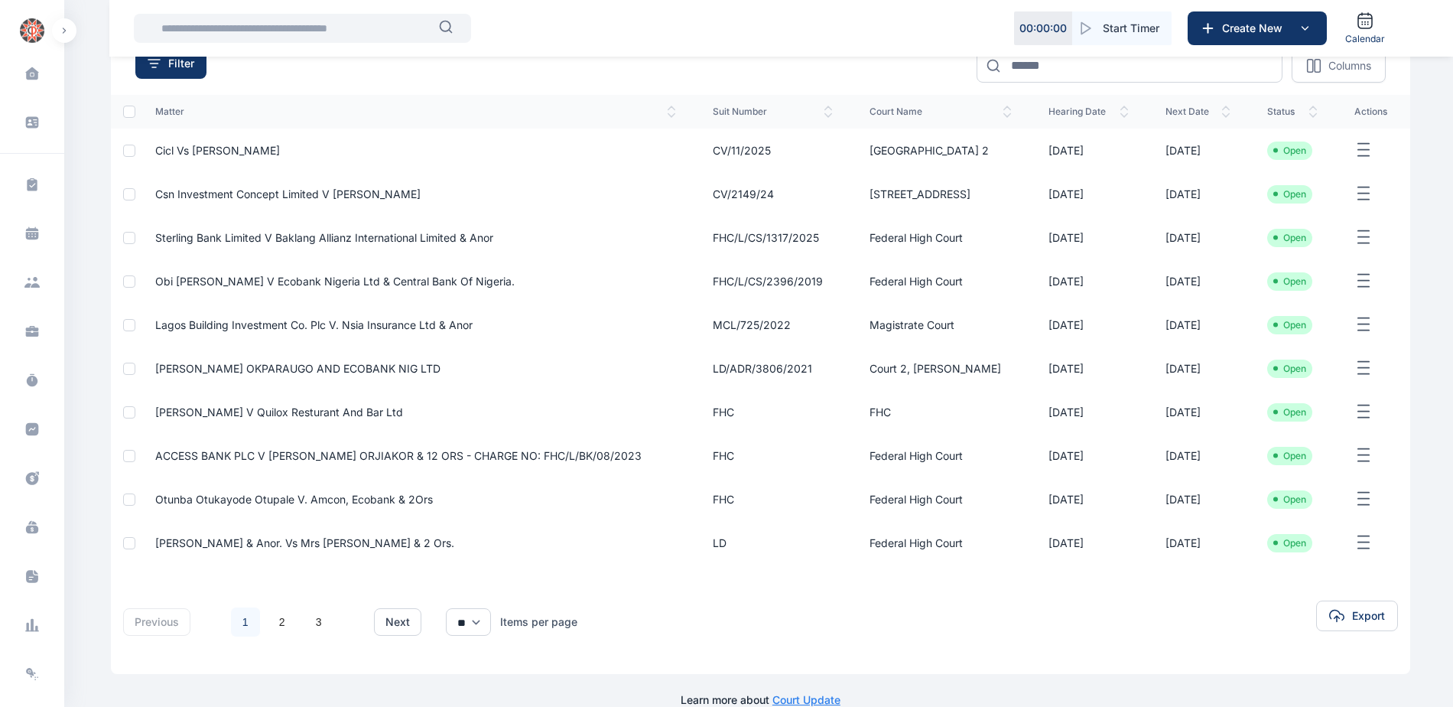
click at [310, 331] on span "Lagos Building Investment Co. Plc V. Nsia Insurance Ltd & Anor" at bounding box center [313, 324] width 317 height 13
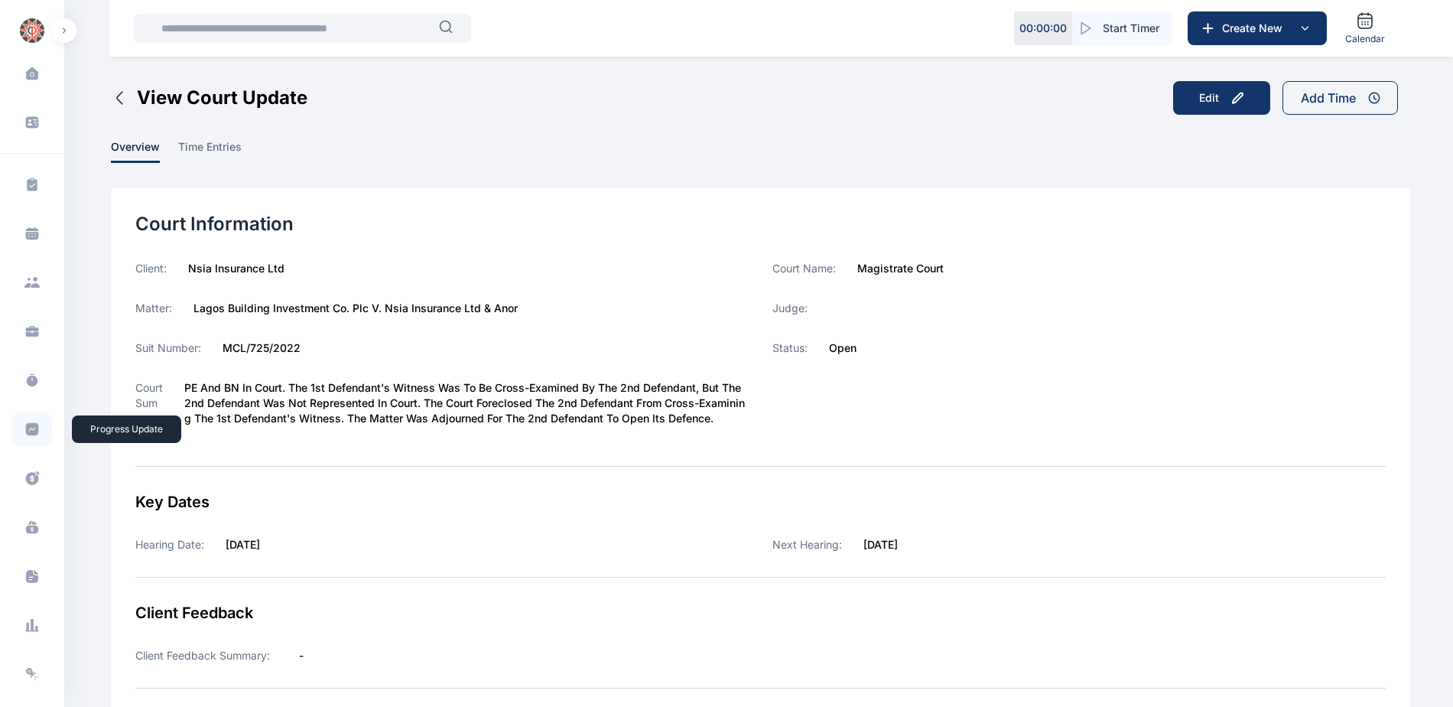
click at [29, 424] on icon at bounding box center [32, 429] width 13 height 13
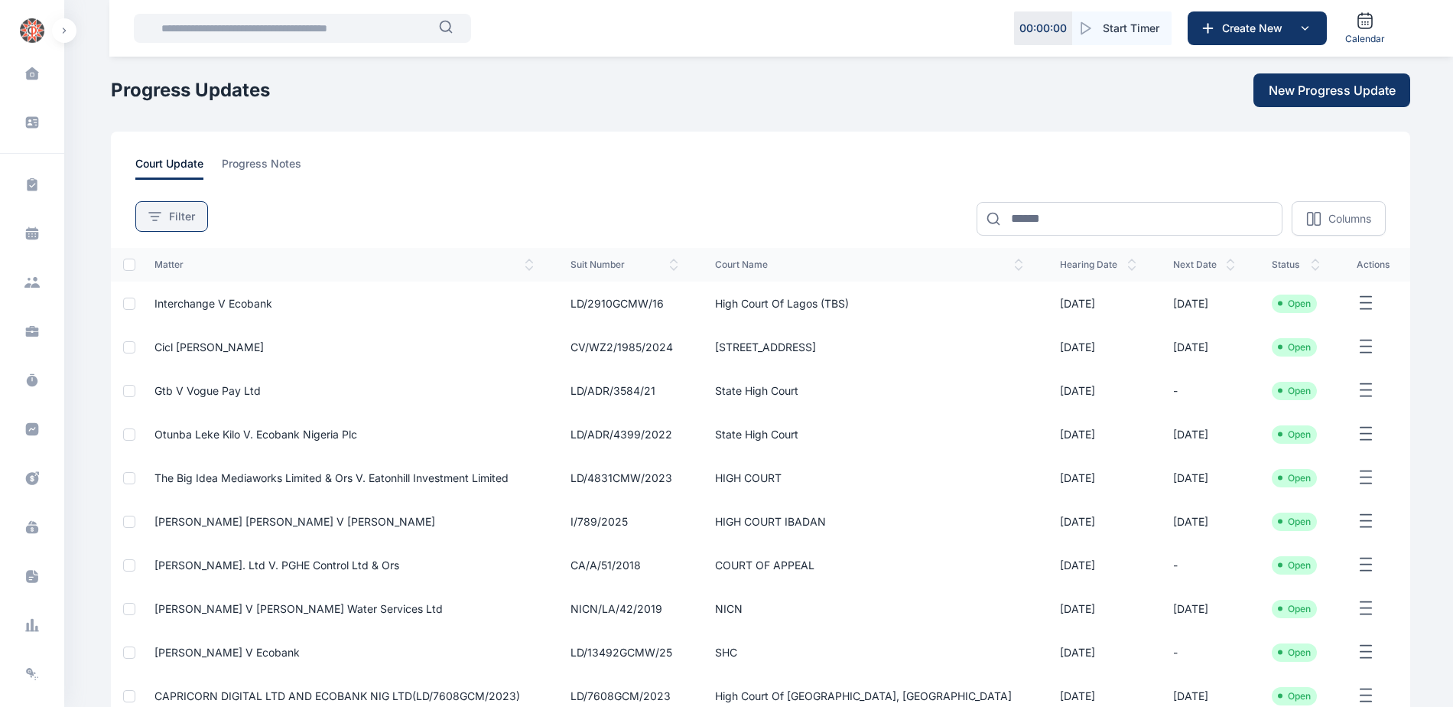
click at [179, 223] on span "Filter" at bounding box center [182, 216] width 26 height 15
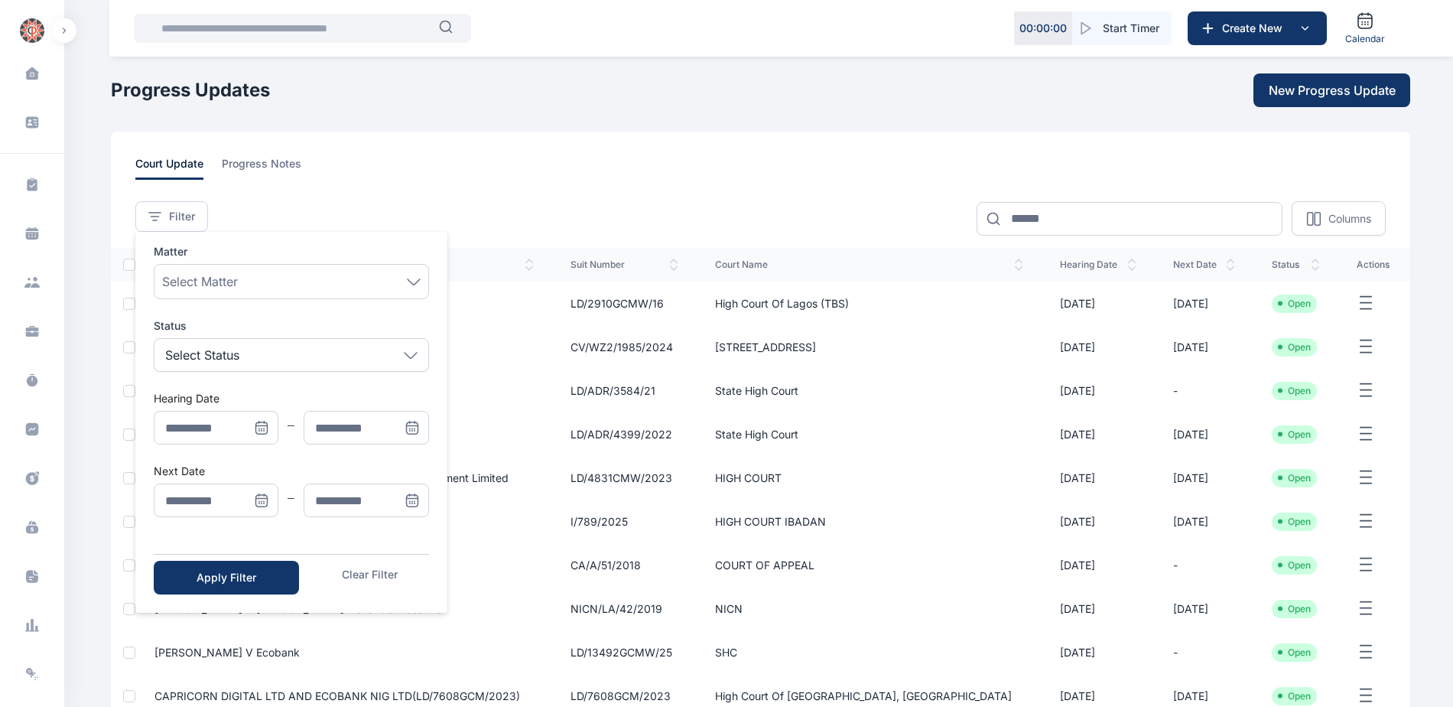
click at [257, 495] on icon "Menu" at bounding box center [261, 500] width 15 height 15
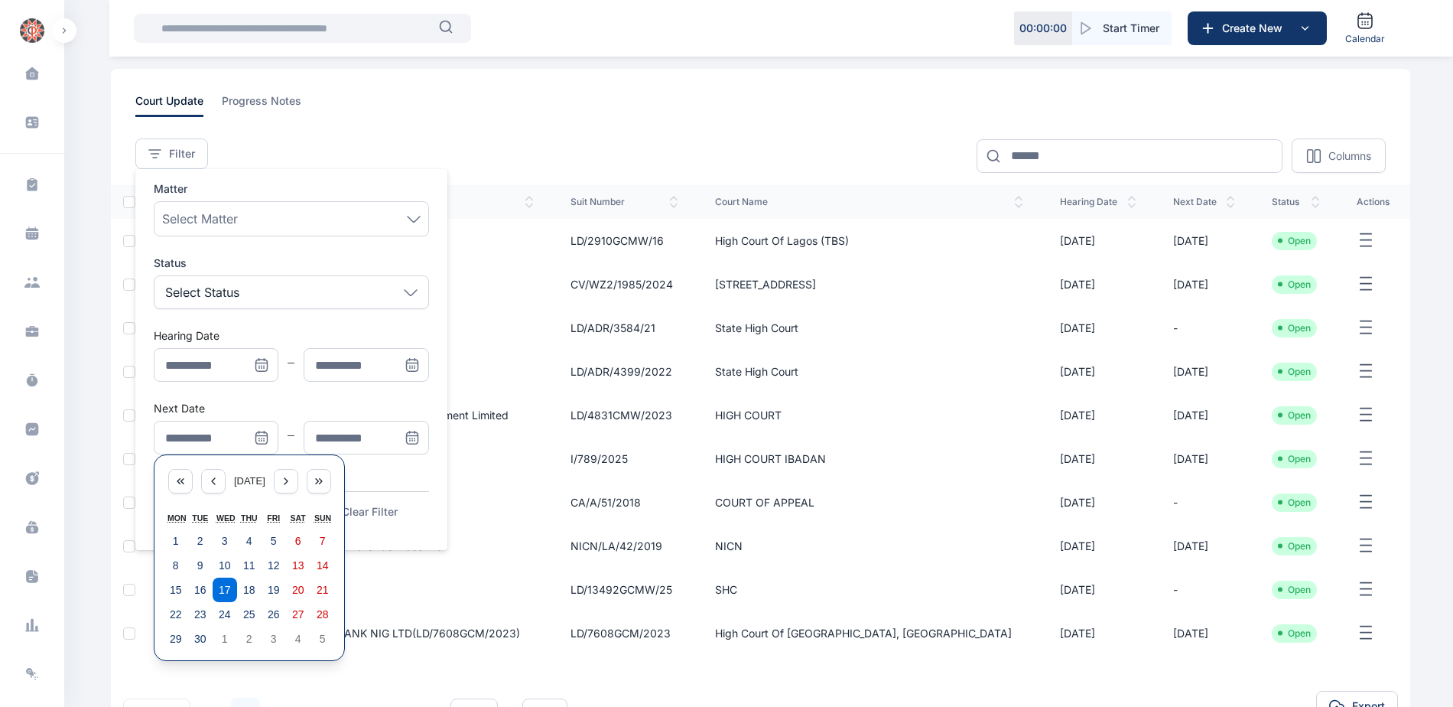
scroll to position [178, 0]
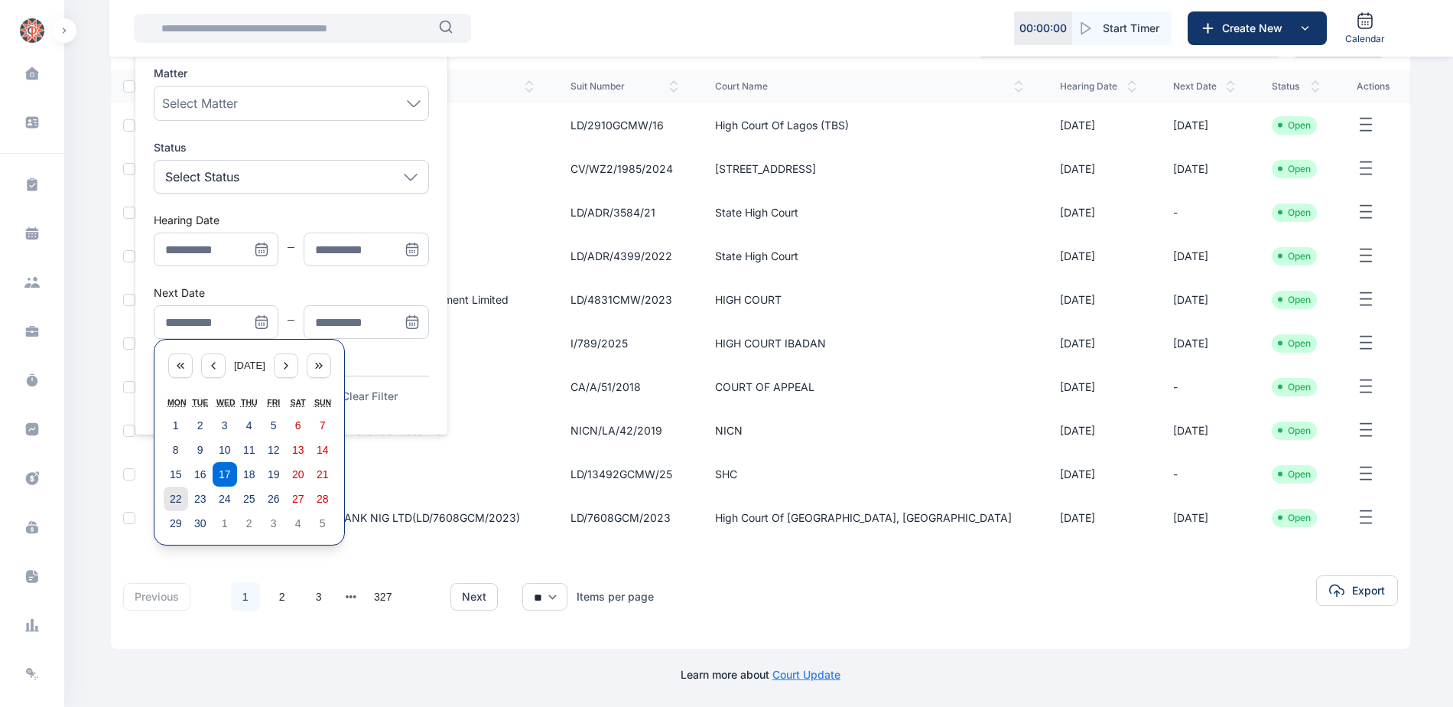
click at [171, 498] on abbr "22" at bounding box center [176, 499] width 12 height 12
type input "**********"
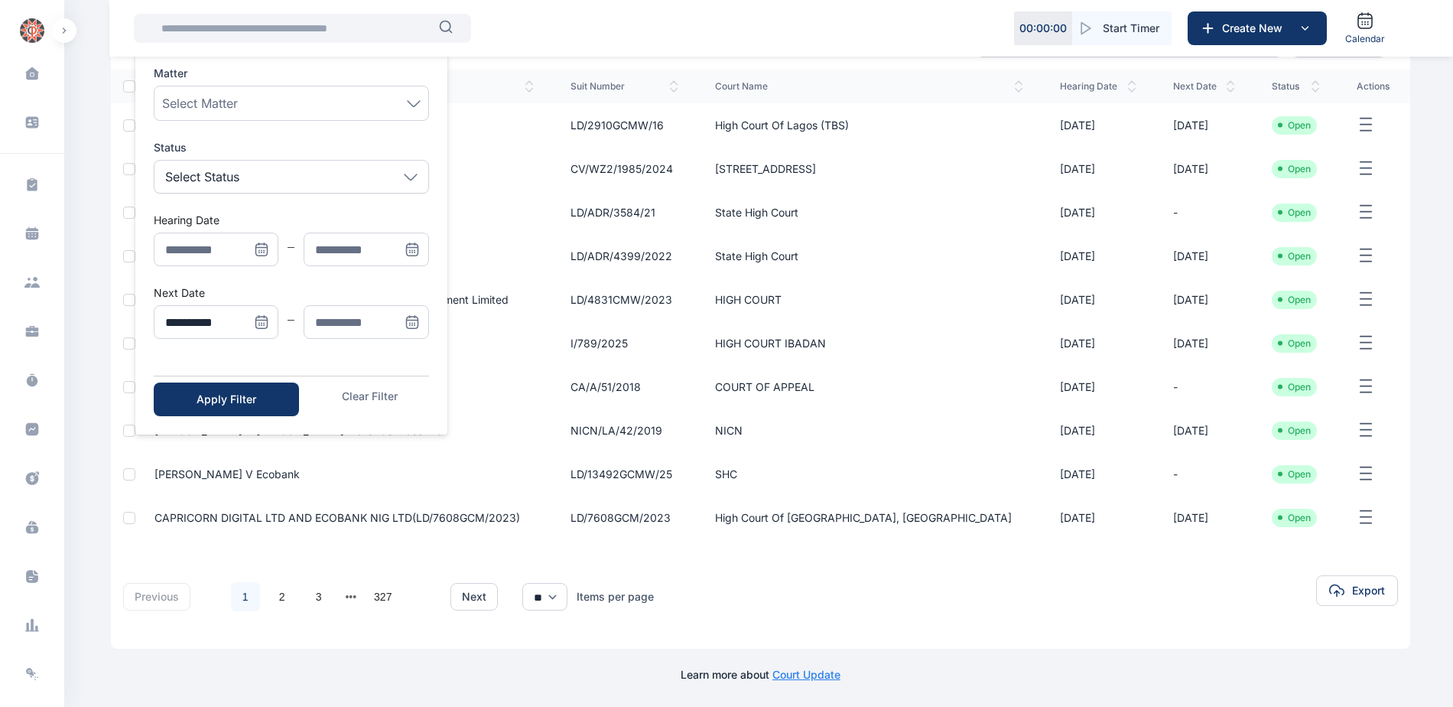
click at [414, 320] on icon "Menu" at bounding box center [412, 320] width 11 height 0
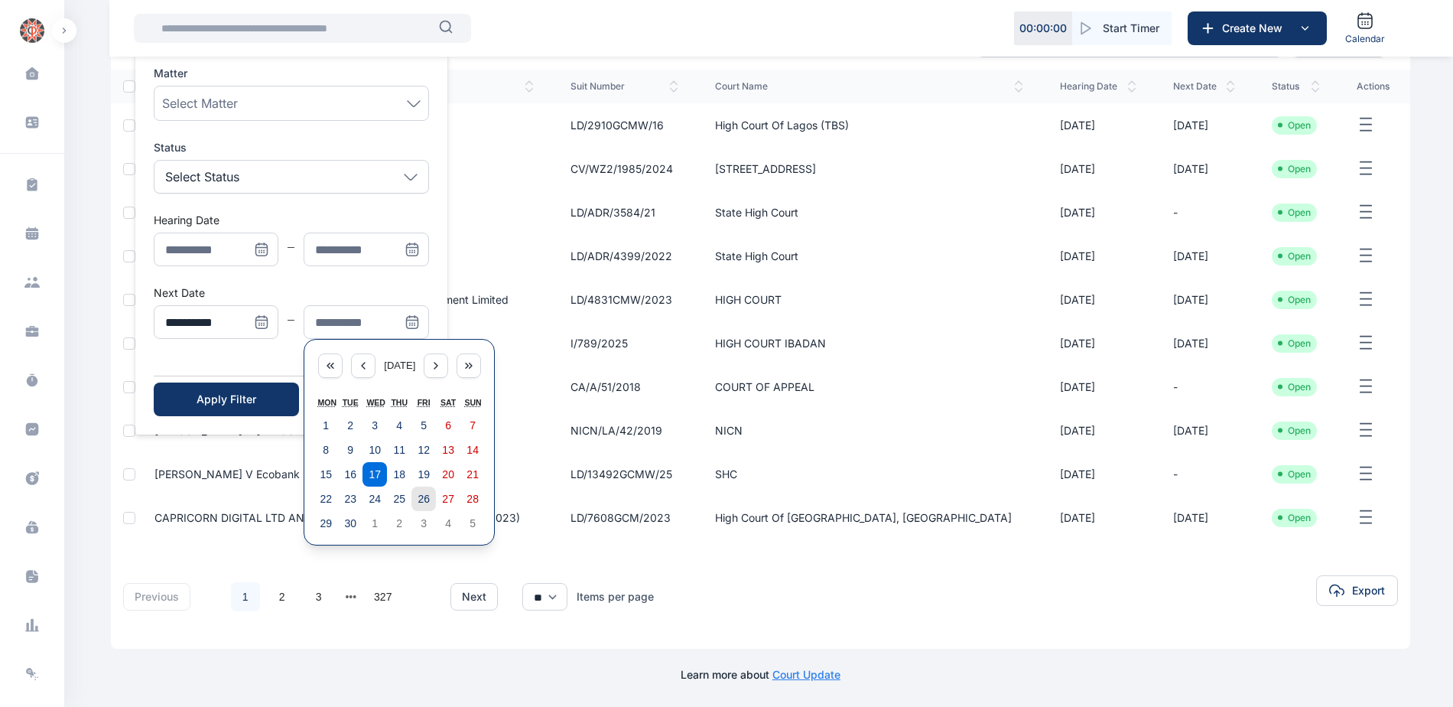
click at [424, 493] on abbr "26" at bounding box center [424, 499] width 12 height 12
type input "**********"
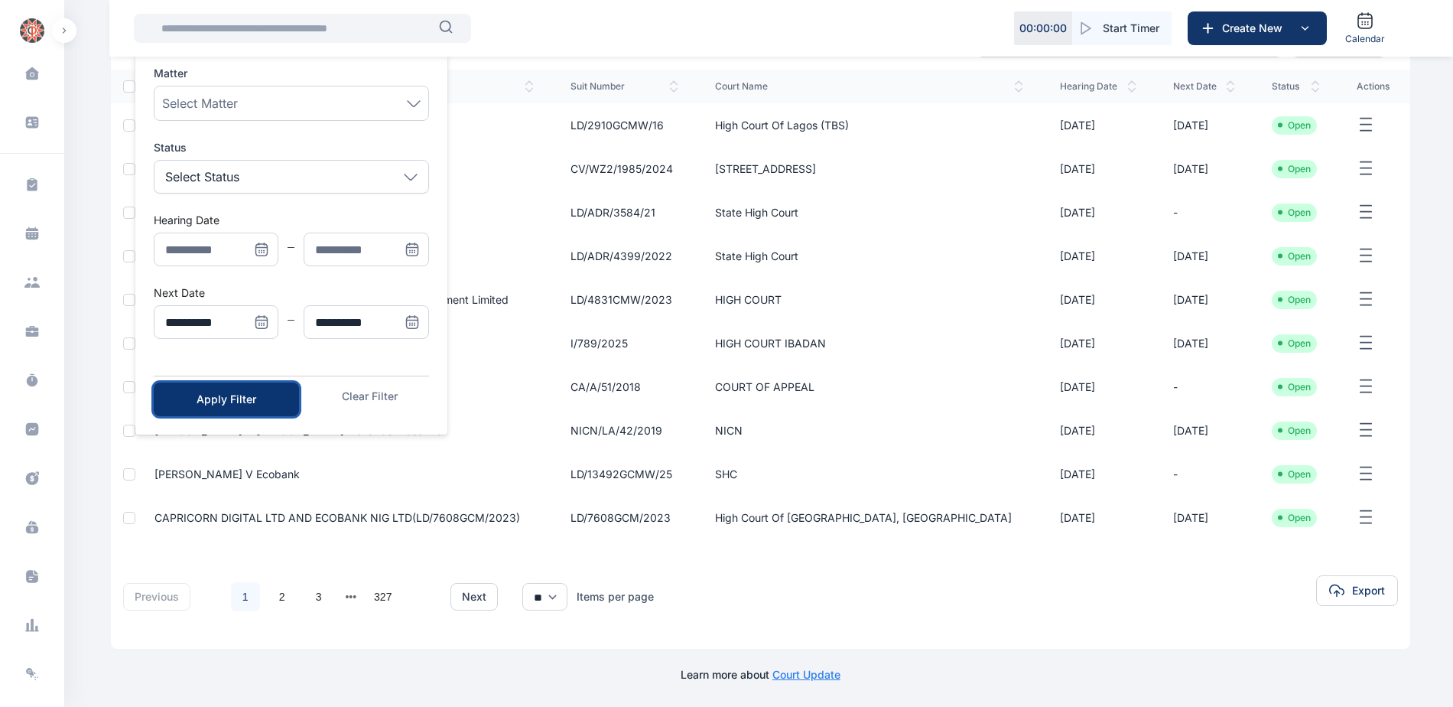
click at [273, 403] on div "Apply Filter" at bounding box center [226, 399] width 96 height 15
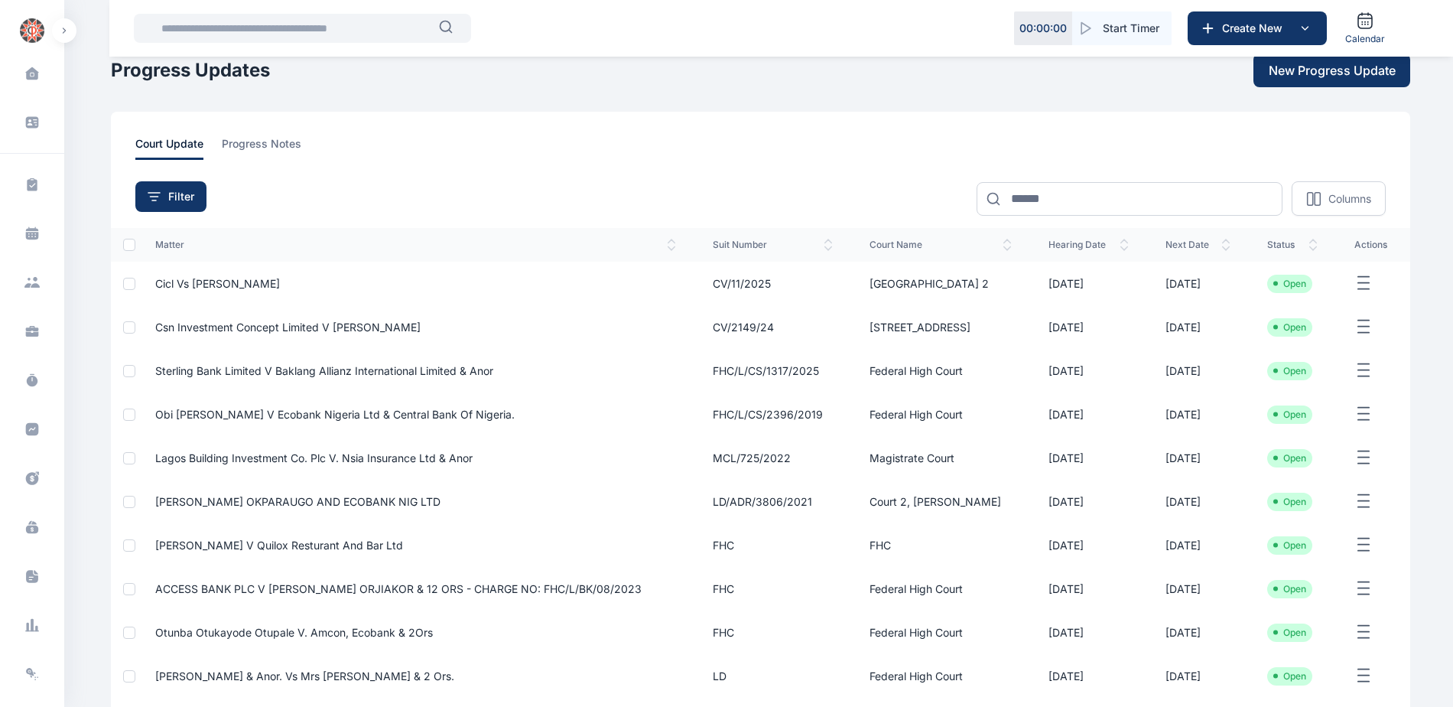
scroll to position [76, 0]
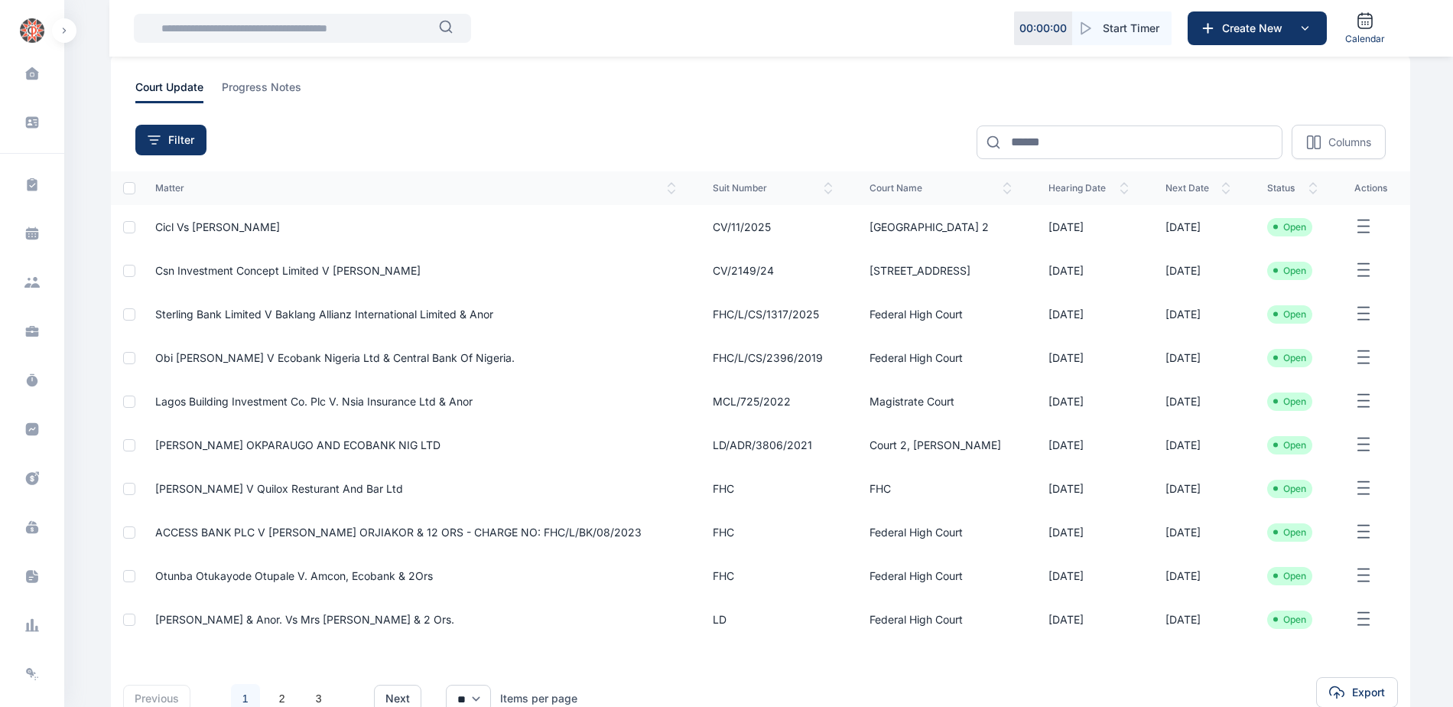
click at [281, 451] on span "[PERSON_NAME] OKPARAUGO AND ECOBANK NIG LTD" at bounding box center [297, 444] width 285 height 13
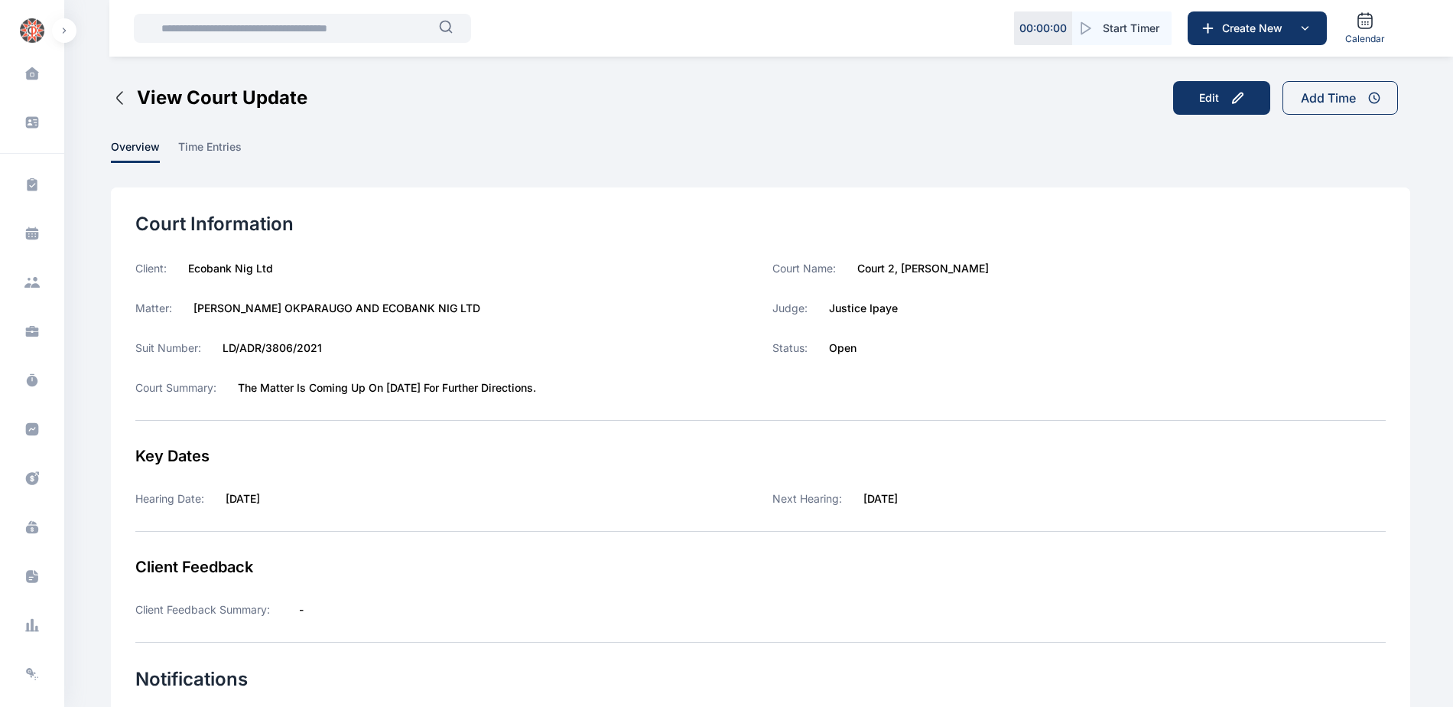
drag, startPoint x: 192, startPoint y: 306, endPoint x: 533, endPoint y: 307, distance: 341.1
click at [533, 307] on div "Matter: [PERSON_NAME] OKPARAUGO AND ECOBANK NIG LTD" at bounding box center [441, 308] width 613 height 15
copy label "[PERSON_NAME] OKPARAUGO AND ECOBANK NIG LTD"
click at [35, 433] on icon at bounding box center [32, 429] width 13 height 13
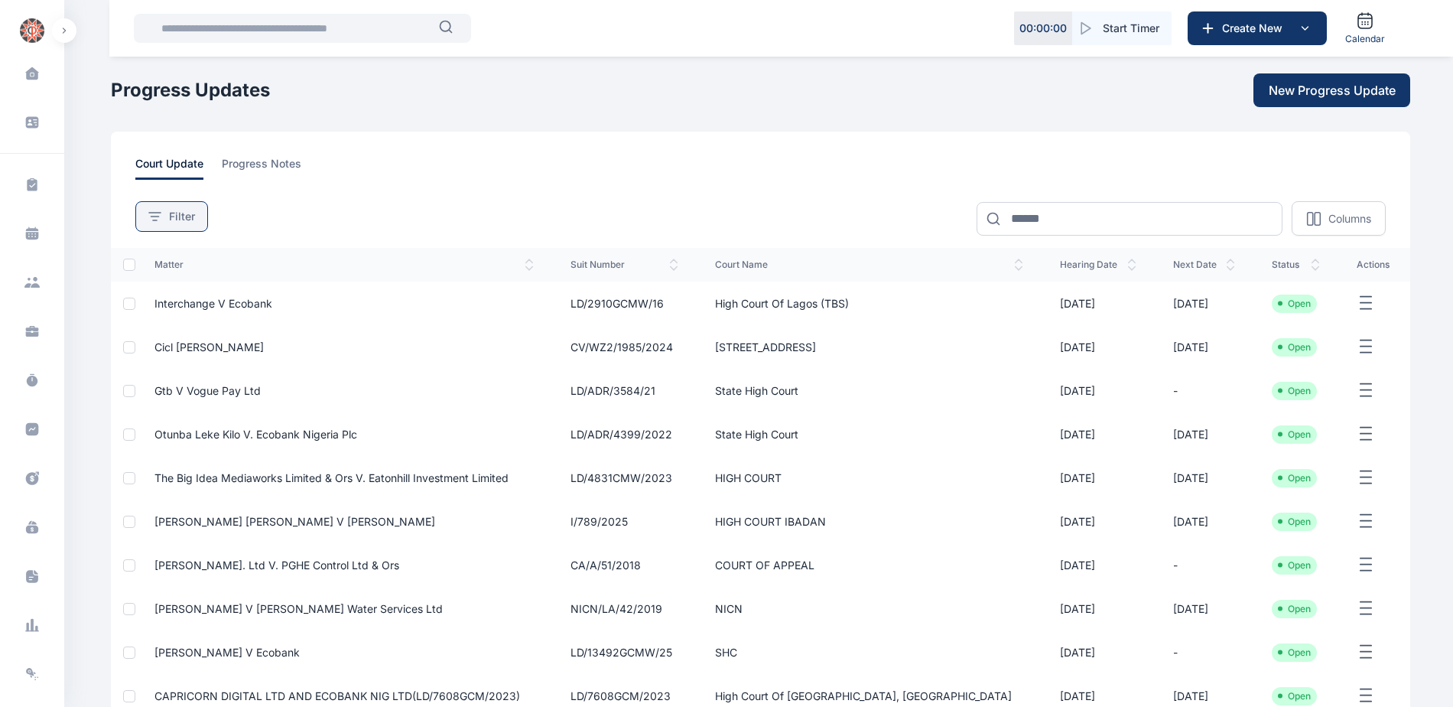
click at [160, 216] on icon at bounding box center [154, 216] width 13 height 9
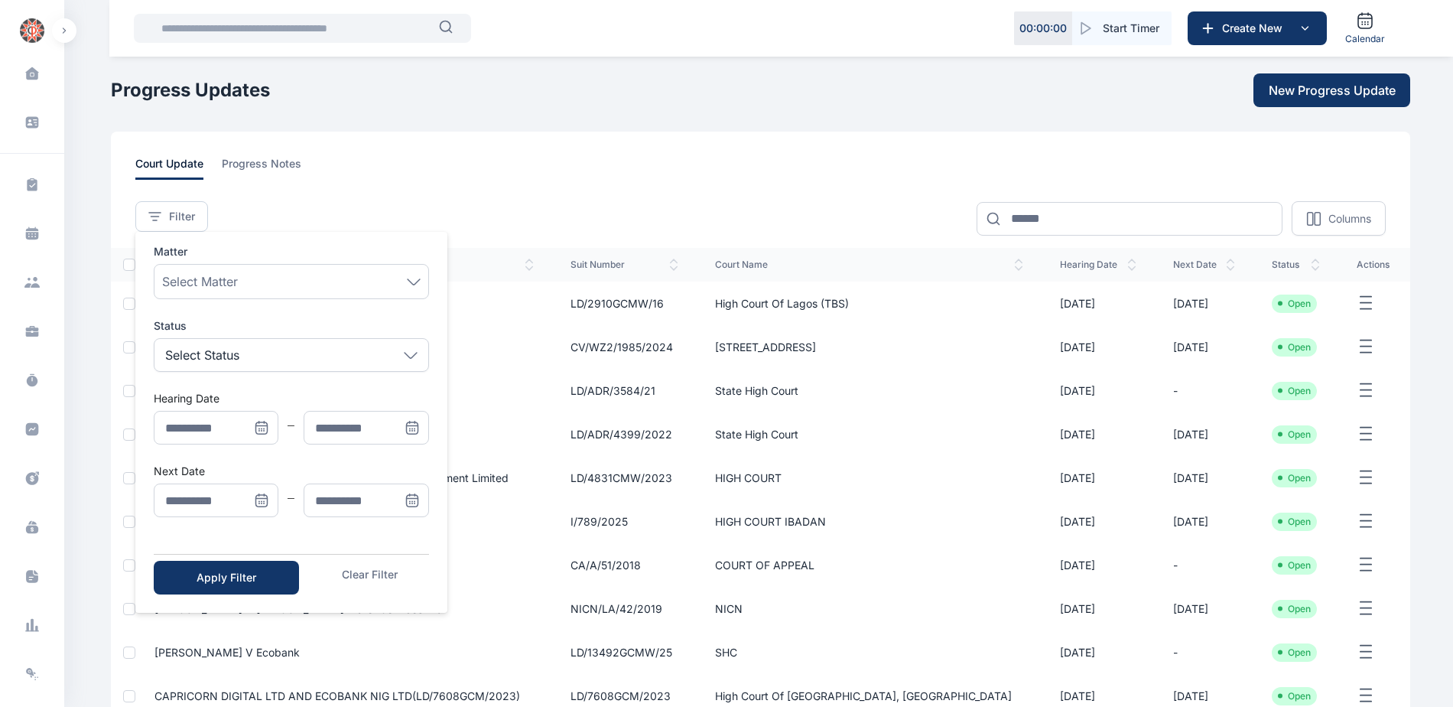
click at [268, 504] on icon "Menu" at bounding box center [261, 500] width 11 height 11
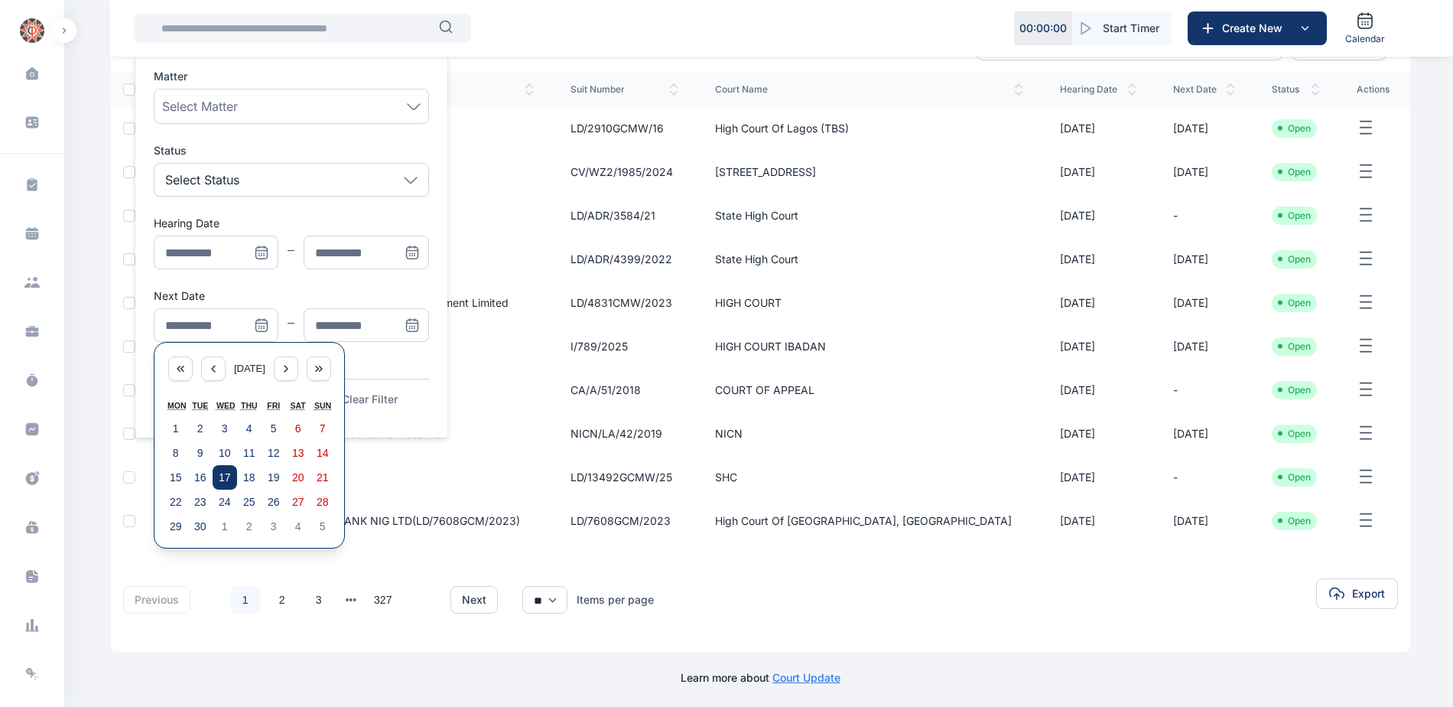
scroll to position [178, 0]
drag, startPoint x: 175, startPoint y: 496, endPoint x: 199, endPoint y: 484, distance: 26.3
click at [175, 496] on abbr "22" at bounding box center [176, 499] width 12 height 12
type input "**********"
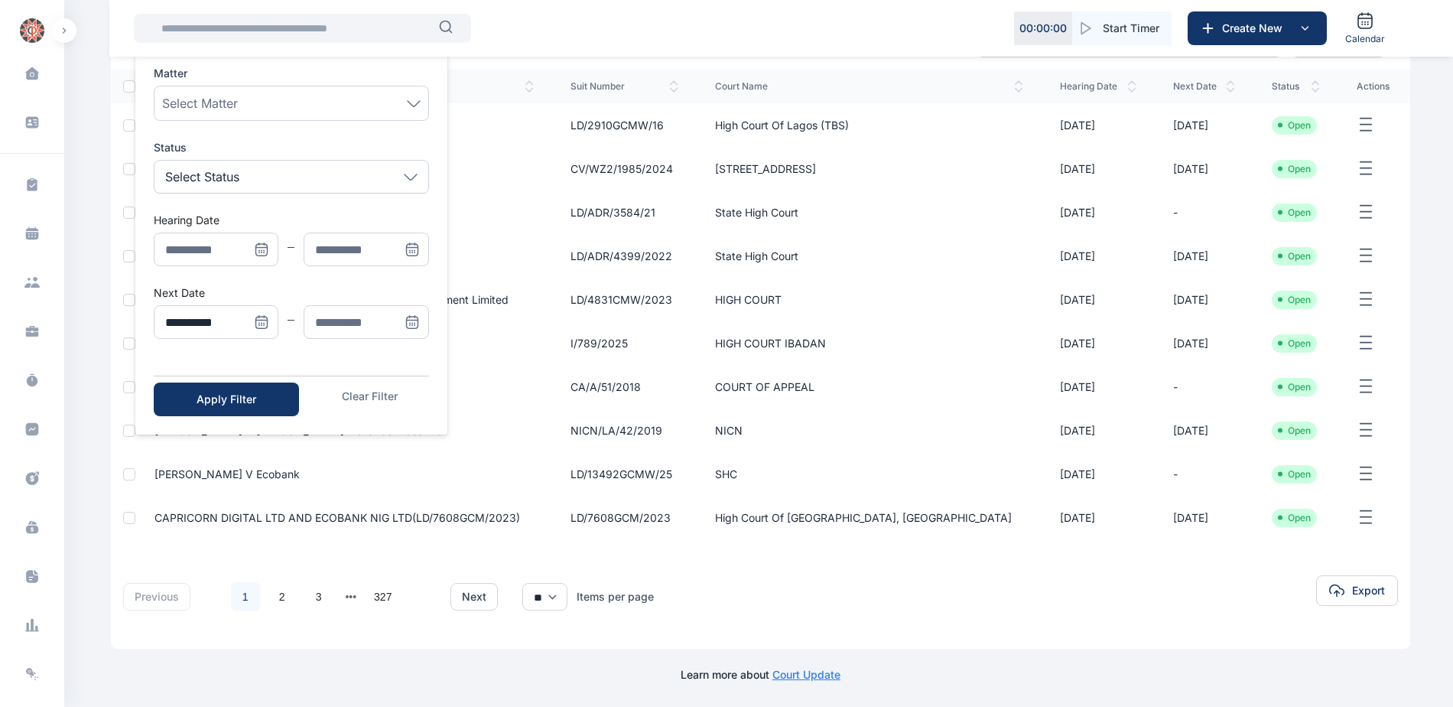
click at [410, 322] on icon "Menu" at bounding box center [412, 321] width 15 height 15
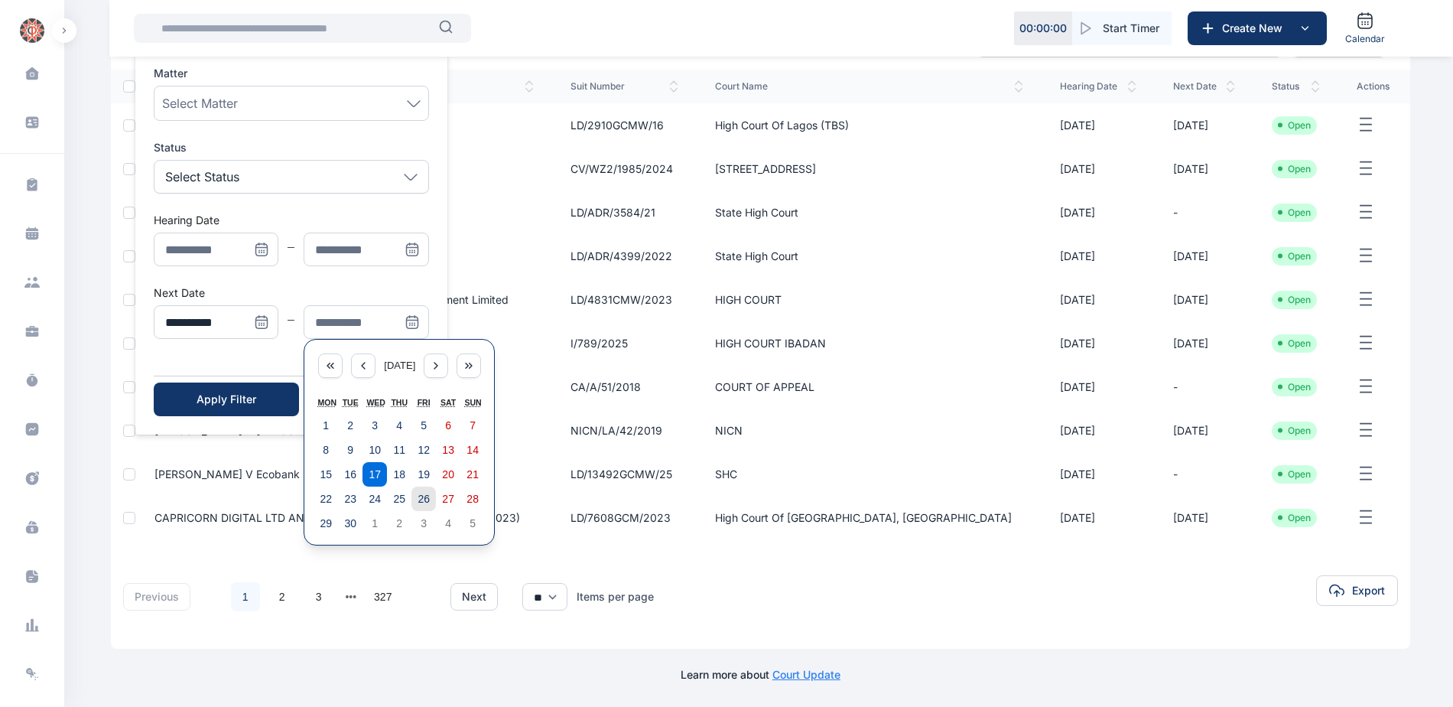
click at [425, 498] on abbr "26" at bounding box center [424, 499] width 12 height 12
type input "**********"
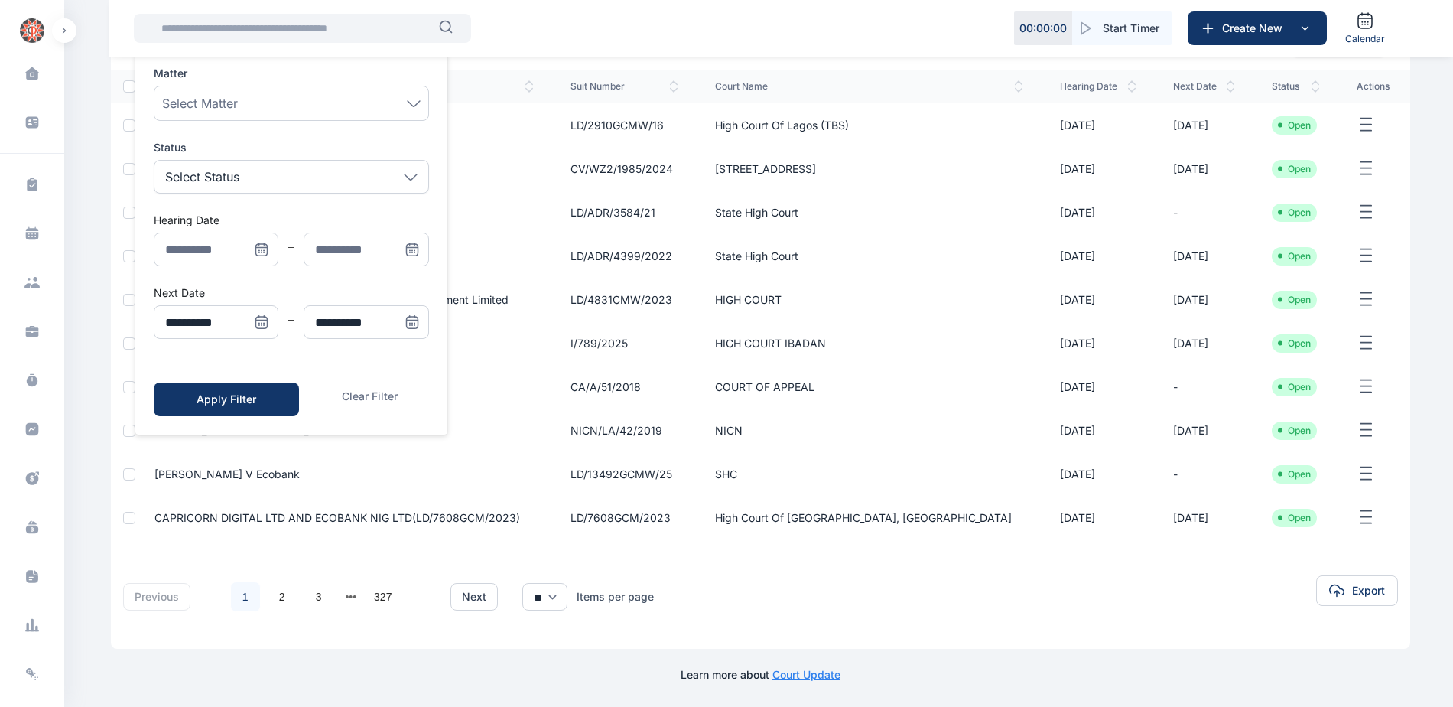
click at [262, 378] on div "Apply Filter Clear Filter" at bounding box center [291, 396] width 275 height 41
click at [259, 398] on div "Apply Filter" at bounding box center [226, 399] width 96 height 15
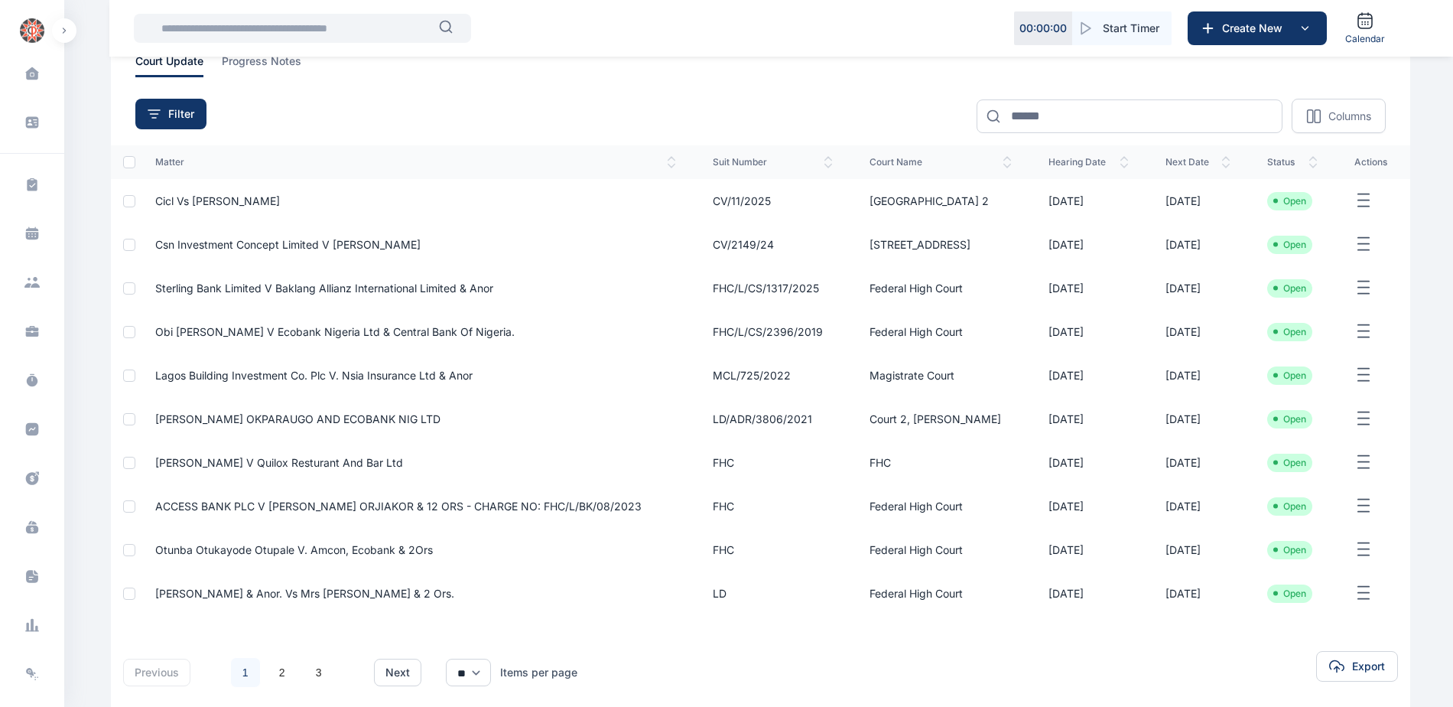
scroll to position [201, 0]
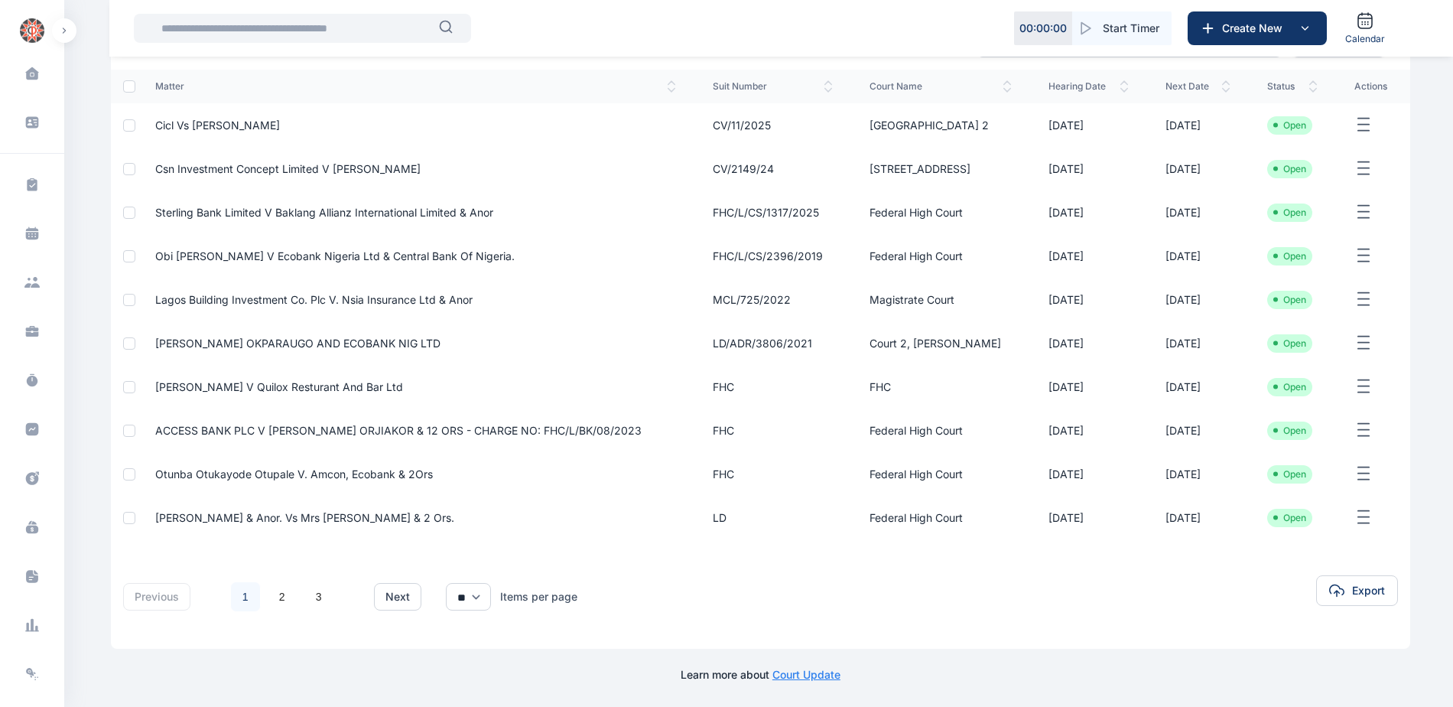
click at [253, 380] on span "[PERSON_NAME] V Quilox Resturant And Bar Ltd" at bounding box center [279, 386] width 248 height 13
